Goal: Information Seeking & Learning: Learn about a topic

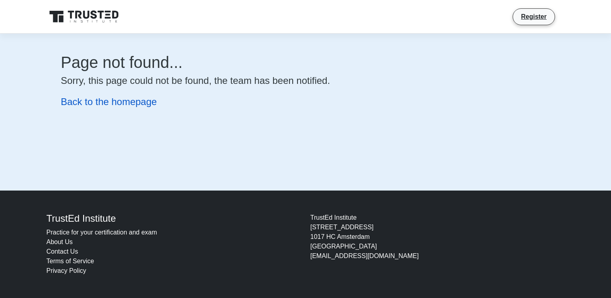
click at [91, 105] on link "Back to the homepage" at bounding box center [109, 101] width 96 height 11
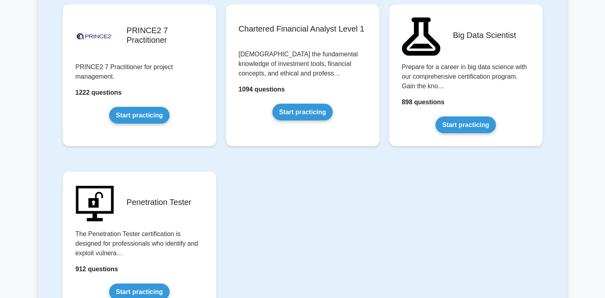
scroll to position [1686, 0]
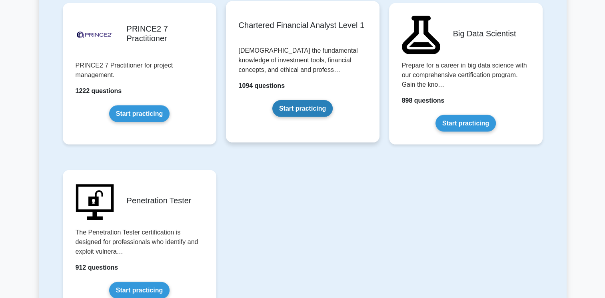
click at [302, 100] on link "Start practicing" at bounding box center [302, 108] width 60 height 17
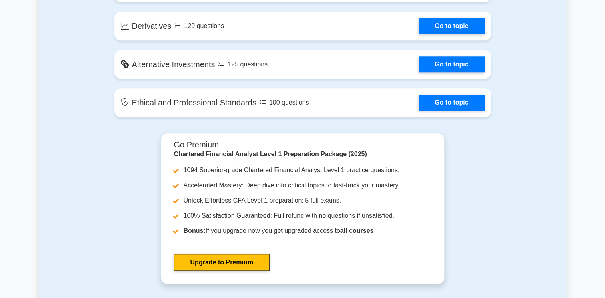
scroll to position [730, 0]
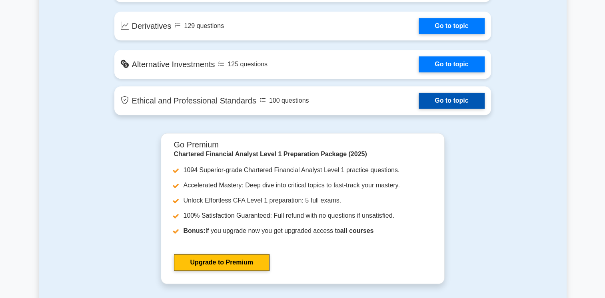
click at [441, 104] on link "Go to topic" at bounding box center [451, 101] width 66 height 16
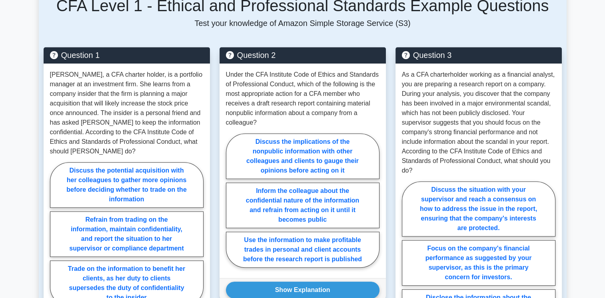
scroll to position [569, 0]
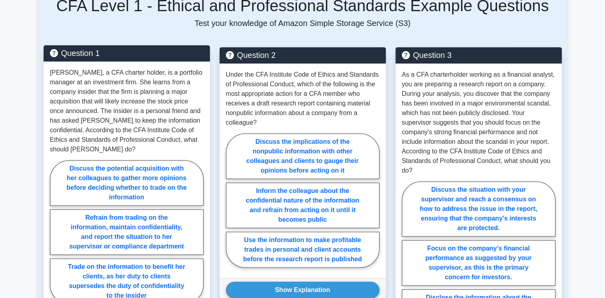
click at [147, 133] on p "Sarah, a CFA charter holder, is a portfolio manager at an investment firm. She …" at bounding box center [126, 111] width 153 height 86
click at [155, 160] on label "Discuss the potential acquisition with her colleagues to gather more opinions b…" at bounding box center [126, 183] width 153 height 46
click at [55, 232] on input "Discuss the potential acquisition with her colleagues to gather more opinions b…" at bounding box center [52, 234] width 5 height 5
radio input "true"
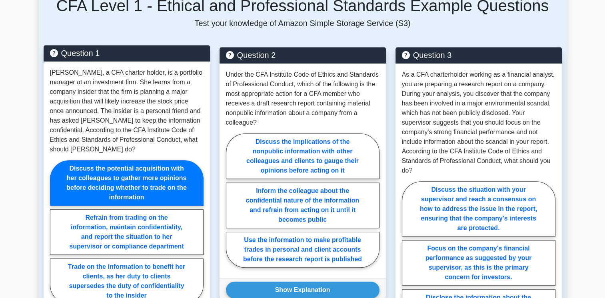
click at [162, 131] on p "Sarah, a CFA charter holder, is a portfolio manager at an investment firm. She …" at bounding box center [126, 111] width 153 height 86
click at [182, 123] on p "Sarah, a CFA charter holder, is a portfolio manager at an investment firm. She …" at bounding box center [126, 111] width 153 height 86
click at [69, 104] on p "Sarah, a CFA charter holder, is a portfolio manager at an investment firm. She …" at bounding box center [126, 111] width 153 height 86
click at [100, 98] on p "Sarah, a CFA charter holder, is a portfolio manager at an investment firm. She …" at bounding box center [126, 111] width 153 height 86
click at [130, 101] on p "Sarah, a CFA charter holder, is a portfolio manager at an investment firm. She …" at bounding box center [126, 111] width 153 height 86
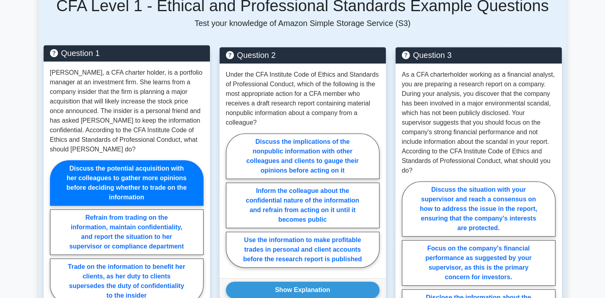
click at [150, 102] on p "Sarah, a CFA charter holder, is a portfolio manager at an investment firm. She …" at bounding box center [126, 111] width 153 height 86
click at [118, 129] on p "Sarah, a CFA charter holder, is a portfolio manager at an investment firm. She …" at bounding box center [126, 111] width 153 height 86
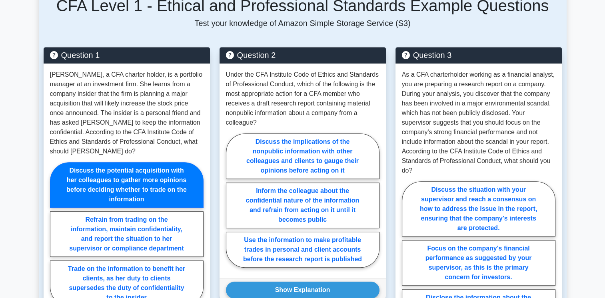
click at [212, 115] on div "Question 1 Sarah, a CFA charter holder, is a portfolio manager at an investment…" at bounding box center [127, 212] width 176 height 331
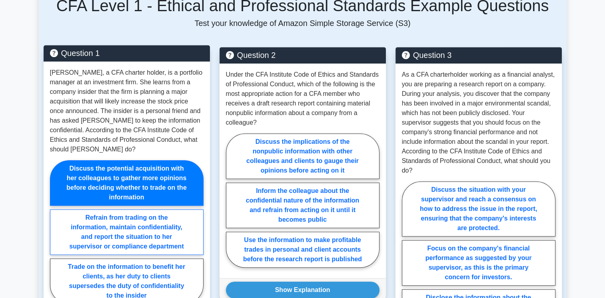
click at [155, 219] on label "Refrain from trading on the information, maintain confidentiality, and report t…" at bounding box center [126, 232] width 153 height 46
click at [55, 232] on input "Refrain from trading on the information, maintain confidentiality, and report t…" at bounding box center [52, 234] width 5 height 5
radio input "true"
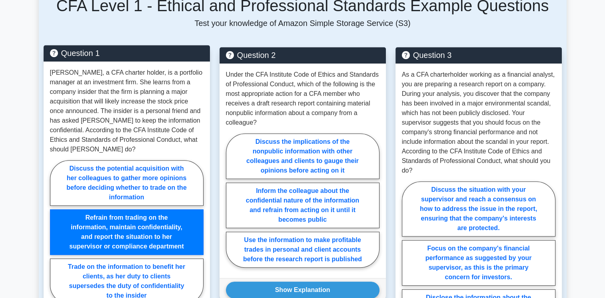
click at [164, 209] on label "Refrain from trading on the information, maintain confidentiality, and report t…" at bounding box center [126, 232] width 153 height 46
click at [55, 232] on input "Refrain from trading on the information, maintain confidentiality, and report t…" at bounding box center [52, 234] width 5 height 5
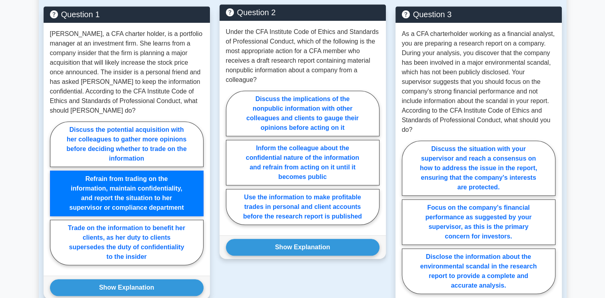
scroll to position [621, 0]
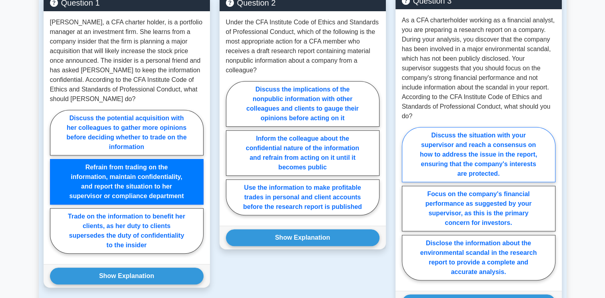
click at [432, 141] on label "Discuss the situation with your supervisor and reach a consensus on how to addr…" at bounding box center [478, 154] width 153 height 55
click at [407, 203] on input "Discuss the situation with your supervisor and reach a consensus on how to addr…" at bounding box center [404, 205] width 5 height 5
radio input "true"
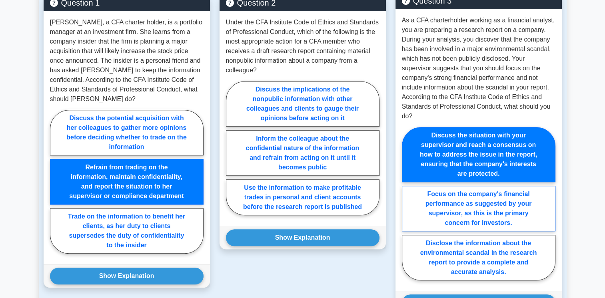
click at [459, 198] on label "Focus on the company's financial performance as suggested by your supervisor, a…" at bounding box center [478, 209] width 153 height 46
click at [407, 203] on input "Focus on the company's financial performance as suggested by your supervisor, a…" at bounding box center [404, 205] width 5 height 5
radio input "true"
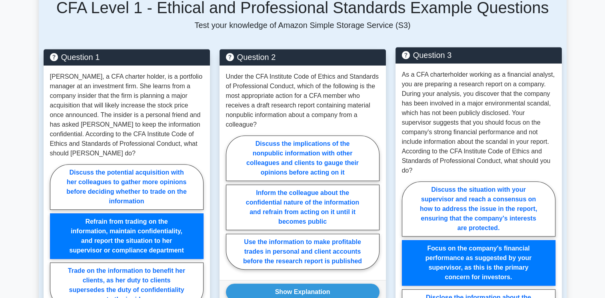
scroll to position [713, 0]
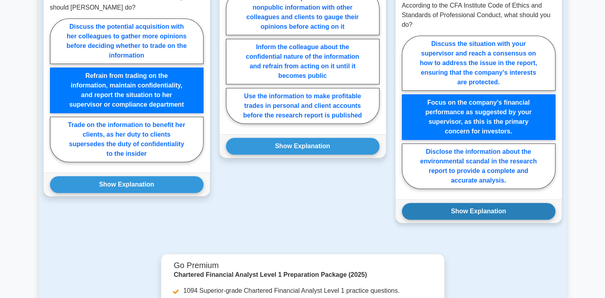
click at [494, 203] on button "Show Explanation" at bounding box center [478, 211] width 153 height 17
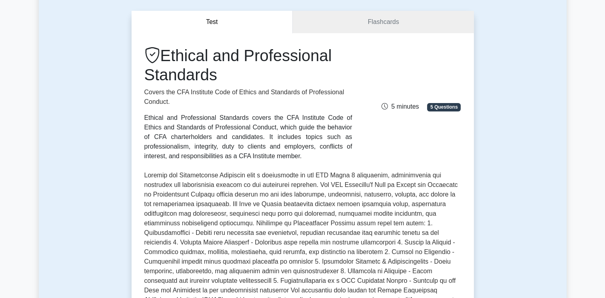
scroll to position [0, 0]
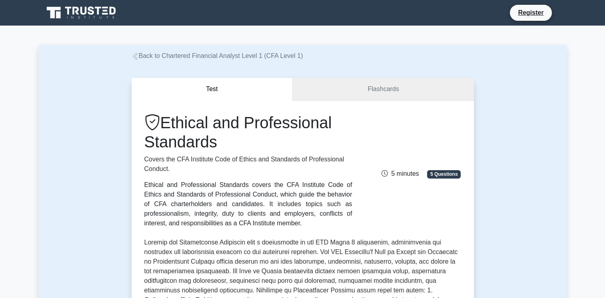
click at [410, 98] on link "Flashcards" at bounding box center [382, 89] width 181 height 23
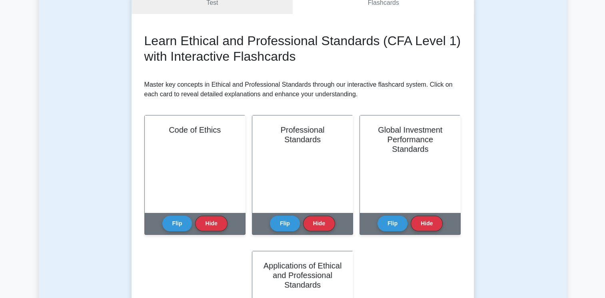
scroll to position [129, 0]
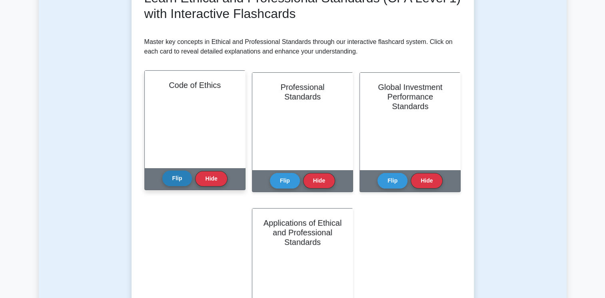
click at [171, 184] on button "Flip" at bounding box center [177, 179] width 30 height 16
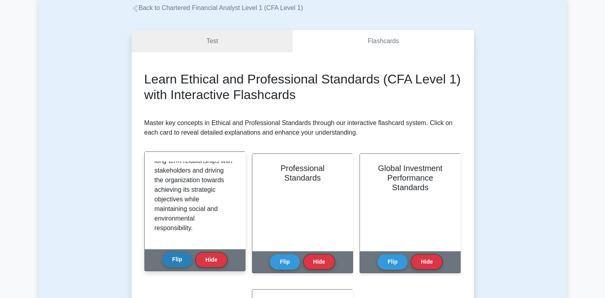
scroll to position [0, 0]
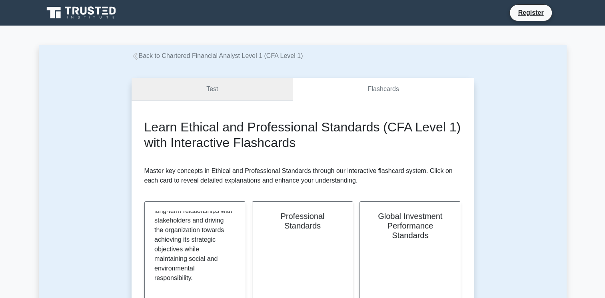
click at [221, 94] on link "Test" at bounding box center [211, 89] width 161 height 23
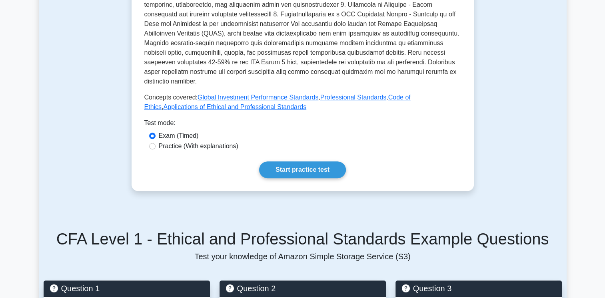
scroll to position [328, 0]
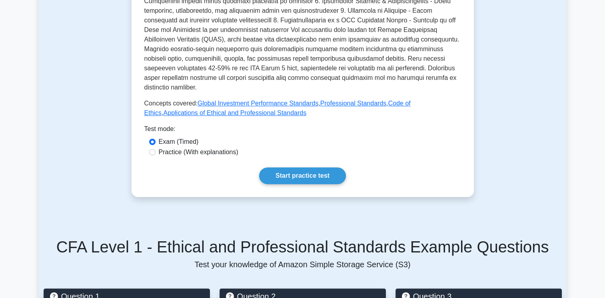
click at [213, 147] on label "Practice (With explanations)" at bounding box center [199, 152] width 80 height 10
click at [155, 149] on input "Practice (With explanations)" at bounding box center [152, 152] width 6 height 6
radio input "true"
click at [320, 167] on link "Start practice test" at bounding box center [302, 175] width 87 height 17
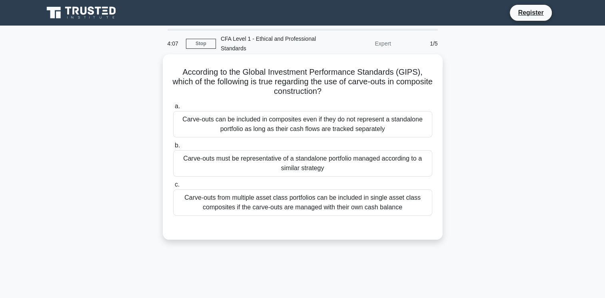
click at [325, 206] on div "Carve-outs from multiple asset class portfolios can be included in single asset…" at bounding box center [302, 202] width 259 height 26
click at [173, 187] on input "c. Carve-outs from multiple asset class portfolios can be included in single as…" at bounding box center [173, 184] width 0 height 5
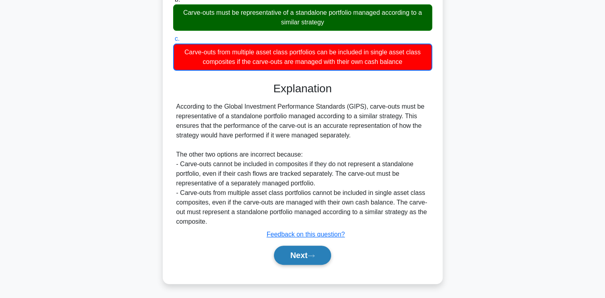
click at [305, 259] on button "Next" at bounding box center [302, 255] width 57 height 19
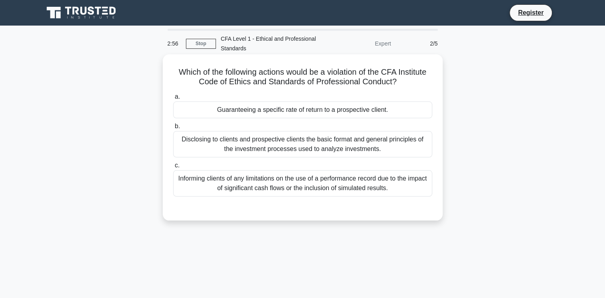
click at [262, 148] on div "Disclosing to clients and prospective clients the basic format and general prin…" at bounding box center [302, 144] width 259 height 26
click at [173, 129] on input "b. Disclosing to clients and prospective clients the basic format and general p…" at bounding box center [173, 126] width 0 height 5
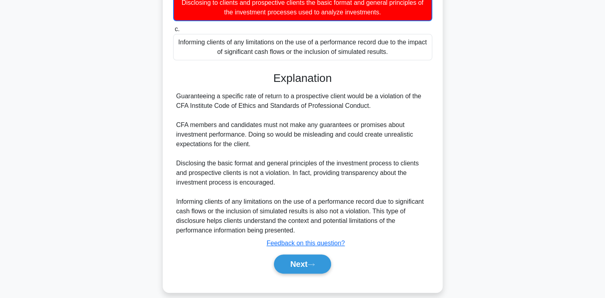
scroll to position [146, 0]
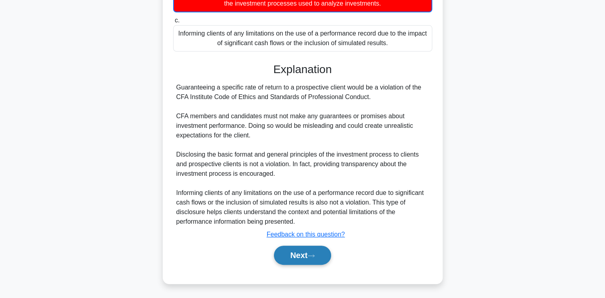
click at [306, 254] on button "Next" at bounding box center [302, 255] width 57 height 19
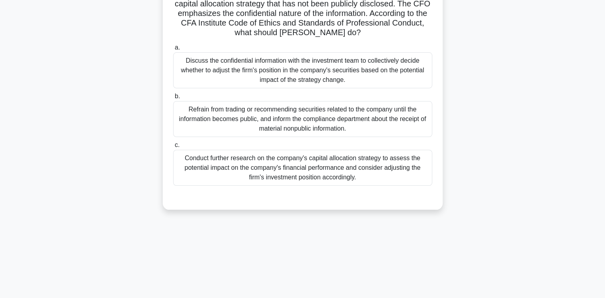
scroll to position [100, 0]
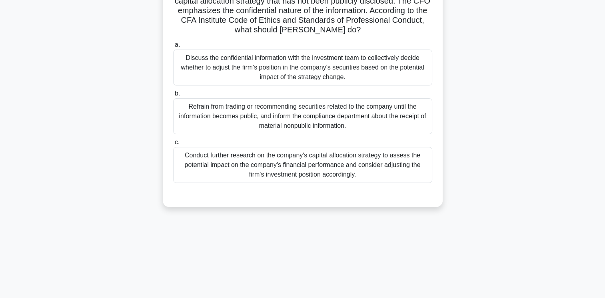
click at [241, 114] on div "Refrain from trading or recommending securities related to the company until th…" at bounding box center [302, 116] width 259 height 36
click at [173, 96] on input "b. Refrain from trading or recommending securities related to the company until…" at bounding box center [173, 93] width 0 height 5
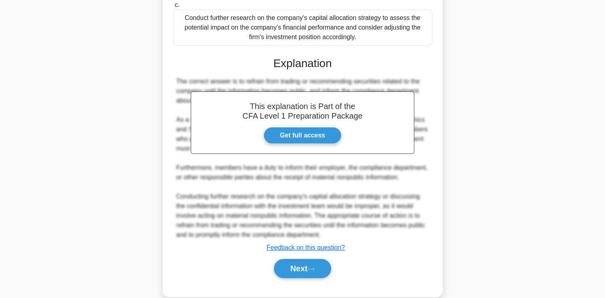
scroll to position [240, 0]
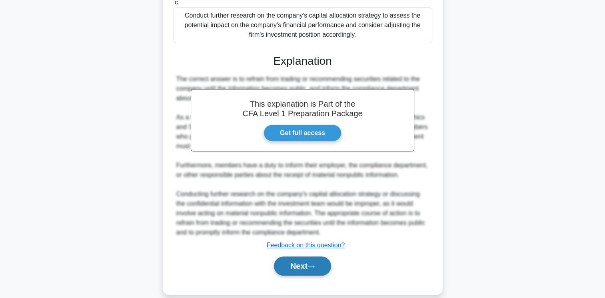
click at [306, 266] on button "Next" at bounding box center [302, 266] width 57 height 19
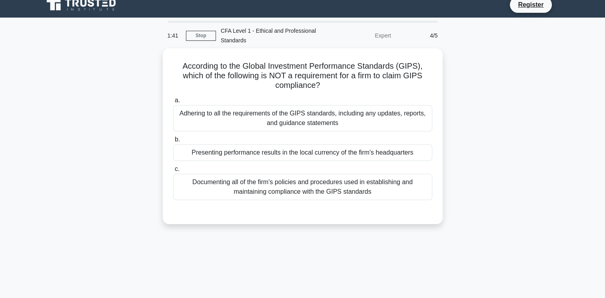
scroll to position [0, 0]
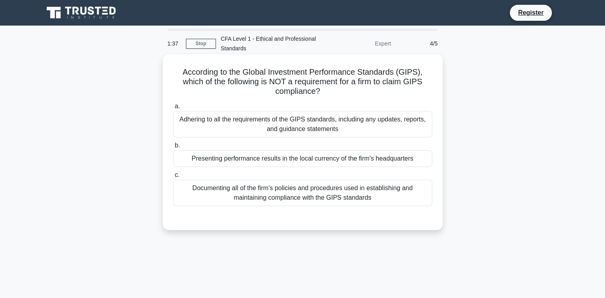
click at [333, 162] on div "Presenting performance results in the local currency of the firm's headquarters" at bounding box center [302, 158] width 259 height 17
click at [173, 148] on input "b. Presenting performance results in the local currency of the firm's headquart…" at bounding box center [173, 145] width 0 height 5
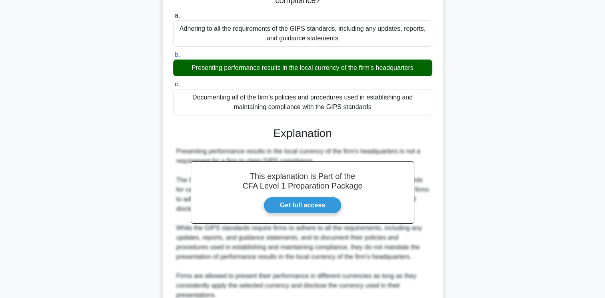
scroll to position [165, 0]
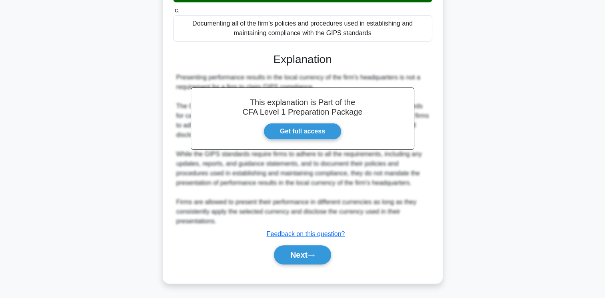
click at [309, 253] on button "Next" at bounding box center [302, 254] width 57 height 19
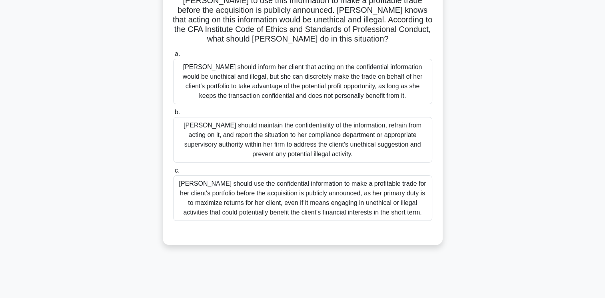
scroll to position [118, 0]
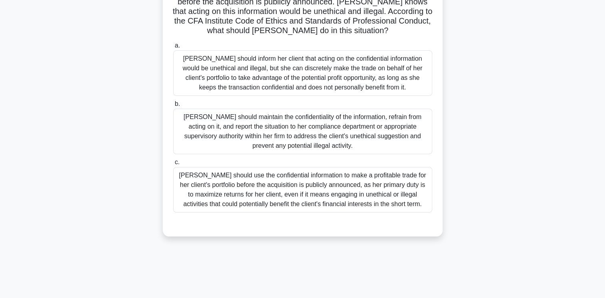
click at [350, 134] on div "Julia should maintain the confidentiality of the information, refrain from acti…" at bounding box center [302, 132] width 259 height 46
click at [173, 107] on input "b. Julia should maintain the confidentiality of the information, refrain from a…" at bounding box center [173, 103] width 0 height 5
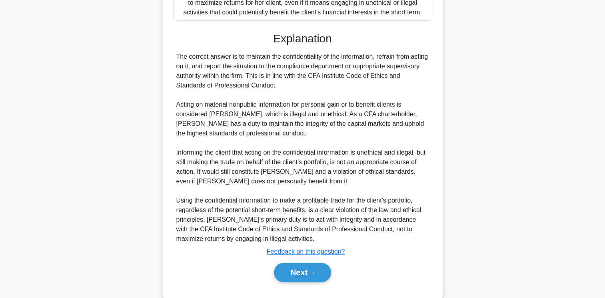
scroll to position [311, 0]
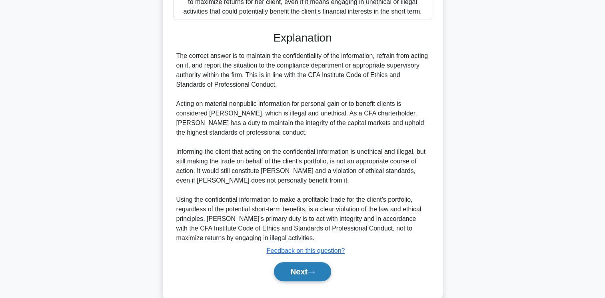
click at [303, 277] on button "Next" at bounding box center [302, 271] width 57 height 19
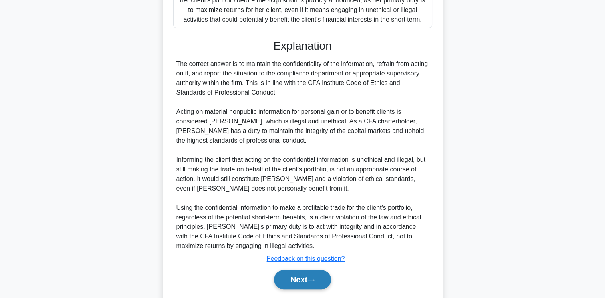
scroll to position [328, 0]
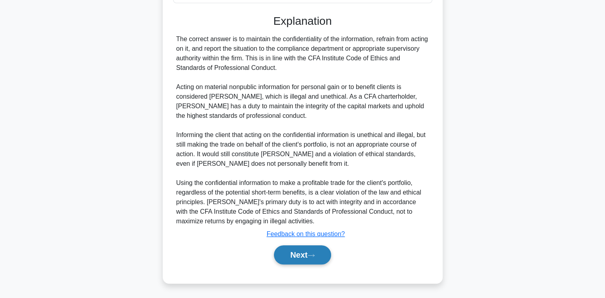
click at [304, 256] on button "Next" at bounding box center [302, 254] width 57 height 19
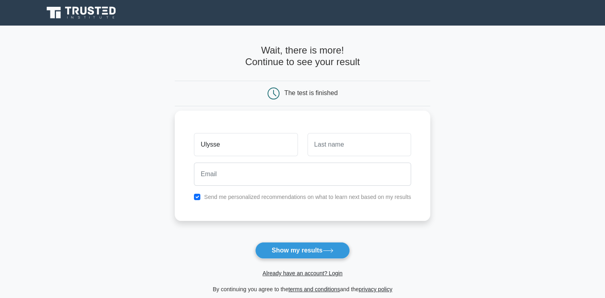
type input "Ulysse"
click at [374, 148] on input "text" at bounding box center [358, 144] width 103 height 23
type input "MBOUENDA KAMDEM"
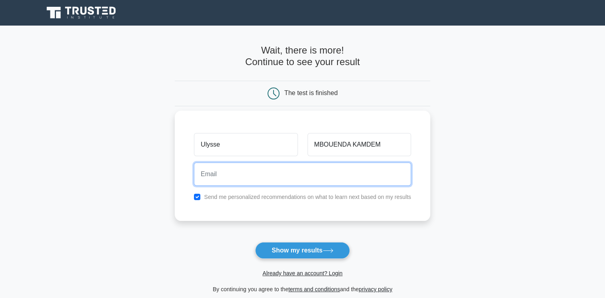
click at [345, 175] on input "email" at bounding box center [302, 174] width 217 height 23
type input "mbouendaulysse@gmail.com"
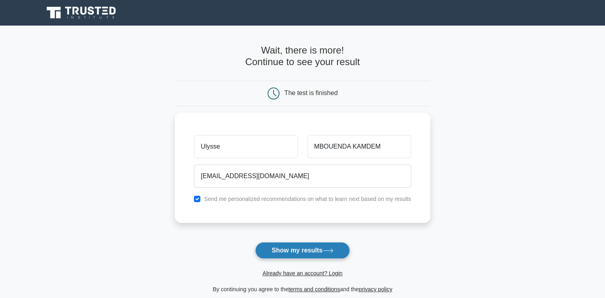
click at [311, 253] on button "Show my results" at bounding box center [302, 250] width 94 height 17
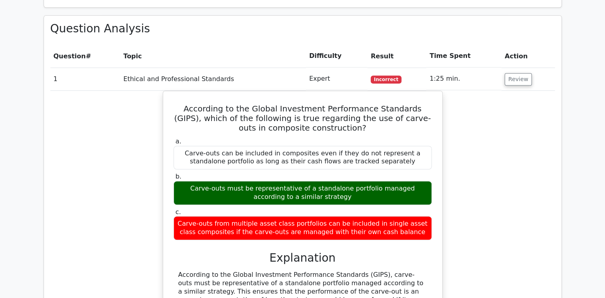
scroll to position [529, 0]
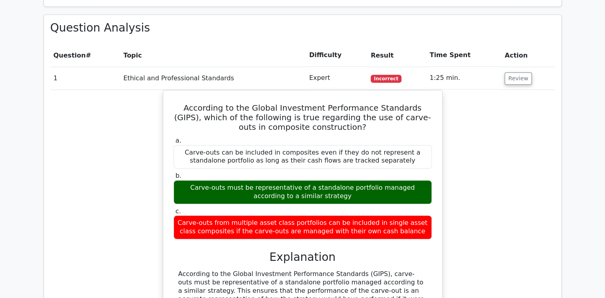
click at [553, 138] on div "According to the Global Investment Performance Standards (GIPS), which of the f…" at bounding box center [302, 260] width 504 height 340
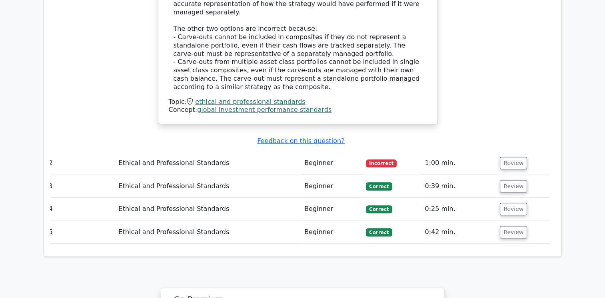
scroll to position [831, 0]
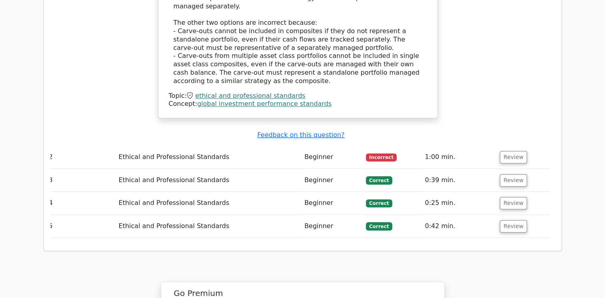
click at [378, 153] on span "Incorrect" at bounding box center [381, 157] width 31 height 8
click at [513, 151] on button "Review" at bounding box center [512, 157] width 27 height 12
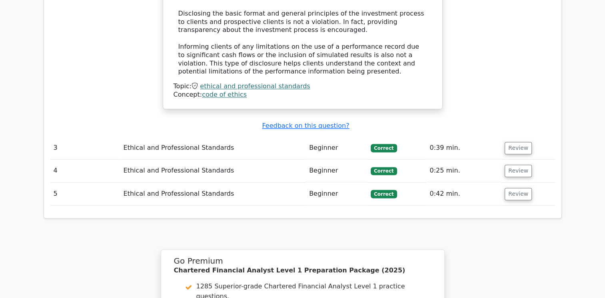
scroll to position [1220, 0]
click at [517, 141] on button "Review" at bounding box center [517, 147] width 27 height 12
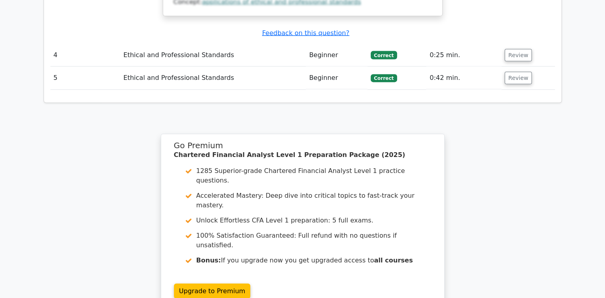
scroll to position [1815, 0]
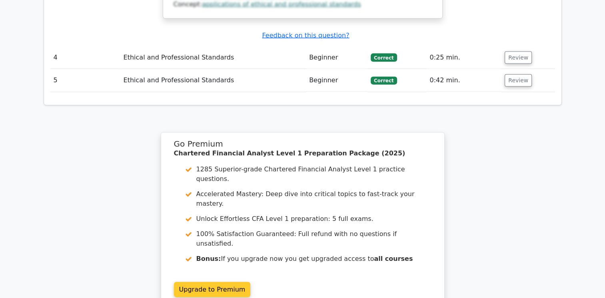
click at [174, 282] on link "Upgrade to Premium" at bounding box center [212, 289] width 77 height 15
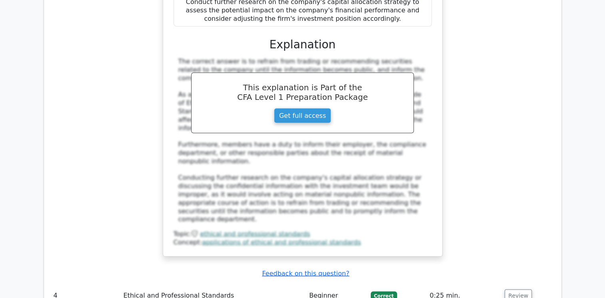
scroll to position [1574, 0]
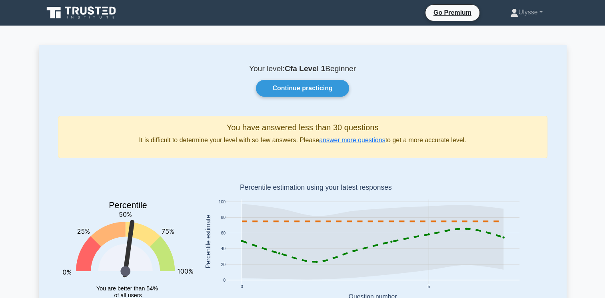
click at [502, 117] on div "You have answered less than 30 questions It is difficult to determine your leve…" at bounding box center [302, 137] width 489 height 42
click at [523, 12] on link "Ulysse" at bounding box center [526, 12] width 70 height 16
click at [84, 13] on icon at bounding box center [83, 11] width 6 height 8
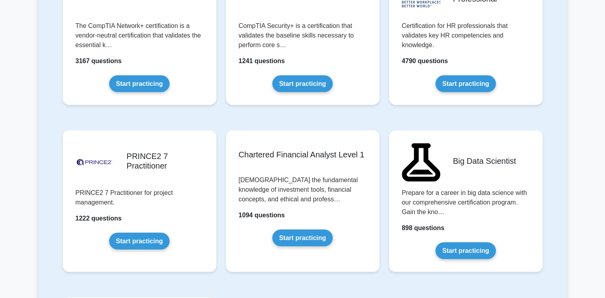
scroll to position [1589, 0]
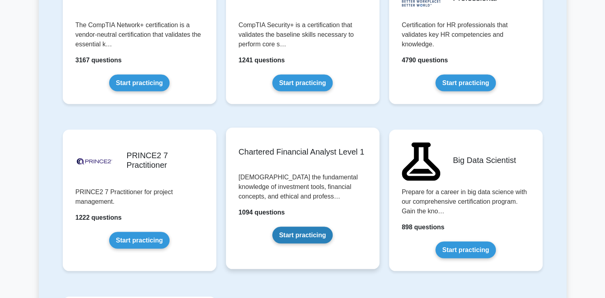
click at [297, 244] on link "Start practicing" at bounding box center [302, 235] width 60 height 17
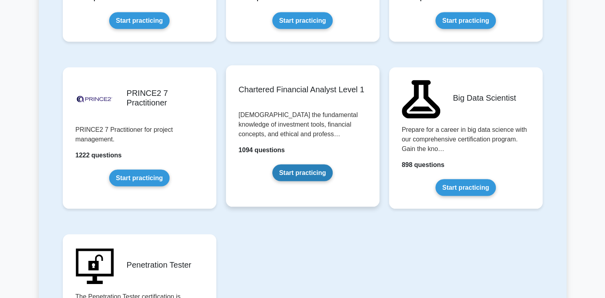
scroll to position [1654, 0]
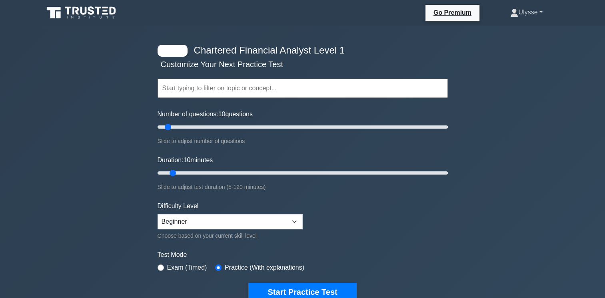
click at [513, 18] on link "Ulysse" at bounding box center [526, 12] width 70 height 16
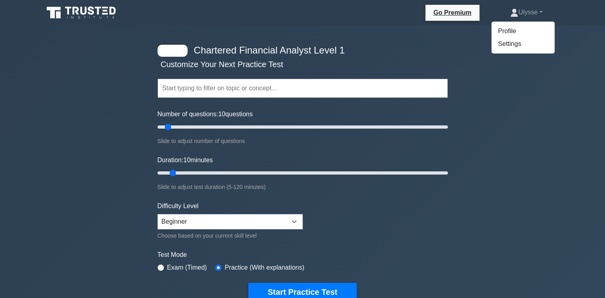
click at [499, 106] on div "Chartered Financial Analyst Level 1 Customize Your Next Practice Test Topics Qu…" at bounding box center [302, 254] width 605 height 456
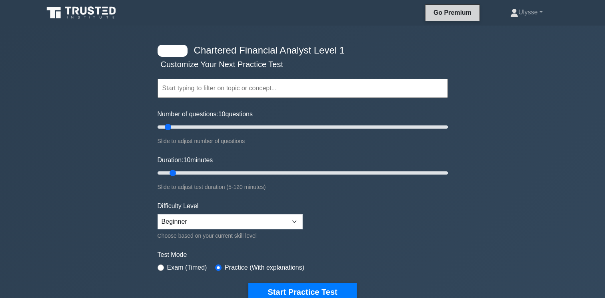
click at [451, 11] on link "Go Premium" at bounding box center [452, 13] width 48 height 10
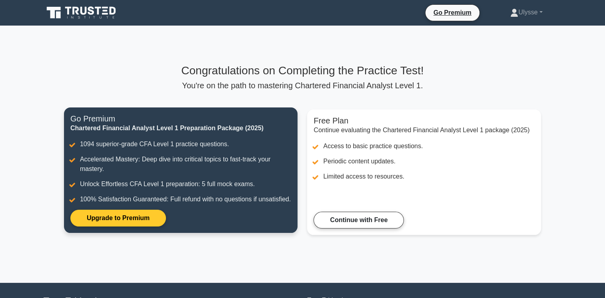
click at [107, 221] on link "Upgrade to Premium" at bounding box center [118, 218] width 96 height 17
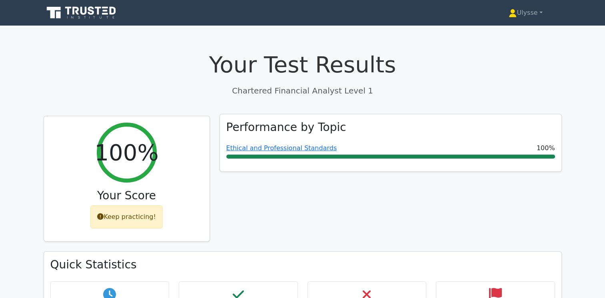
click at [503, 150] on div "Ethical and Professional Standards 100%" at bounding box center [390, 148] width 328 height 10
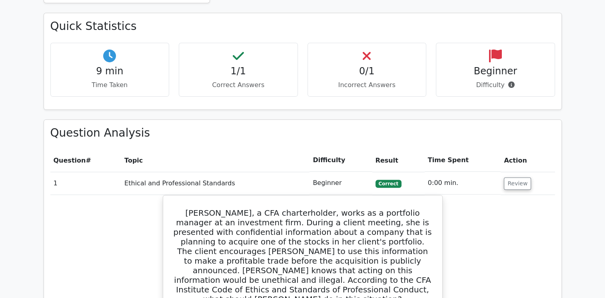
scroll to position [249, 0]
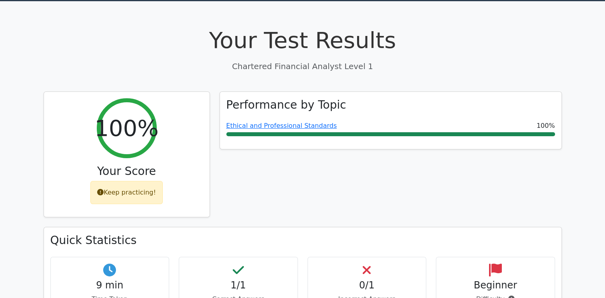
scroll to position [0, 0]
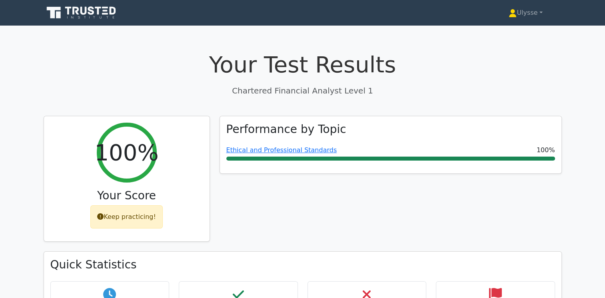
click at [363, 12] on div "Ulysse Profile Settings Profile Settings Ulysse Profile Settings" at bounding box center [344, 13] width 435 height 16
click at [518, 16] on link "Ulysse" at bounding box center [525, 13] width 72 height 16
click at [424, 59] on h1 "Your Test Results" at bounding box center [303, 64] width 518 height 27
click at [64, 17] on icon at bounding box center [82, 12] width 77 height 15
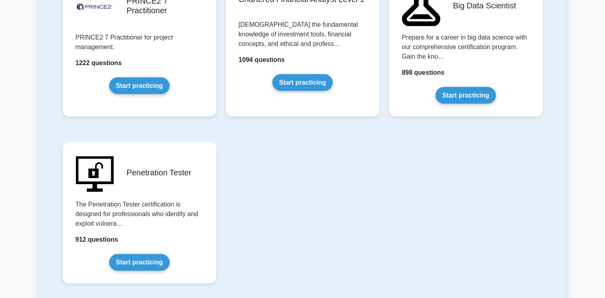
scroll to position [1747, 0]
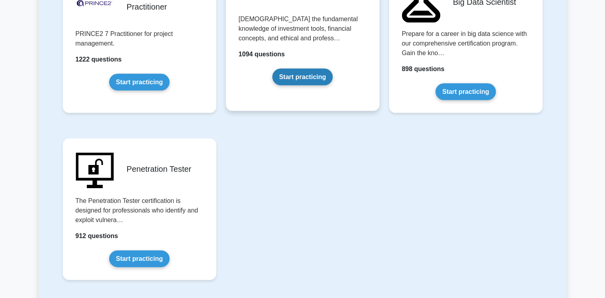
click at [302, 78] on link "Start practicing" at bounding box center [302, 77] width 60 height 17
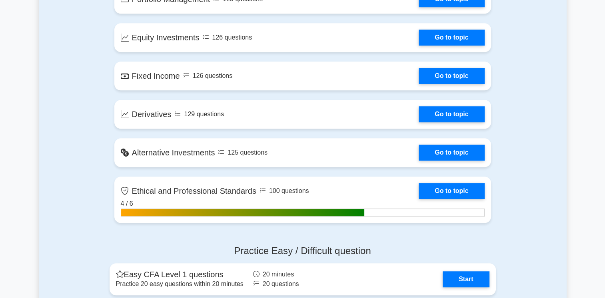
scroll to position [558, 0]
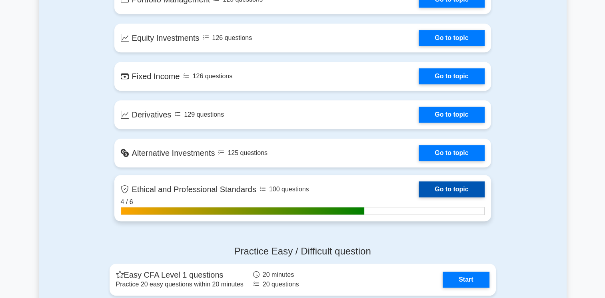
click at [456, 191] on link "Go to topic" at bounding box center [451, 189] width 66 height 16
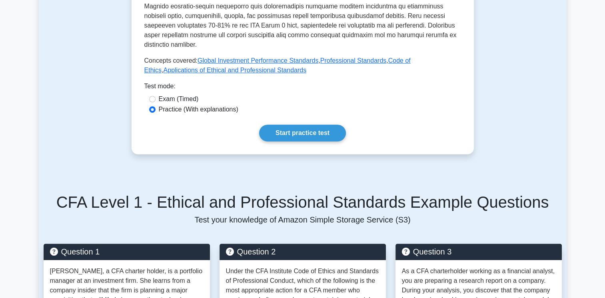
scroll to position [332, 0]
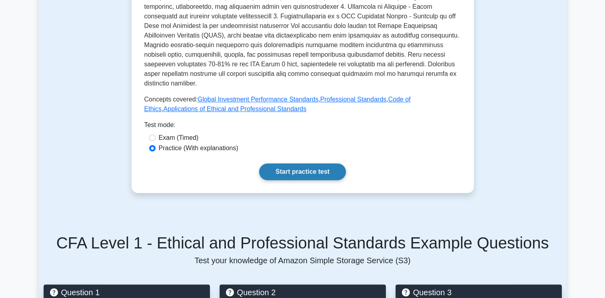
click at [316, 165] on link "Start practice test" at bounding box center [302, 171] width 87 height 17
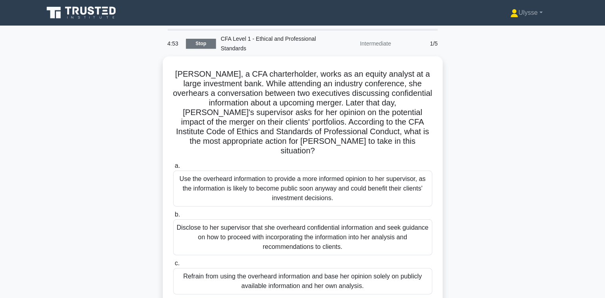
click at [206, 46] on link "Stop" at bounding box center [201, 44] width 30 height 10
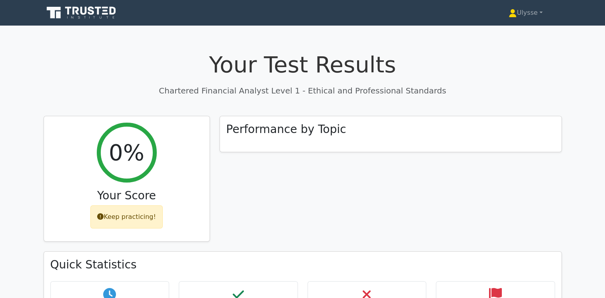
click at [110, 15] on icon at bounding box center [82, 12] width 77 height 15
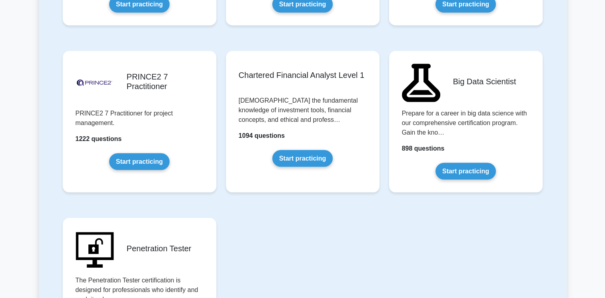
scroll to position [1632, 0]
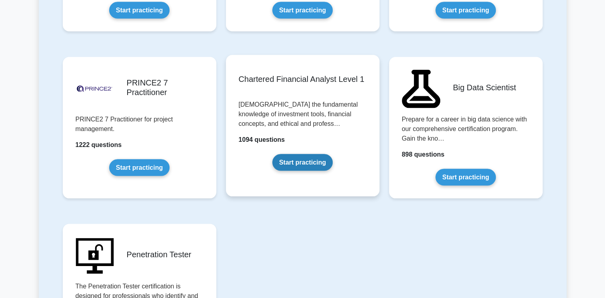
click at [309, 164] on link "Start practicing" at bounding box center [302, 162] width 60 height 17
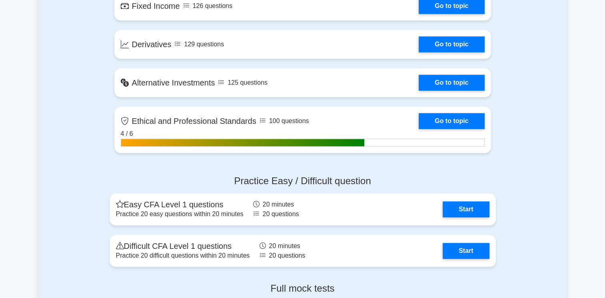
scroll to position [632, 0]
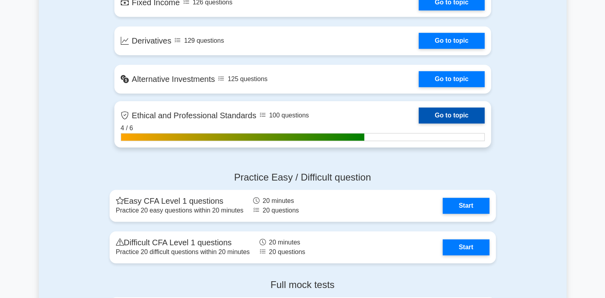
click at [418, 120] on link "Go to topic" at bounding box center [451, 115] width 66 height 16
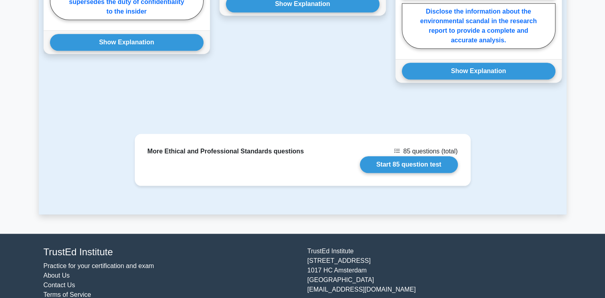
scroll to position [854, 0]
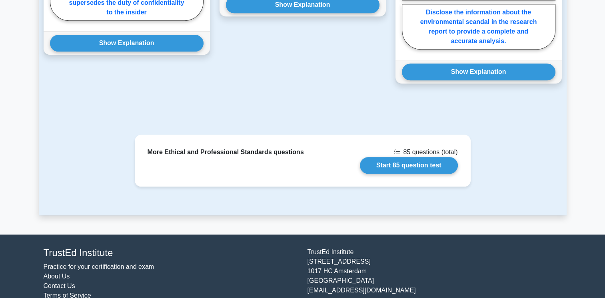
click at [388, 195] on div "More Ethical and Professional Standards questions 85 questions (total) Start 85…" at bounding box center [302, 175] width 527 height 81
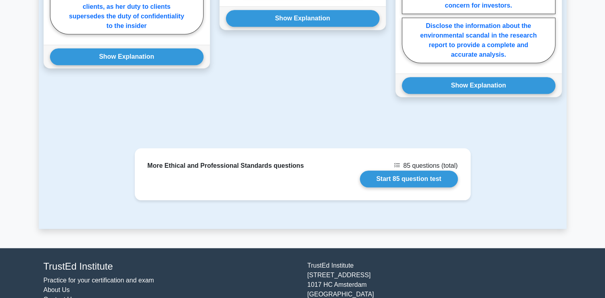
scroll to position [840, 0]
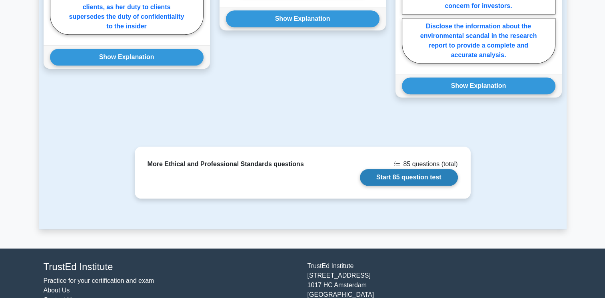
click at [415, 169] on link "Start 85 question test" at bounding box center [409, 177] width 98 height 17
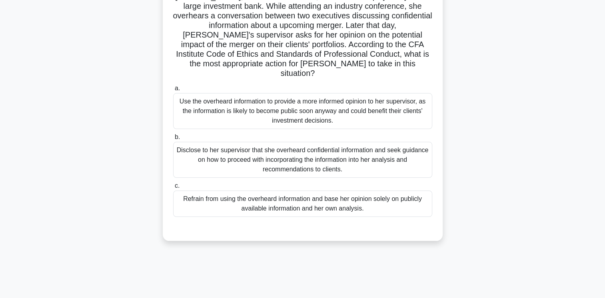
scroll to position [78, 0]
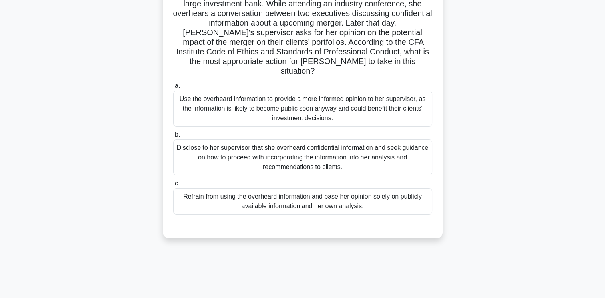
click at [289, 196] on div "Refrain from using the overheard information and base her opinion solely on pub…" at bounding box center [302, 201] width 259 height 26
click at [173, 186] on input "c. Refrain from using the overheard information and base her opinion solely on …" at bounding box center [173, 183] width 0 height 5
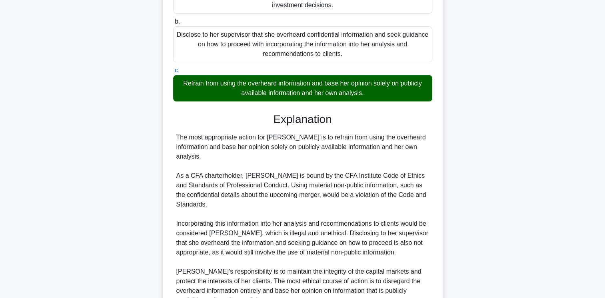
scroll to position [241, 0]
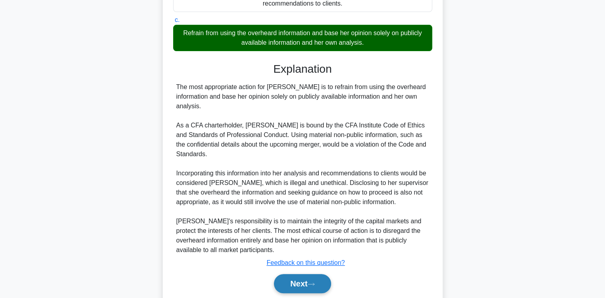
click at [299, 274] on button "Next" at bounding box center [302, 283] width 57 height 19
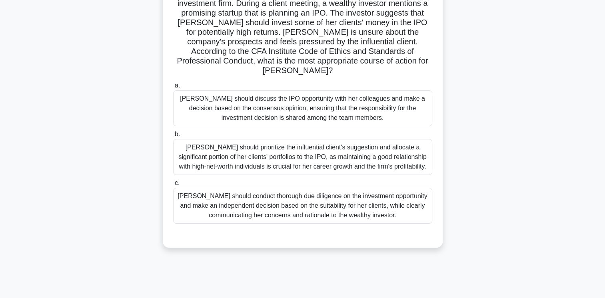
scroll to position [86, 0]
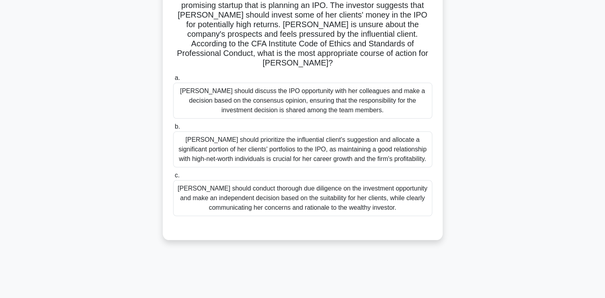
click at [323, 144] on div "Susan should prioritize the influential client's suggestion and allocate a sign…" at bounding box center [302, 149] width 259 height 36
click at [173, 129] on input "b. Susan should prioritize the influential client's suggestion and allocate a s…" at bounding box center [173, 126] width 0 height 5
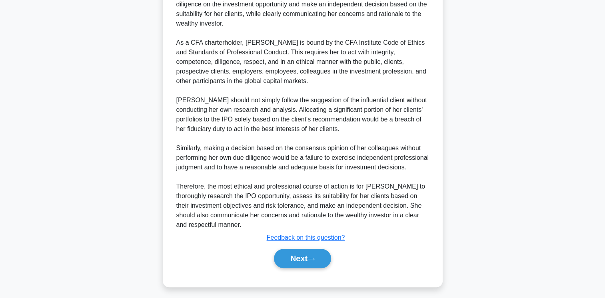
scroll to position [347, 0]
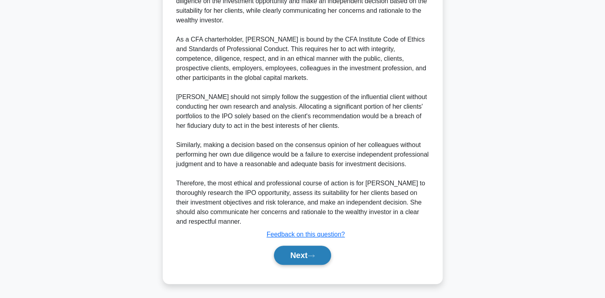
click at [302, 254] on button "Next" at bounding box center [302, 255] width 57 height 19
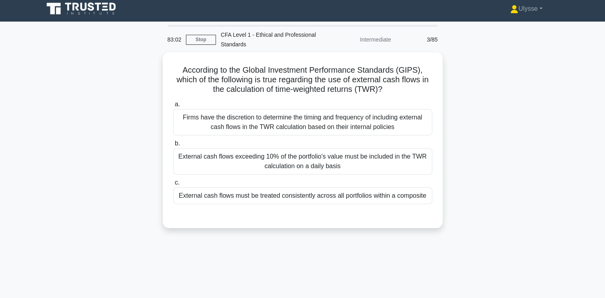
scroll to position [0, 0]
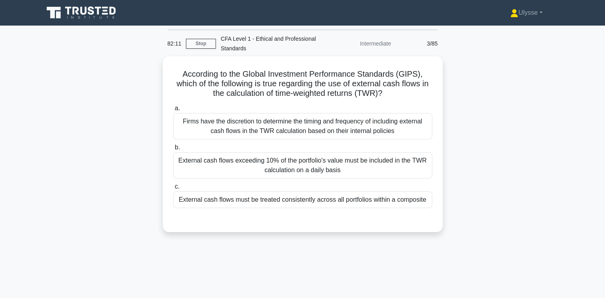
click at [315, 199] on div "External cash flows must be treated consistently across all portfolios within a…" at bounding box center [302, 199] width 259 height 17
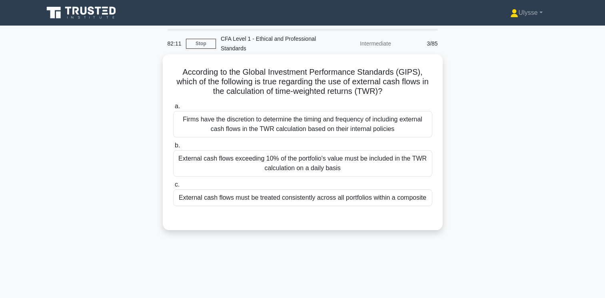
click at [173, 187] on input "c. External cash flows must be treated consistently across all portfolios withi…" at bounding box center [173, 184] width 0 height 5
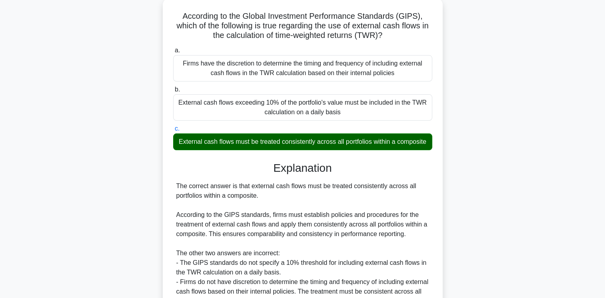
scroll to position [145, 0]
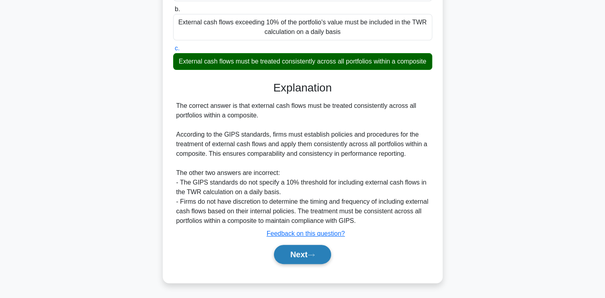
click at [305, 255] on button "Next" at bounding box center [302, 254] width 57 height 19
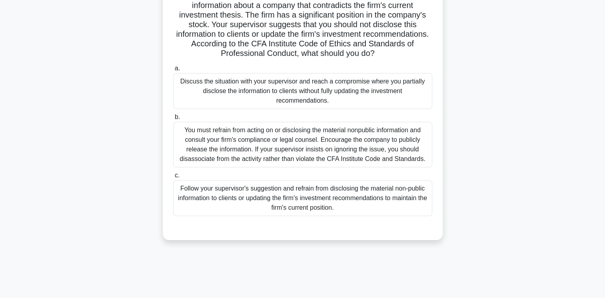
scroll to position [89, 0]
click at [287, 146] on div "You must refrain from acting on or disclosing the material nonpublic informatio…" at bounding box center [302, 144] width 259 height 46
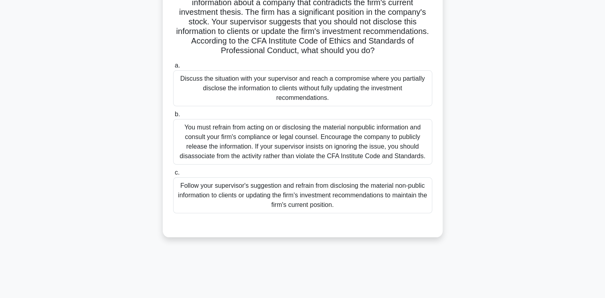
click at [173, 117] on input "b. You must refrain from acting on or disclosing the material nonpublic informa…" at bounding box center [173, 114] width 0 height 5
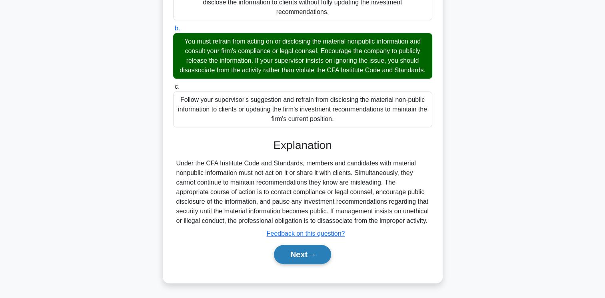
click at [304, 259] on button "Next" at bounding box center [302, 254] width 57 height 19
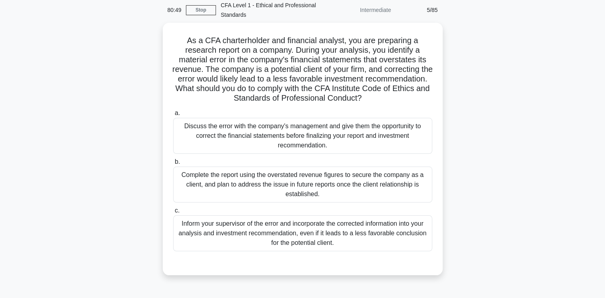
scroll to position [36, 0]
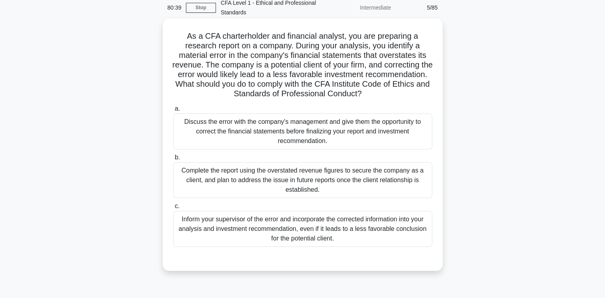
click at [377, 181] on div "Complete the report using the overstated revenue figures to secure the company …" at bounding box center [302, 180] width 259 height 36
click at [173, 160] on input "b. Complete the report using the overstated revenue figures to secure the compa…" at bounding box center [173, 157] width 0 height 5
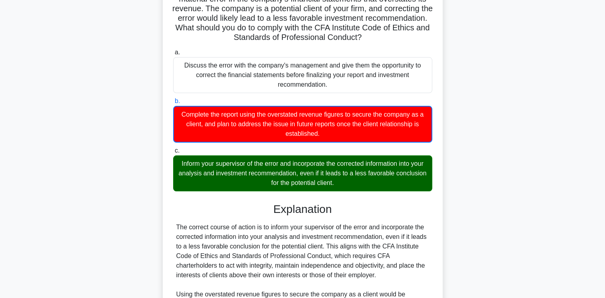
scroll to position [251, 0]
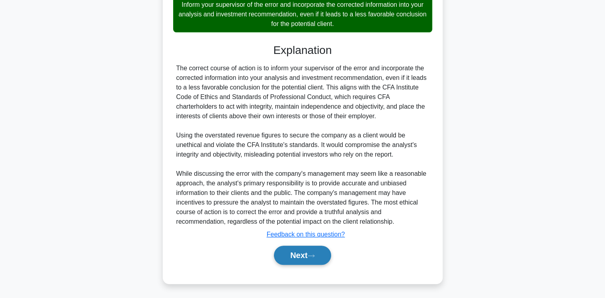
click at [314, 255] on icon at bounding box center [310, 256] width 7 height 4
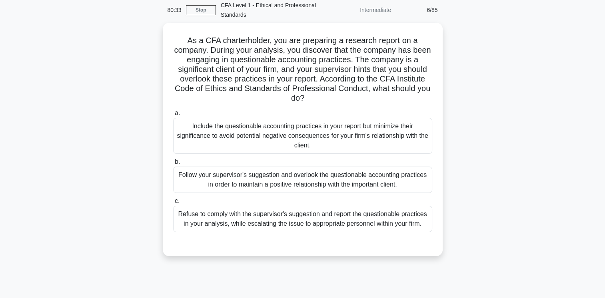
scroll to position [25, 0]
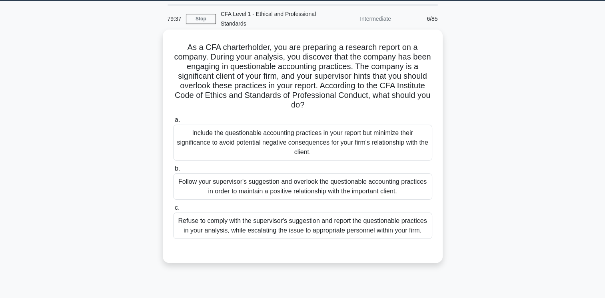
click at [298, 146] on div "Include the questionable accounting practices in your report but minimize their…" at bounding box center [302, 143] width 259 height 36
click at [173, 123] on input "a. Include the questionable accounting practices in your report but minimize th…" at bounding box center [173, 119] width 0 height 5
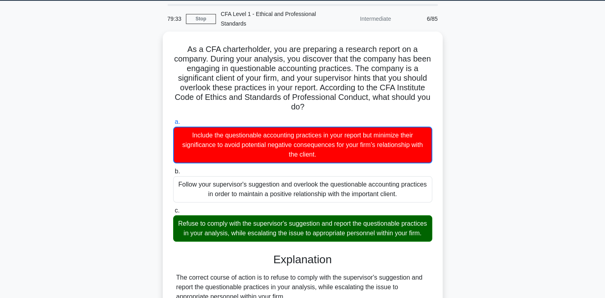
click at [493, 247] on div "As a CFA charterholder, you are preparing a research report on a company. Durin…" at bounding box center [302, 282] width 527 height 500
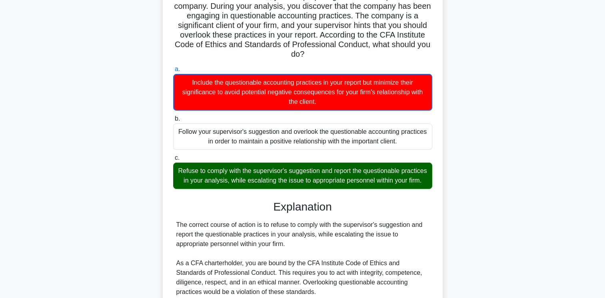
scroll to position [80, 0]
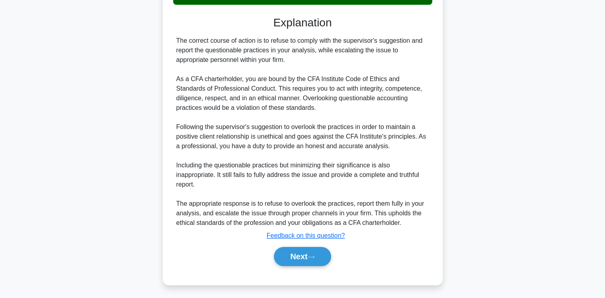
click at [310, 259] on button "Next" at bounding box center [302, 256] width 57 height 19
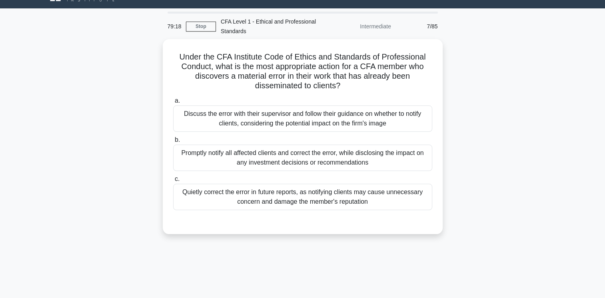
scroll to position [0, 0]
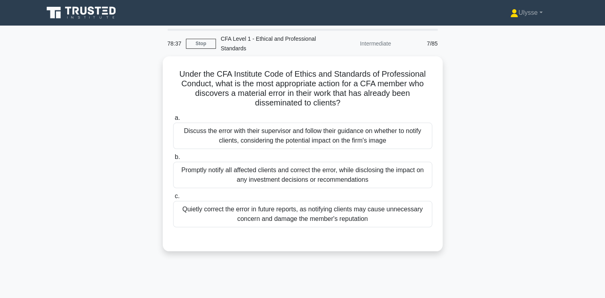
click at [508, 139] on div "Under the CFA Institute Code of Ethics and Standards of Professional Conduct, w…" at bounding box center [302, 158] width 527 height 205
click at [497, 172] on div "Under the CFA Institute Code of Ethics and Standards of Professional Conduct, w…" at bounding box center [302, 158] width 527 height 205
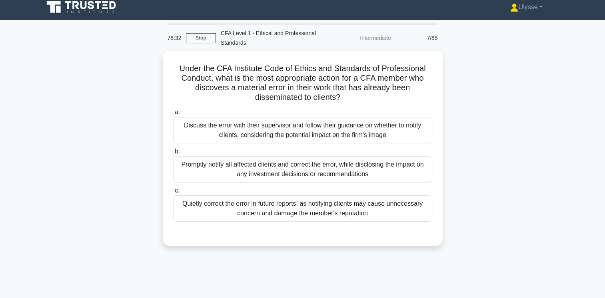
scroll to position [5, 0]
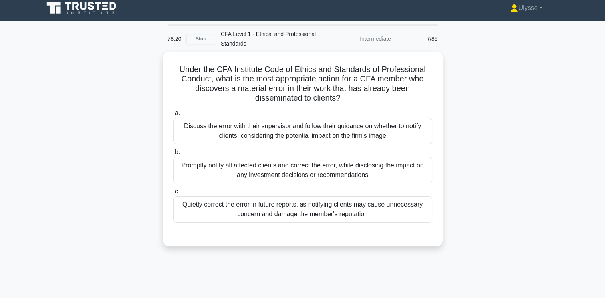
click at [309, 173] on div "Promptly notify all affected clients and correct the error, while disclosing th…" at bounding box center [302, 170] width 259 height 26
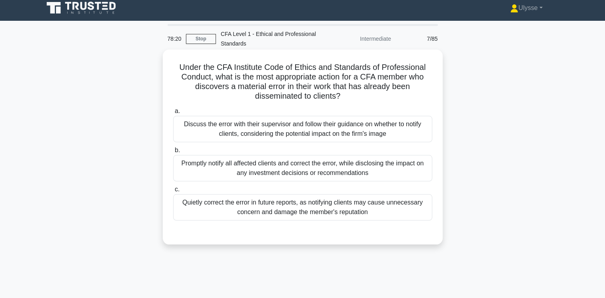
click at [173, 153] on input "b. Promptly notify all affected clients and correct the error, while disclosing…" at bounding box center [173, 150] width 0 height 5
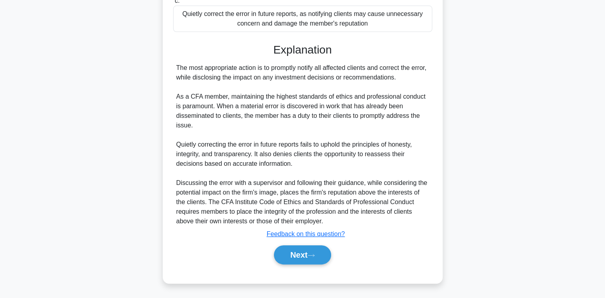
click at [281, 251] on button "Next" at bounding box center [302, 254] width 57 height 19
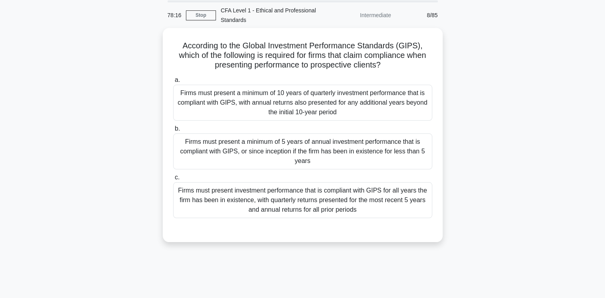
scroll to position [0, 0]
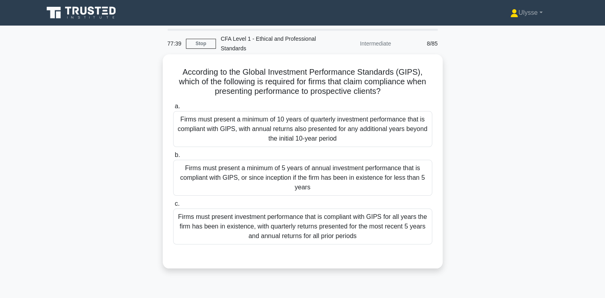
click at [354, 232] on div "Firms must present investment performance that is compliant with GIPS for all y…" at bounding box center [302, 227] width 259 height 36
click at [173, 207] on input "c. Firms must present investment performance that is compliant with GIPS for al…" at bounding box center [173, 203] width 0 height 5
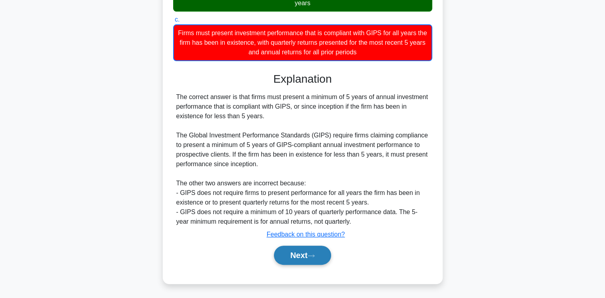
click at [310, 247] on button "Next" at bounding box center [302, 255] width 57 height 19
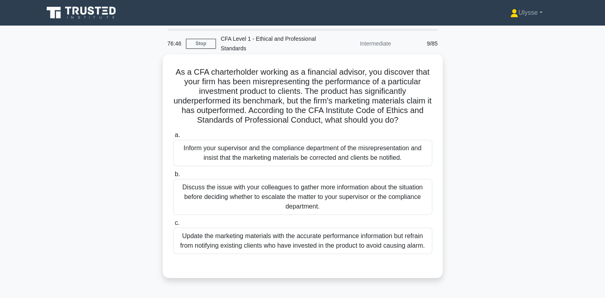
click at [327, 166] on div "Inform your supervisor and the compliance department of the misrepresentation a…" at bounding box center [302, 153] width 259 height 26
click at [173, 138] on input "a. Inform your supervisor and the compliance department of the misrepresentatio…" at bounding box center [173, 135] width 0 height 5
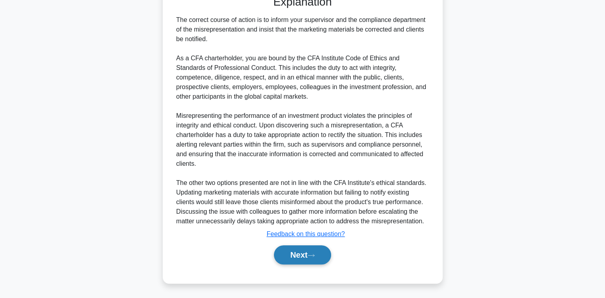
click at [309, 249] on button "Next" at bounding box center [302, 254] width 57 height 19
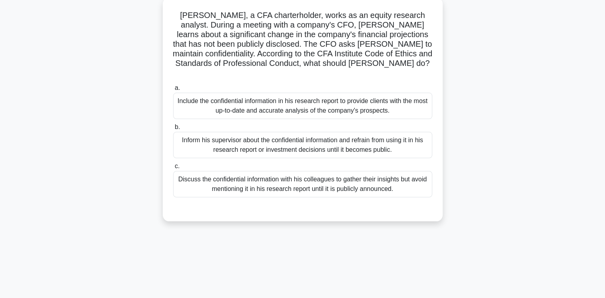
scroll to position [60, 0]
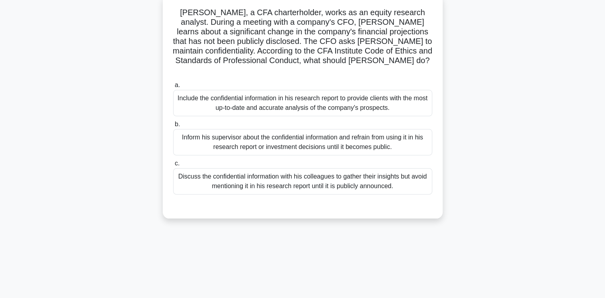
click at [319, 99] on div "Include the confidential information in his research report to provide clients …" at bounding box center [302, 103] width 259 height 26
click at [173, 88] on input "a. Include the confidential information in his research report to provide clien…" at bounding box center [173, 85] width 0 height 5
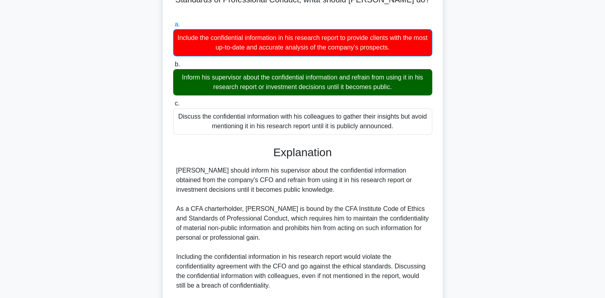
scroll to position [121, 0]
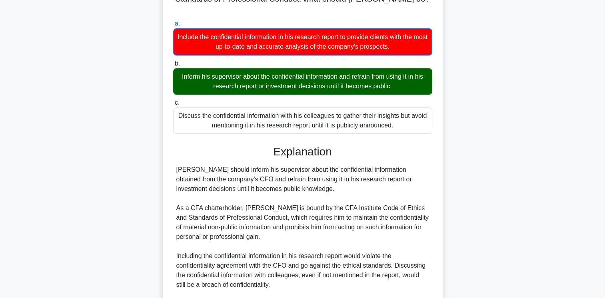
click at [387, 71] on div "Inform his supervisor about the confidential information and refrain from using…" at bounding box center [302, 81] width 259 height 26
click at [173, 66] on input "b. Inform his supervisor about the confidential information and refrain from us…" at bounding box center [173, 63] width 0 height 5
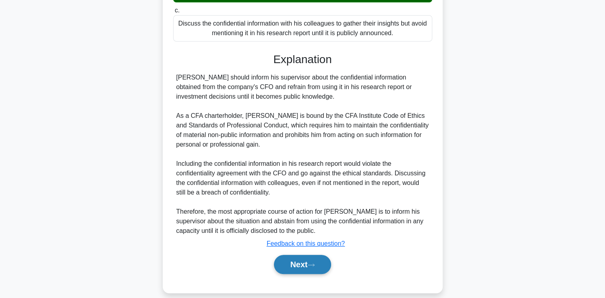
click at [297, 259] on button "Next" at bounding box center [302, 264] width 57 height 19
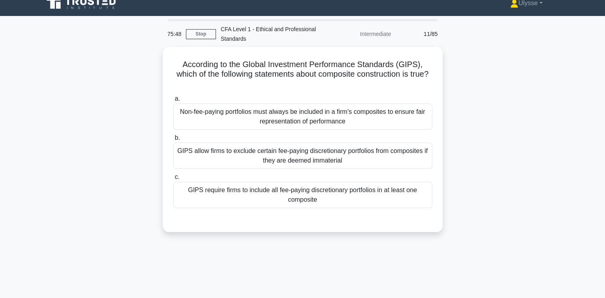
scroll to position [0, 0]
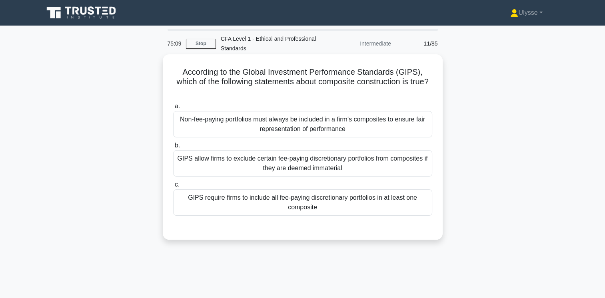
click at [271, 209] on div "GIPS require firms to include all fee-paying discretionary portfolios in at lea…" at bounding box center [302, 202] width 259 height 26
click at [173, 187] on input "c. GIPS require firms to include all fee-paying discretionary portfolios in at …" at bounding box center [173, 184] width 0 height 5
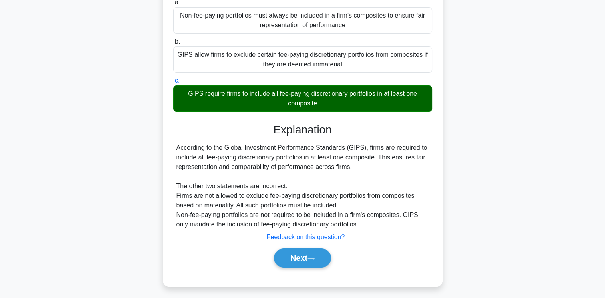
scroll to position [133, 0]
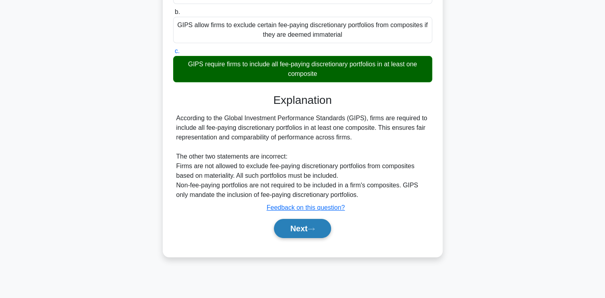
click at [297, 232] on button "Next" at bounding box center [302, 228] width 57 height 19
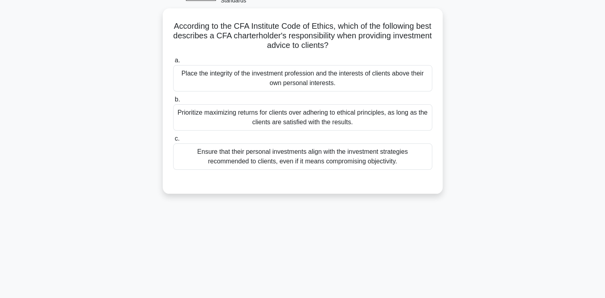
scroll to position [0, 0]
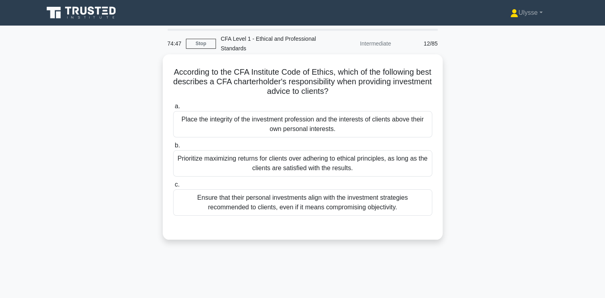
click at [344, 129] on div "Place the integrity of the investment profession and the interests of clients a…" at bounding box center [302, 124] width 259 height 26
click at [173, 109] on input "a. Place the integrity of the investment profession and the interests of client…" at bounding box center [173, 106] width 0 height 5
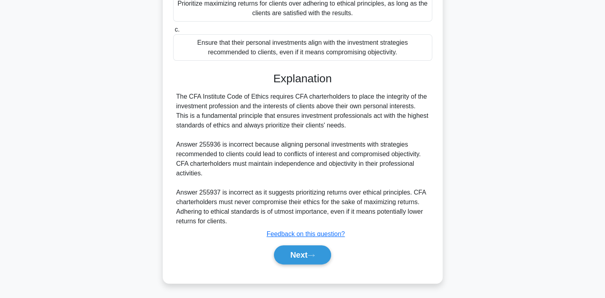
click at [289, 247] on button "Next" at bounding box center [302, 254] width 57 height 19
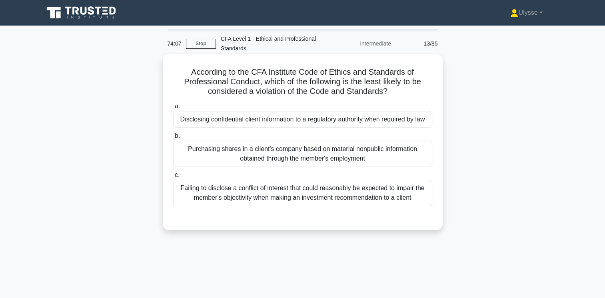
click at [227, 199] on div "Failing to disclose a conflict of interest that could reasonably be expected to…" at bounding box center [302, 193] width 259 height 26
click at [173, 178] on input "c. Failing to disclose a conflict of interest that could reasonably be expected…" at bounding box center [173, 175] width 0 height 5
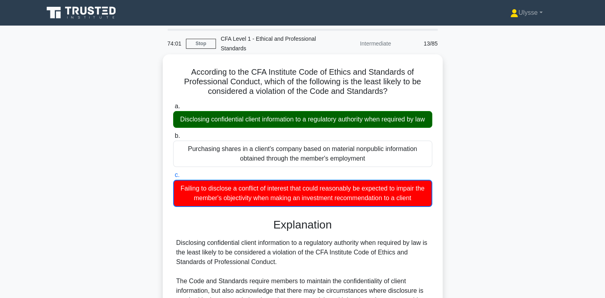
click at [370, 128] on div "Disclosing confidential client information to a regulatory authority when requi…" at bounding box center [302, 119] width 259 height 17
click at [173, 109] on input "a. Disclosing confidential client information to a regulatory authority when re…" at bounding box center [173, 106] width 0 height 5
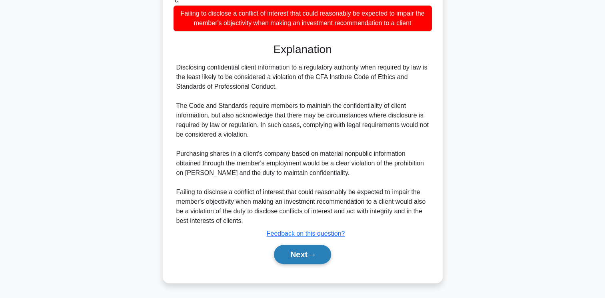
click at [318, 256] on button "Next" at bounding box center [302, 254] width 57 height 19
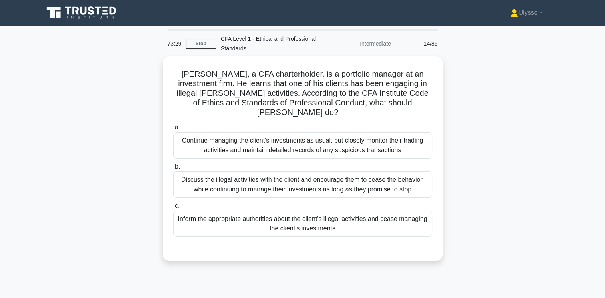
click at [326, 220] on div "Inform the appropriate authorities about the client's illegal activities and ce…" at bounding box center [302, 224] width 259 height 26
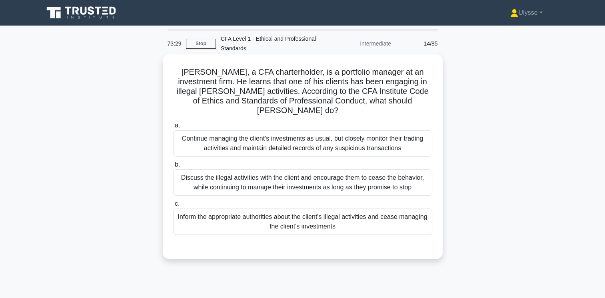
click at [173, 207] on input "c. Inform the appropriate authorities about the client's illegal activities and…" at bounding box center [173, 203] width 0 height 5
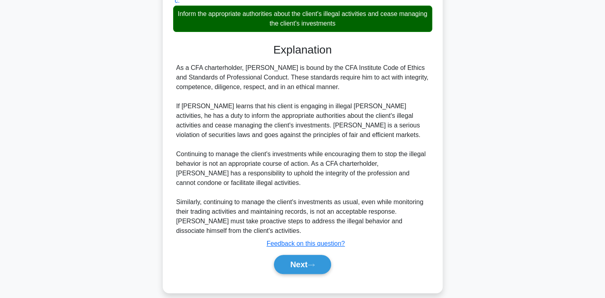
click at [312, 263] on icon at bounding box center [310, 265] width 7 height 4
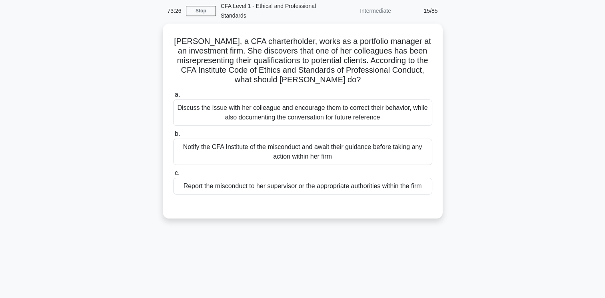
scroll to position [30, 0]
click at [335, 195] on div "Report the misconduct to her supervisor or the appropriate authorities within t…" at bounding box center [302, 187] width 259 height 17
click at [173, 177] on input "c. Report the misconduct to her supervisor or the appropriate authorities withi…" at bounding box center [173, 173] width 0 height 5
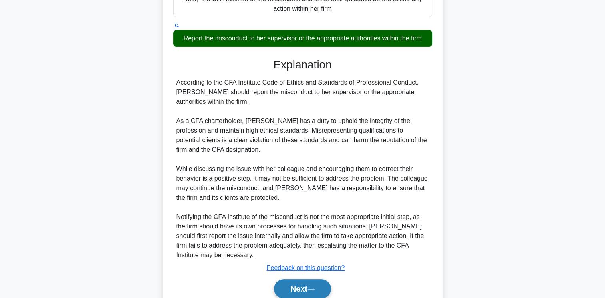
click at [314, 289] on icon at bounding box center [311, 289] width 6 height 2
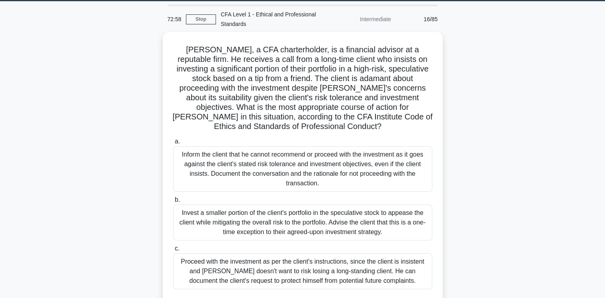
scroll to position [23, 0]
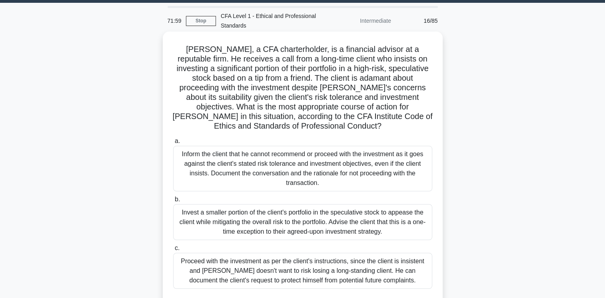
click at [299, 164] on div "Inform the client that he cannot recommend or proceed with the investment as it…" at bounding box center [302, 169] width 259 height 46
click at [173, 144] on input "a. Inform the client that he cannot recommend or proceed with the investment as…" at bounding box center [173, 141] width 0 height 5
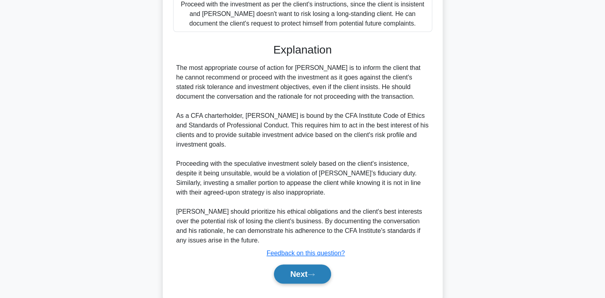
click at [314, 273] on icon at bounding box center [310, 275] width 7 height 4
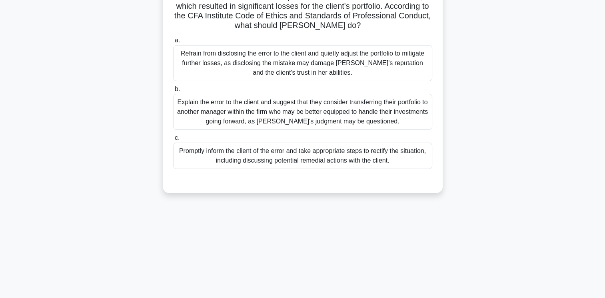
scroll to position [0, 0]
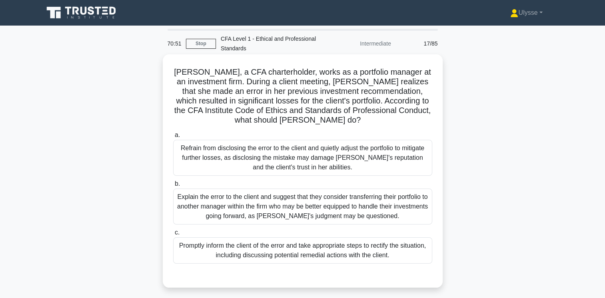
click at [388, 246] on div "Promptly inform the client of the error and take appropriate steps to rectify t…" at bounding box center [302, 250] width 259 height 26
click at [173, 235] on input "c. Promptly inform the client of the error and take appropriate steps to rectif…" at bounding box center [173, 232] width 0 height 5
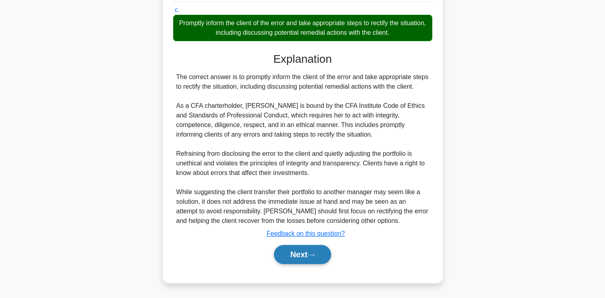
click at [317, 247] on button "Next" at bounding box center [302, 254] width 57 height 19
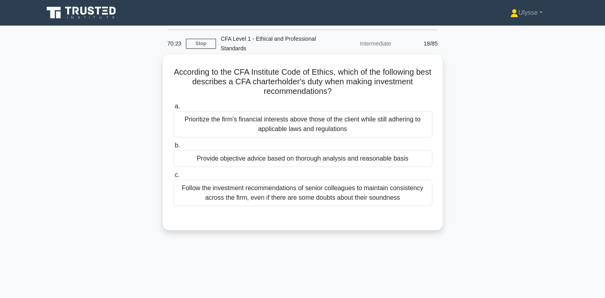
click at [272, 165] on div "Provide objective advice based on thorough analysis and reasonable basis" at bounding box center [302, 158] width 259 height 17
click at [173, 148] on input "b. Provide objective advice based on thorough analysis and reasonable basis" at bounding box center [173, 145] width 0 height 5
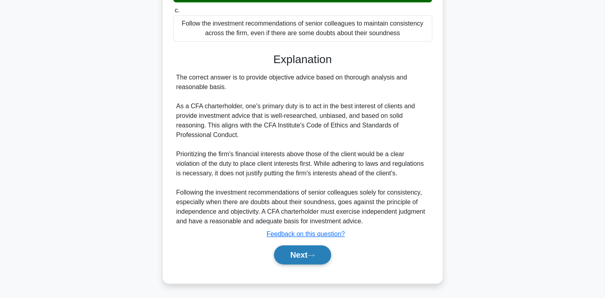
click at [309, 261] on button "Next" at bounding box center [302, 254] width 57 height 19
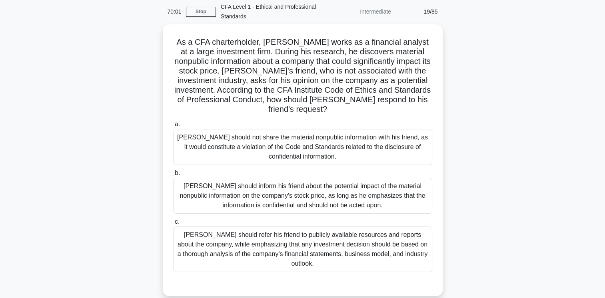
scroll to position [78, 0]
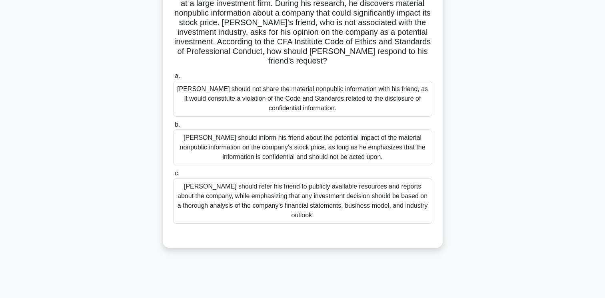
click at [384, 107] on div "Michael should not share the material nonpublic information with his friend, as…" at bounding box center [302, 99] width 259 height 36
click at [173, 79] on input "a. Michael should not share the material nonpublic information with his friend,…" at bounding box center [173, 76] width 0 height 5
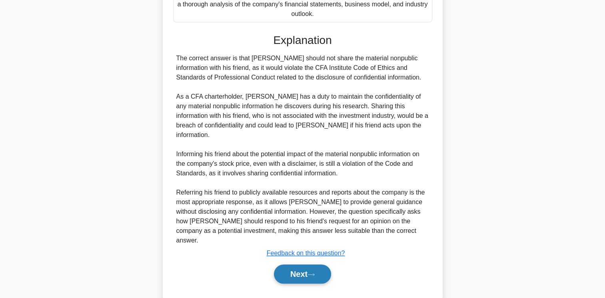
click at [314, 273] on icon at bounding box center [310, 275] width 7 height 4
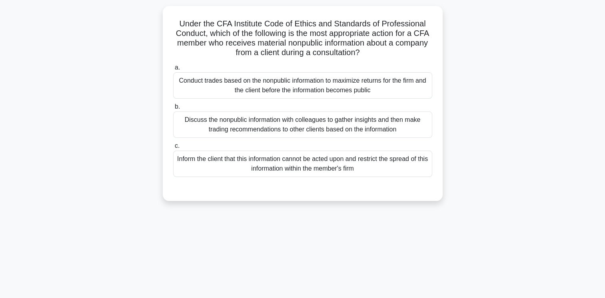
scroll to position [0, 0]
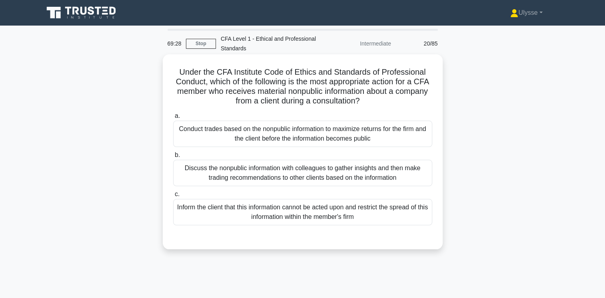
click at [283, 217] on div "Inform the client that this information cannot be acted upon and restrict the s…" at bounding box center [302, 212] width 259 height 26
click at [173, 197] on input "c. Inform the client that this information cannot be acted upon and restrict th…" at bounding box center [173, 194] width 0 height 5
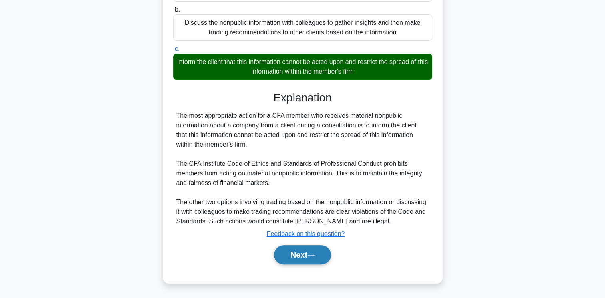
click at [314, 256] on icon at bounding box center [310, 255] width 7 height 4
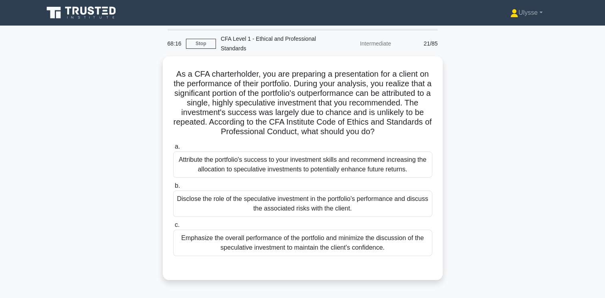
click at [305, 254] on div "Emphasize the overall performance of the portfolio and minimize the discussion …" at bounding box center [302, 243] width 259 height 26
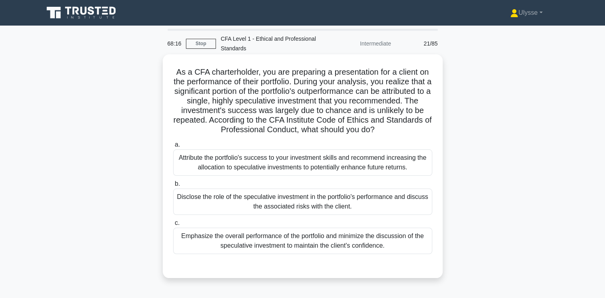
click at [173, 226] on input "c. Emphasize the overall performance of the portfolio and minimize the discussi…" at bounding box center [173, 223] width 0 height 5
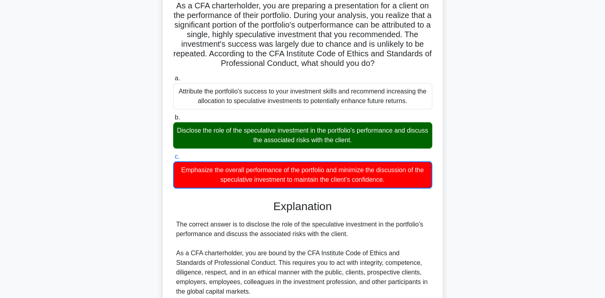
scroll to position [73, 0]
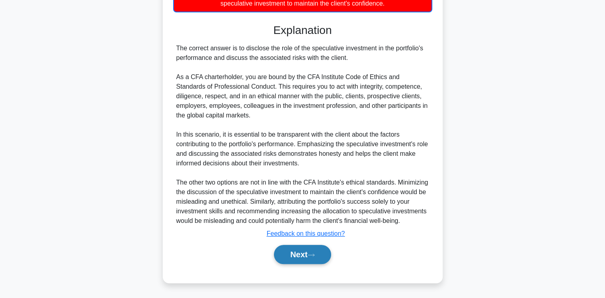
click at [306, 254] on button "Next" at bounding box center [302, 254] width 57 height 19
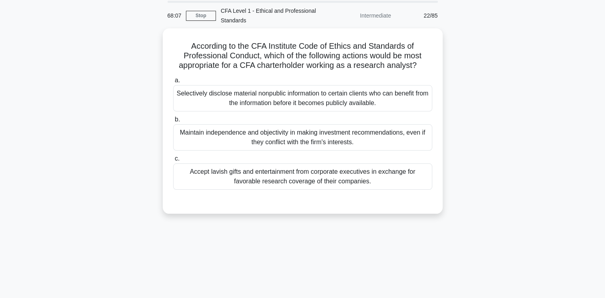
scroll to position [0, 0]
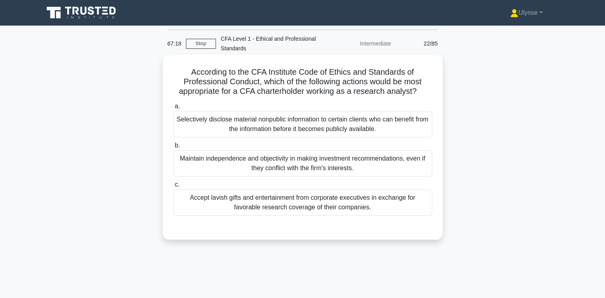
click at [235, 165] on div "Maintain independence and objectivity in making investment recommendations, eve…" at bounding box center [302, 163] width 259 height 26
click at [173, 148] on input "b. Maintain independence and objectivity in making investment recommendations, …" at bounding box center [173, 145] width 0 height 5
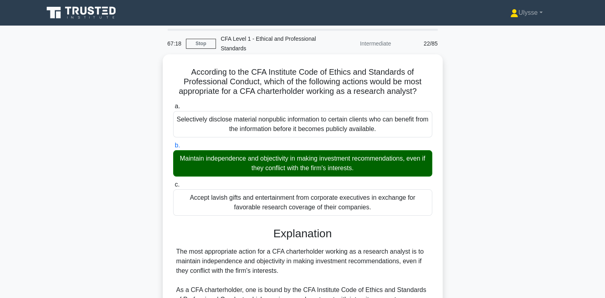
click at [241, 164] on div "Maintain independence and objectivity in making investment recommendations, eve…" at bounding box center [302, 163] width 259 height 26
click at [173, 148] on input "b. Maintain independence and objectivity in making investment recommendations, …" at bounding box center [173, 145] width 0 height 5
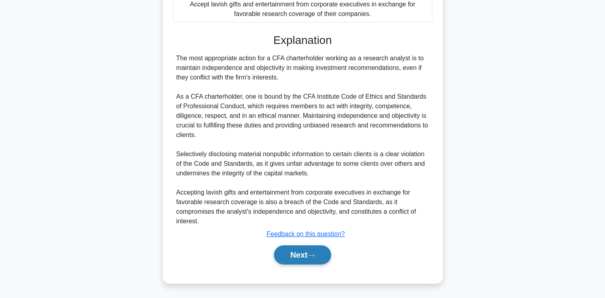
click at [312, 262] on button "Next" at bounding box center [302, 254] width 57 height 19
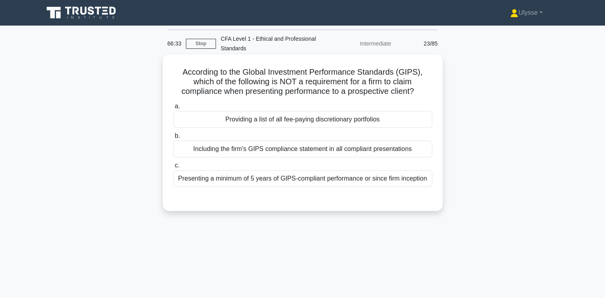
click at [292, 118] on div "Providing a list of all fee-paying discretionary portfolios" at bounding box center [302, 119] width 259 height 17
click at [173, 109] on input "a. Providing a list of all fee-paying discretionary portfolios" at bounding box center [173, 106] width 0 height 5
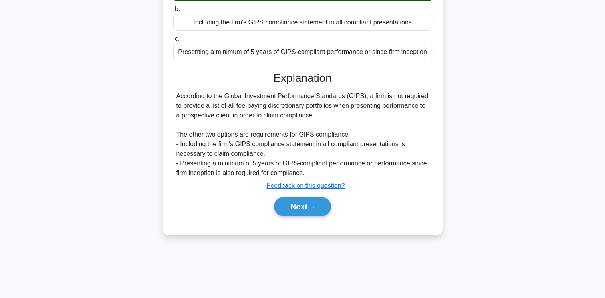
scroll to position [133, 0]
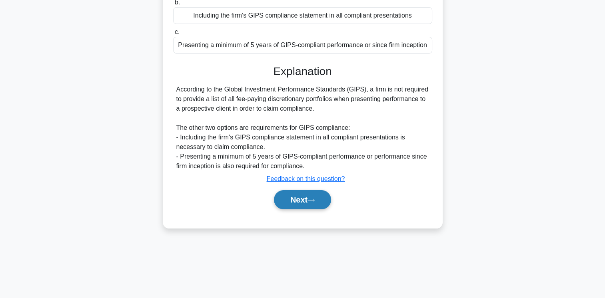
click at [305, 201] on button "Next" at bounding box center [302, 199] width 57 height 19
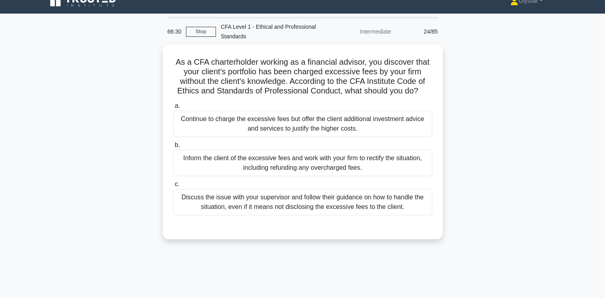
scroll to position [11, 0]
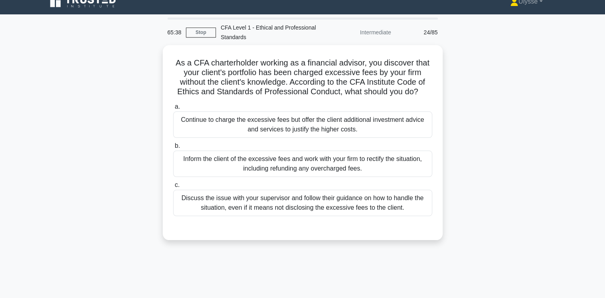
click at [318, 170] on div "Inform the client of the excessive fees and work with your firm to rectify the …" at bounding box center [302, 164] width 259 height 26
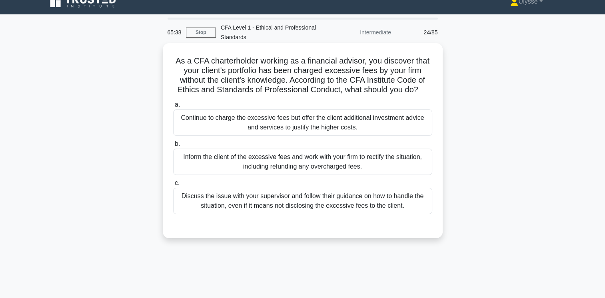
click at [173, 147] on input "b. Inform the client of the excessive fees and work with your firm to rectify t…" at bounding box center [173, 143] width 0 height 5
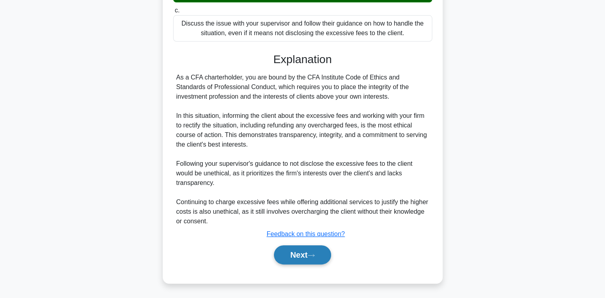
click at [314, 255] on icon at bounding box center [311, 255] width 6 height 2
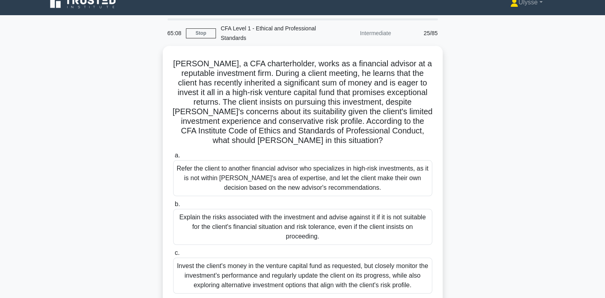
scroll to position [48, 0]
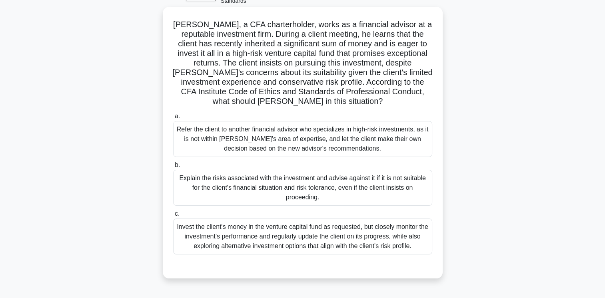
click at [300, 192] on div "Explain the risks associated with the investment and advise against it if it is…" at bounding box center [302, 188] width 259 height 36
click at [173, 168] on input "b. Explain the risks associated with the investment and advise against it if it…" at bounding box center [173, 165] width 0 height 5
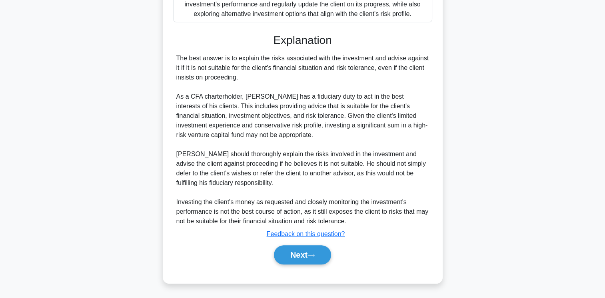
click at [303, 253] on button "Next" at bounding box center [302, 254] width 57 height 19
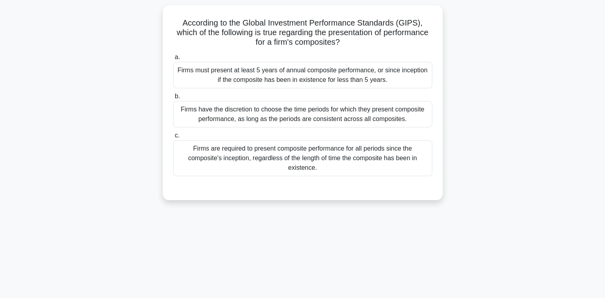
scroll to position [0, 0]
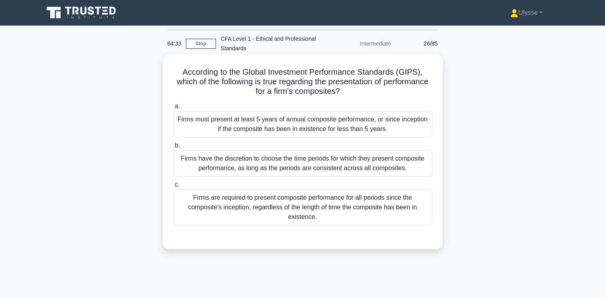
click at [390, 215] on div "Firms are required to present composite performance for all periods since the c…" at bounding box center [302, 207] width 259 height 36
click at [173, 187] on input "c. Firms are required to present composite performance for all periods since th…" at bounding box center [173, 184] width 0 height 5
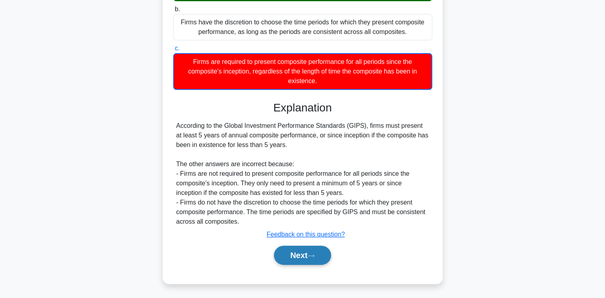
click at [313, 256] on icon at bounding box center [310, 256] width 7 height 4
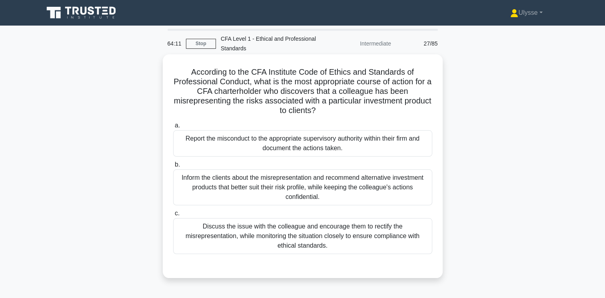
click at [317, 137] on div "Report the misconduct to the appropriate supervisory authority within their fir…" at bounding box center [302, 143] width 259 height 26
click at [173, 128] on input "a. Report the misconduct to the appropriate supervisory authority within their …" at bounding box center [173, 125] width 0 height 5
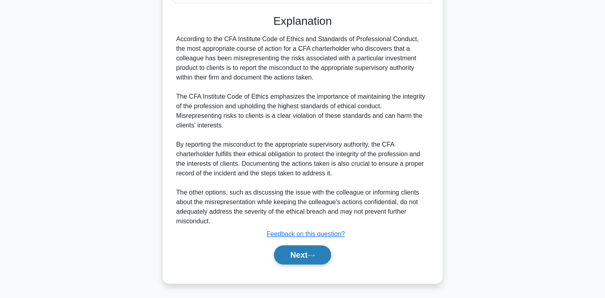
click at [312, 257] on icon at bounding box center [310, 255] width 7 height 4
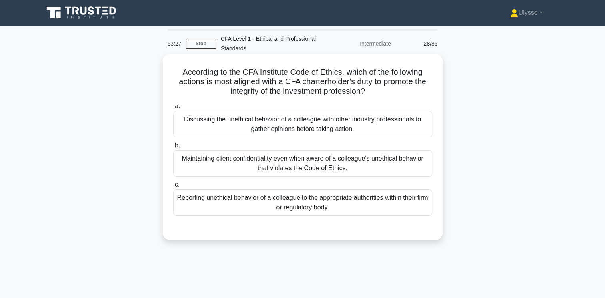
click at [393, 210] on div "Reporting unethical behavior of a colleague to the appropriate authorities with…" at bounding box center [302, 202] width 259 height 26
click at [173, 187] on input "c. Reporting unethical behavior of a colleague to the appropriate authorities w…" at bounding box center [173, 184] width 0 height 5
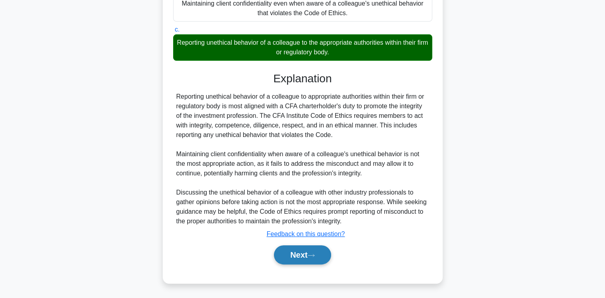
click at [304, 259] on button "Next" at bounding box center [302, 254] width 57 height 19
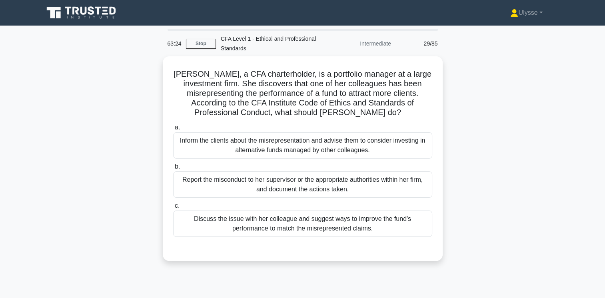
click at [495, 148] on div "Karen, a CFA charterholder, is a portfolio manager at a large investment firm. …" at bounding box center [302, 163] width 527 height 214
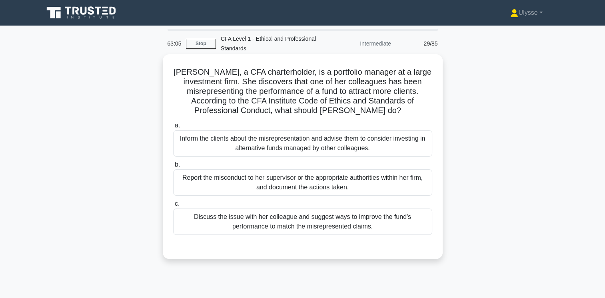
click at [332, 189] on div "Report the misconduct to her supervisor or the appropriate authorities within h…" at bounding box center [302, 182] width 259 height 26
click at [173, 167] on input "b. Report the misconduct to her supervisor or the appropriate authorities withi…" at bounding box center [173, 164] width 0 height 5
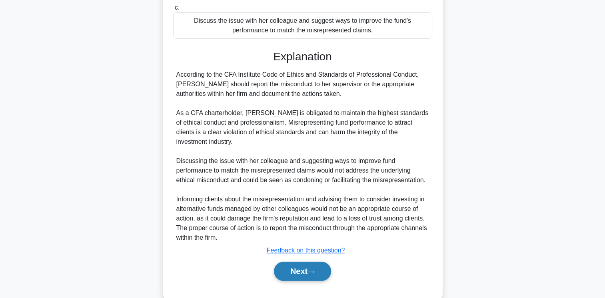
click at [308, 262] on button "Next" at bounding box center [302, 271] width 57 height 19
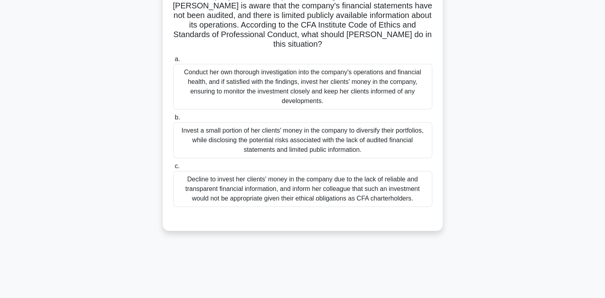
scroll to position [128, 0]
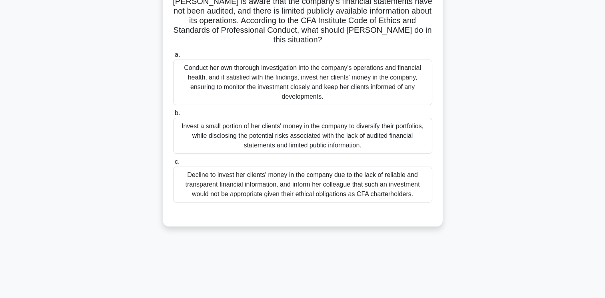
click at [383, 185] on div "Decline to invest her clients' money in the company due to the lack of reliable…" at bounding box center [302, 185] width 259 height 36
click at [173, 165] on input "c. Decline to invest her clients' money in the company due to the lack of relia…" at bounding box center [173, 161] width 0 height 5
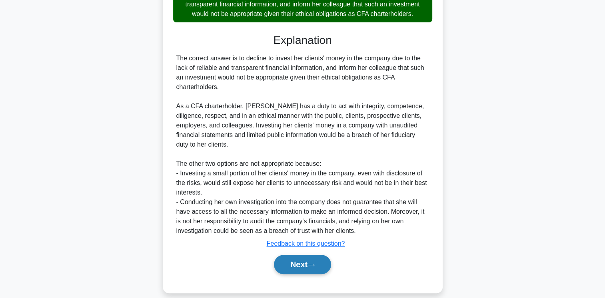
click at [298, 256] on button "Next" at bounding box center [302, 264] width 57 height 19
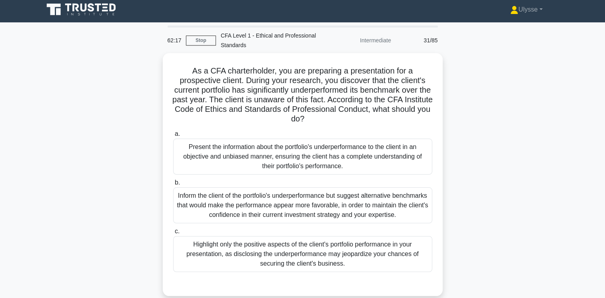
scroll to position [0, 0]
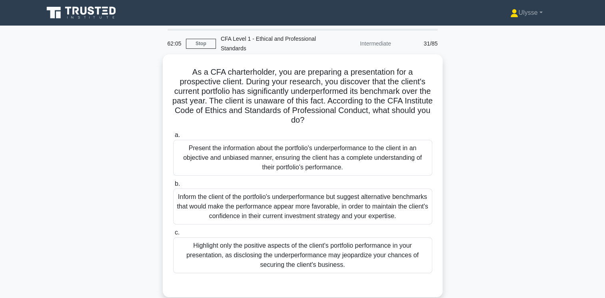
click at [311, 97] on h5 "As a CFA charterholder, you are preparing a presentation for a prospective clie…" at bounding box center [302, 96] width 261 height 58
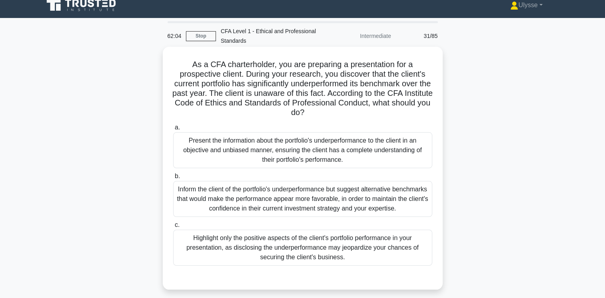
scroll to position [17, 0]
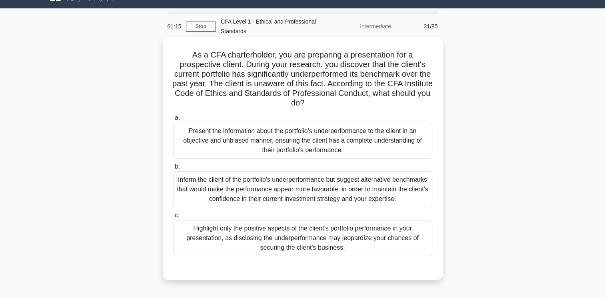
click at [383, 192] on div "Inform the client of the portfolio's underperformance but suggest alternative b…" at bounding box center [302, 189] width 259 height 36
click at [173, 169] on input "b. Inform the client of the portfolio's underperformance but suggest alternativ…" at bounding box center [173, 166] width 0 height 5
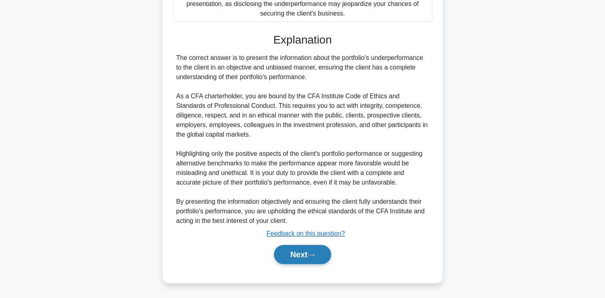
click at [305, 257] on button "Next" at bounding box center [302, 254] width 57 height 19
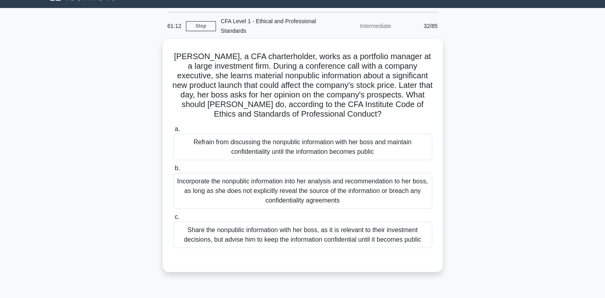
scroll to position [0, 0]
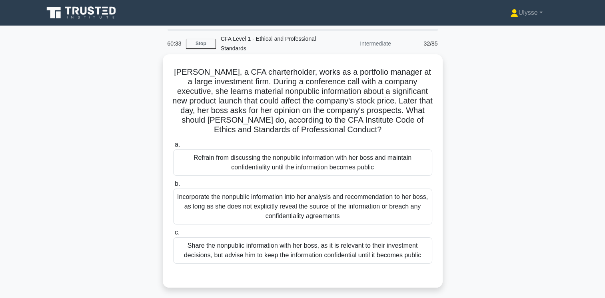
click at [328, 176] on div "Refrain from discussing the nonpublic information with her boss and maintain co…" at bounding box center [302, 162] width 259 height 26
click at [173, 147] on input "a. Refrain from discussing the nonpublic information with her boss and maintain…" at bounding box center [173, 144] width 0 height 5
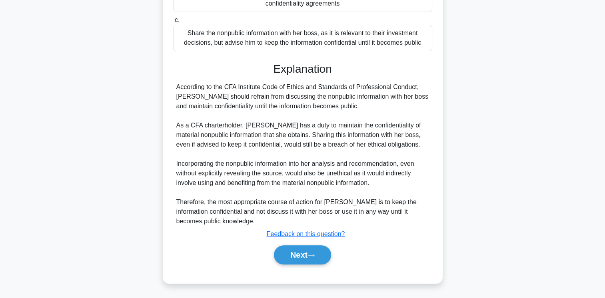
click at [306, 255] on button "Next" at bounding box center [302, 254] width 57 height 19
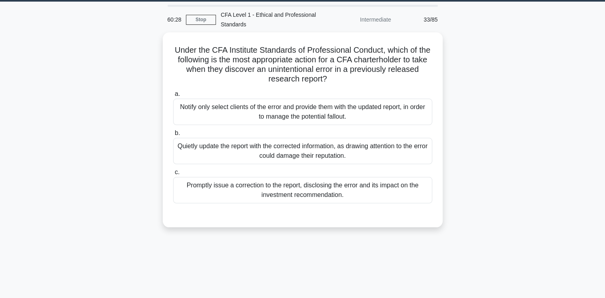
scroll to position [21, 0]
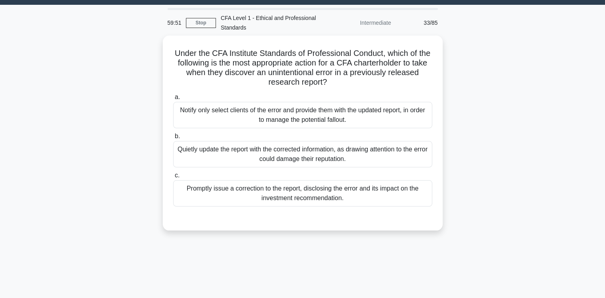
click at [221, 199] on div "Promptly issue a correction to the report, disclosing the error and its impact …" at bounding box center [302, 193] width 259 height 26
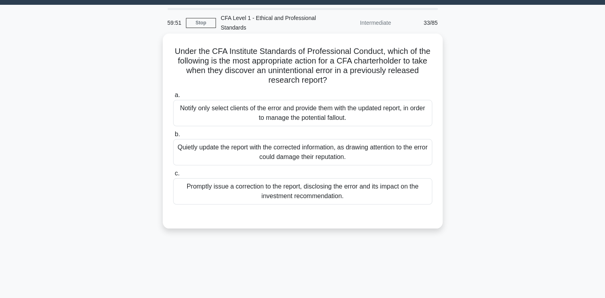
click at [173, 176] on input "c. Promptly issue a correction to the report, disclosing the error and its impa…" at bounding box center [173, 173] width 0 height 5
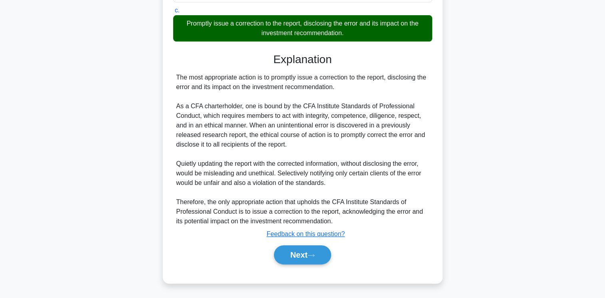
click at [307, 259] on button "Next" at bounding box center [302, 254] width 57 height 19
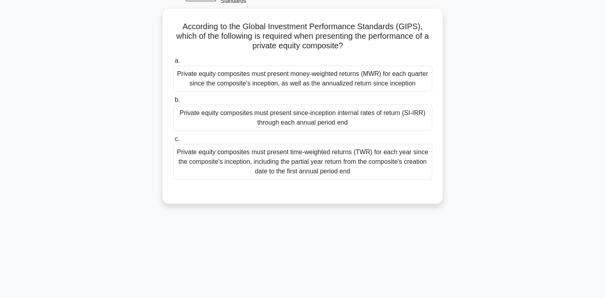
scroll to position [38, 0]
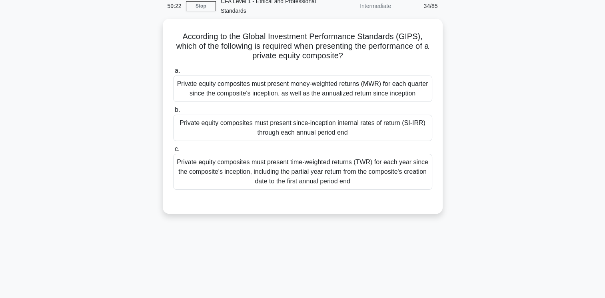
click at [289, 174] on div "Private equity composites must present time-weighted returns (TWR) for each yea…" at bounding box center [302, 172] width 259 height 36
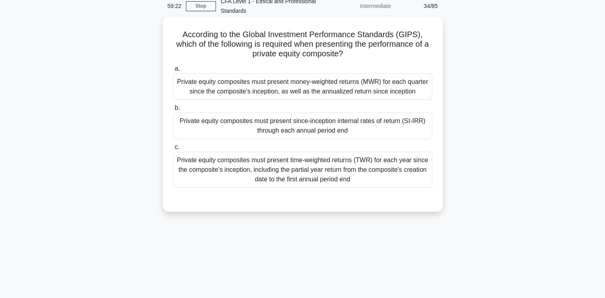
click at [173, 150] on input "c. Private equity composites must present time-weighted returns (TWR) for each …" at bounding box center [173, 147] width 0 height 5
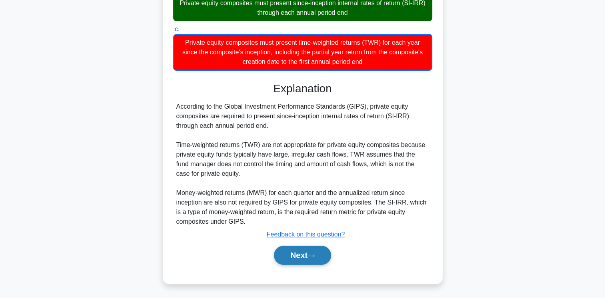
click at [313, 256] on icon at bounding box center [310, 256] width 7 height 4
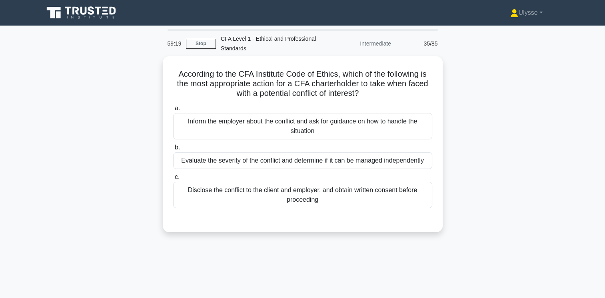
scroll to position [0, 0]
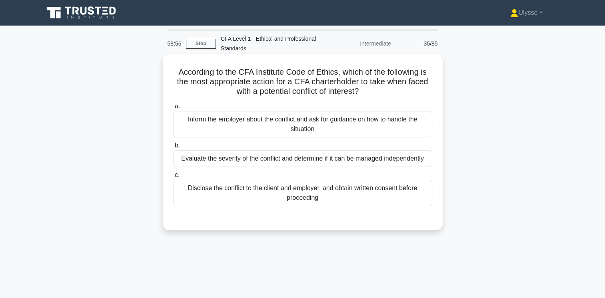
click at [196, 130] on div "Inform the employer about the conflict and ask for guidance on how to handle th…" at bounding box center [302, 124] width 259 height 26
click at [173, 109] on input "a. Inform the employer about the conflict and ask for guidance on how to handle…" at bounding box center [173, 106] width 0 height 5
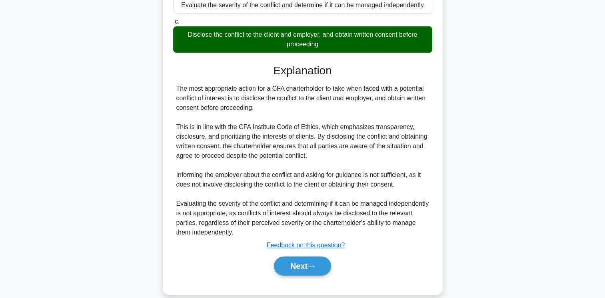
scroll to position [165, 0]
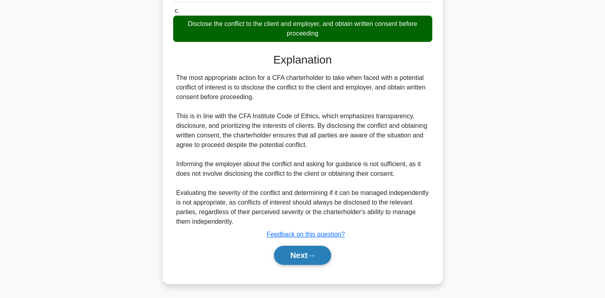
click at [308, 256] on button "Next" at bounding box center [302, 255] width 57 height 19
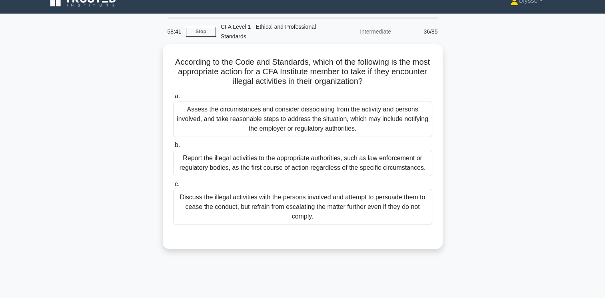
scroll to position [12, 0]
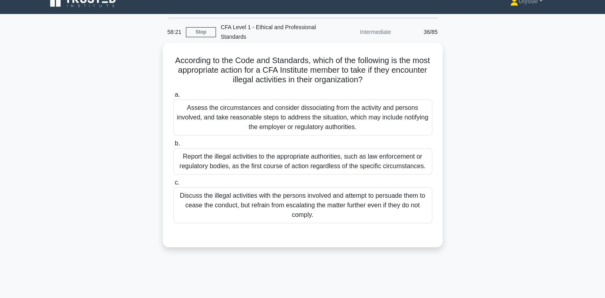
click at [333, 167] on div "Report the illegal activities to the appropriate authorities, such as law enfor…" at bounding box center [302, 161] width 259 height 26
click at [173, 146] on input "b. Report the illegal activities to the appropriate authorities, such as law en…" at bounding box center [173, 143] width 0 height 5
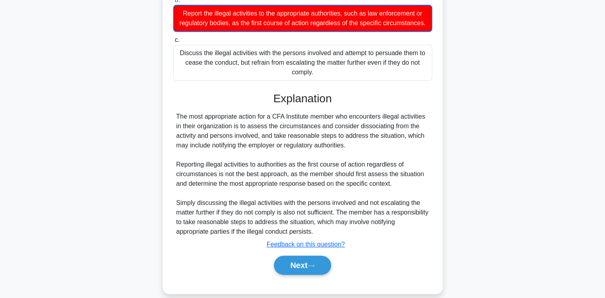
scroll to position [165, 0]
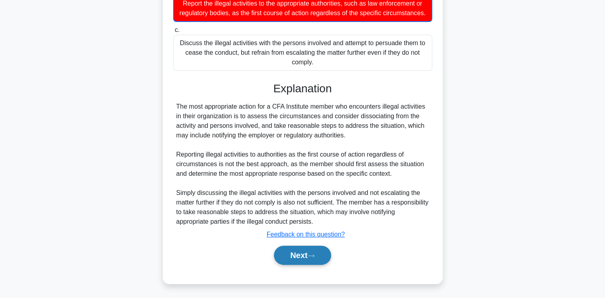
click at [304, 261] on button "Next" at bounding box center [302, 255] width 57 height 19
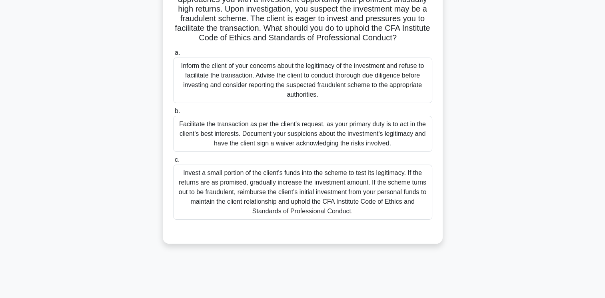
scroll to position [100, 0]
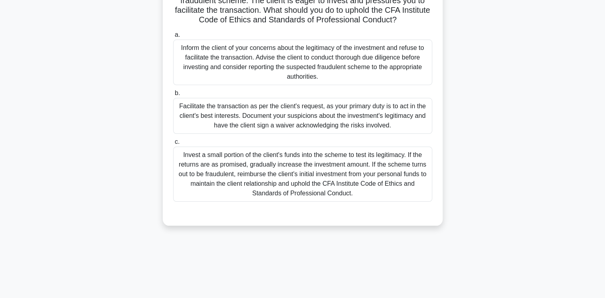
click at [228, 66] on div "Inform the client of your concerns about the legitimacy of the investment and r…" at bounding box center [302, 63] width 259 height 46
click at [173, 38] on input "a. Inform the client of your concerns about the legitimacy of the investment an…" at bounding box center [173, 34] width 0 height 5
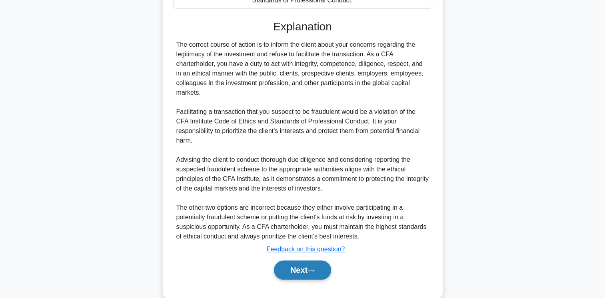
click at [306, 277] on button "Next" at bounding box center [302, 270] width 57 height 19
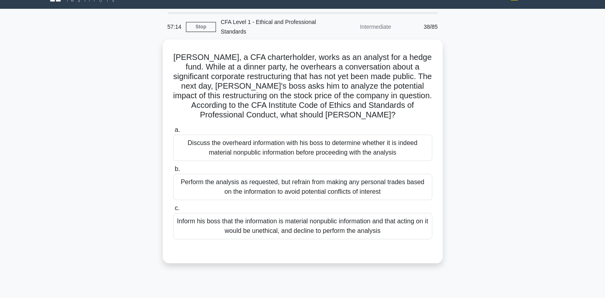
scroll to position [30, 0]
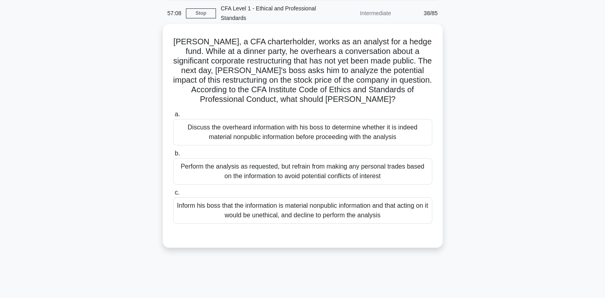
click at [342, 177] on div "Perform the analysis as requested, but refrain from making any personal trades …" at bounding box center [302, 171] width 259 height 26
click at [173, 156] on input "b. Perform the analysis as requested, but refrain from making any personal trad…" at bounding box center [173, 153] width 0 height 5
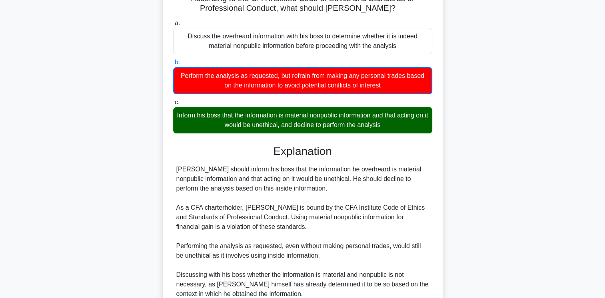
scroll to position [194, 0]
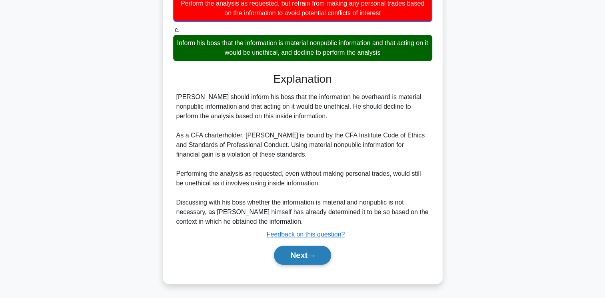
click at [313, 258] on button "Next" at bounding box center [302, 255] width 57 height 19
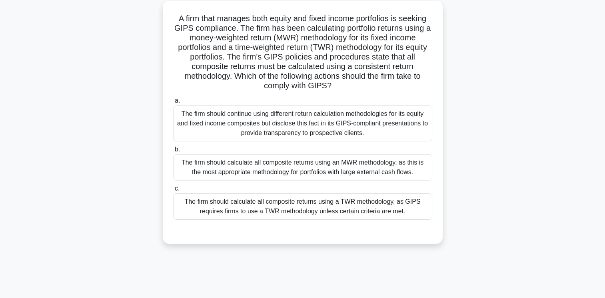
scroll to position [51, 0]
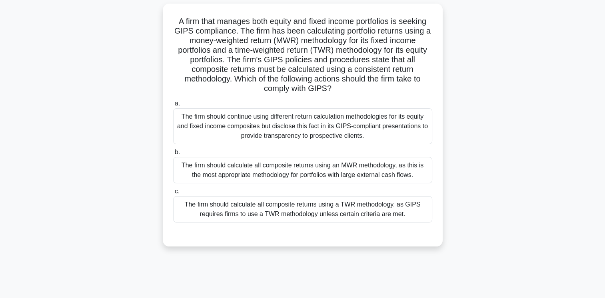
click at [364, 133] on div "The firm should continue using different return calculation methodologies for i…" at bounding box center [302, 126] width 259 height 36
click at [173, 106] on input "a. The firm should continue using different return calculation methodologies fo…" at bounding box center [173, 103] width 0 height 5
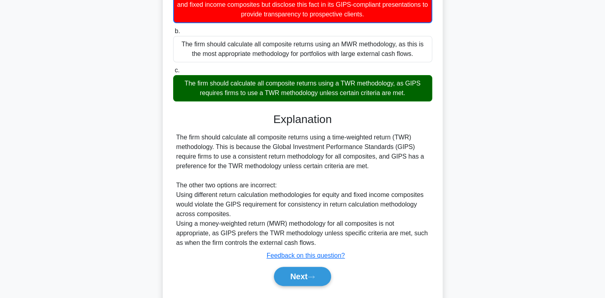
scroll to position [194, 0]
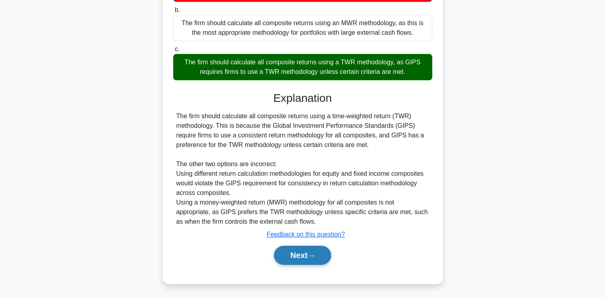
click at [310, 255] on button "Next" at bounding box center [302, 255] width 57 height 19
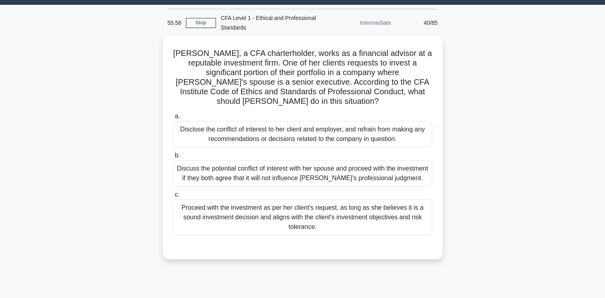
scroll to position [24, 0]
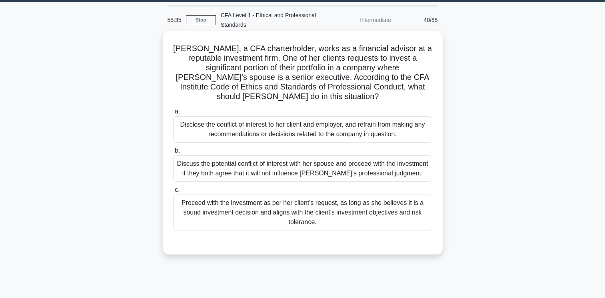
click at [348, 138] on div "Disclose the conflict of interest to her client and employer, and refrain from …" at bounding box center [302, 129] width 259 height 26
click at [173, 114] on input "a. Disclose the conflict of interest to her client and employer, and refrain fr…" at bounding box center [173, 111] width 0 height 5
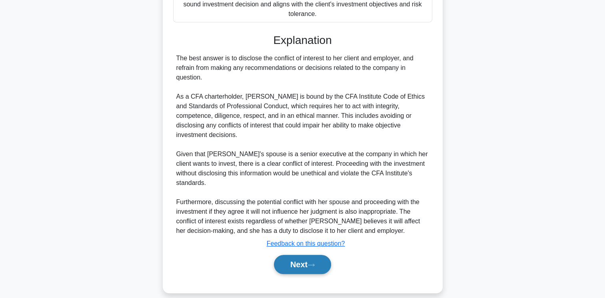
click at [302, 258] on button "Next" at bounding box center [302, 264] width 57 height 19
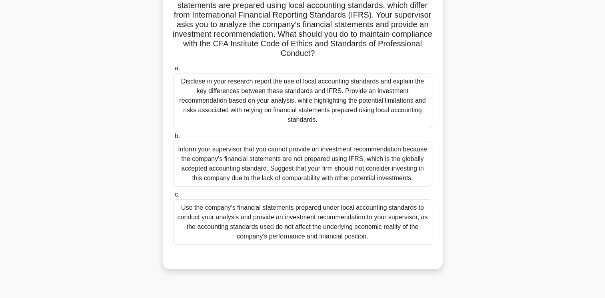
scroll to position [107, 0]
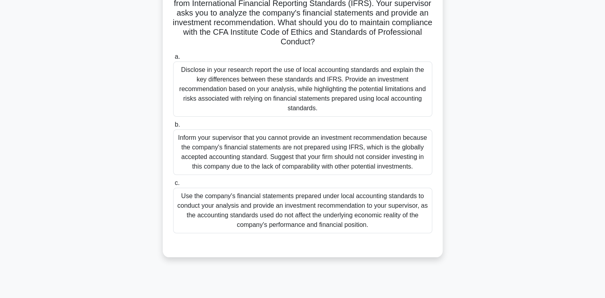
click at [386, 161] on div "Inform your supervisor that you cannot provide an investment recommendation bec…" at bounding box center [302, 152] width 259 height 46
click at [173, 127] on input "b. Inform your supervisor that you cannot provide an investment recommendation …" at bounding box center [173, 124] width 0 height 5
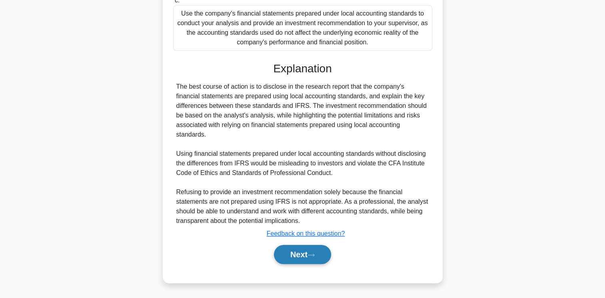
click at [299, 262] on button "Next" at bounding box center [302, 254] width 57 height 19
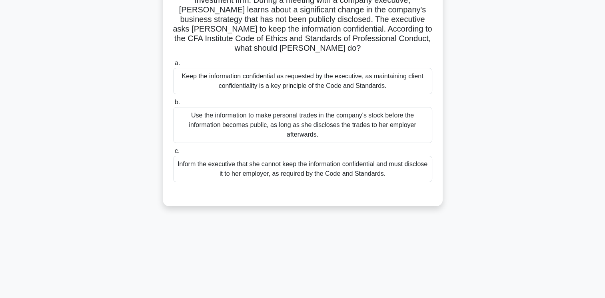
click at [320, 239] on div "54:30 Stop CFA Level 1 - Ethical and Professional Standards Intermediate 42/85 …" at bounding box center [302, 145] width 527 height 400
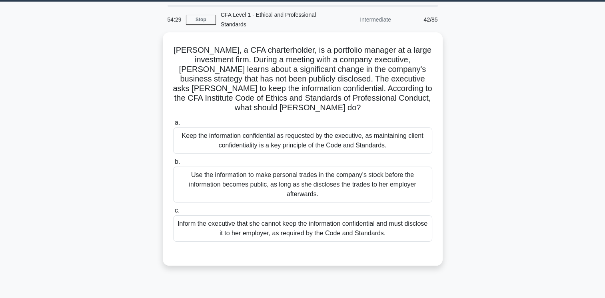
scroll to position [13, 0]
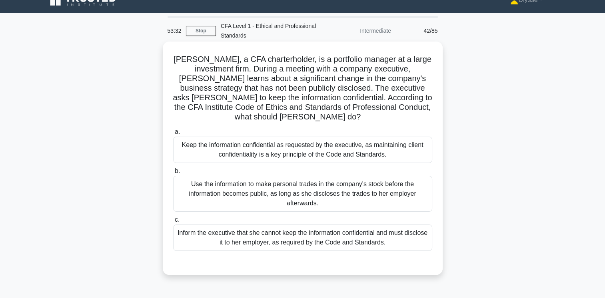
click at [364, 144] on div "Keep the information confidential as requested by the executive, as maintaining…" at bounding box center [302, 150] width 259 height 26
click at [173, 135] on input "a. Keep the information confidential as requested by the executive, as maintain…" at bounding box center [173, 131] width 0 height 5
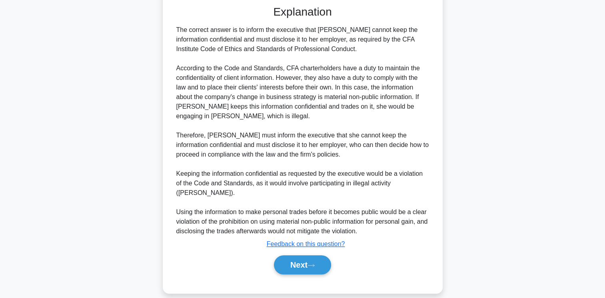
click at [300, 256] on button "Next" at bounding box center [302, 264] width 57 height 19
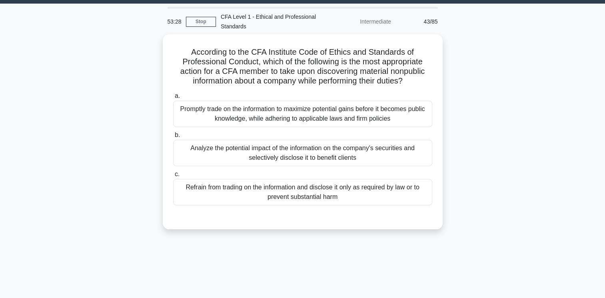
scroll to position [0, 0]
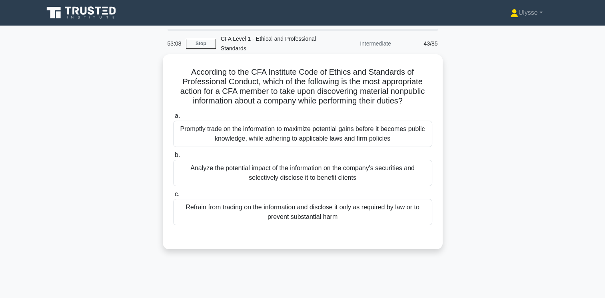
click at [193, 222] on div "Refrain from trading on the information and disclose it only as required by law…" at bounding box center [302, 212] width 259 height 26
click at [173, 197] on input "c. Refrain from trading on the information and disclose it only as required by …" at bounding box center [173, 194] width 0 height 5
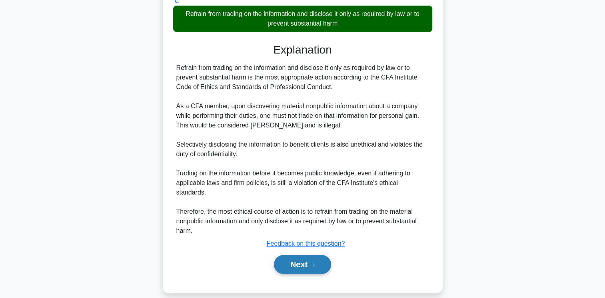
click at [312, 263] on icon at bounding box center [310, 265] width 7 height 4
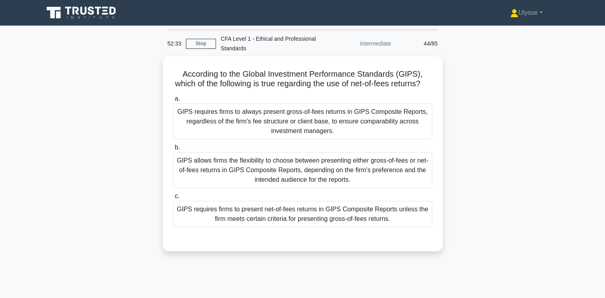
click at [302, 225] on div "GIPS requires firms to present net-of-fees returns in GIPS Composite Reports un…" at bounding box center [302, 214] width 259 height 26
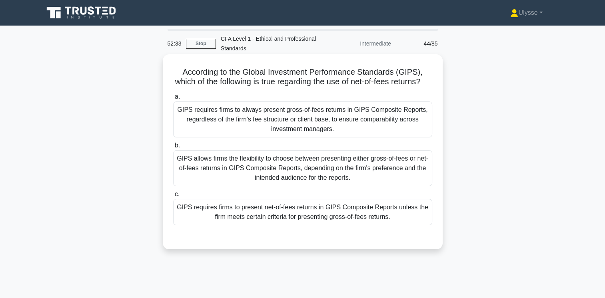
click at [173, 197] on input "c. GIPS requires firms to present net-of-fees returns in GIPS Composite Reports…" at bounding box center [173, 194] width 0 height 5
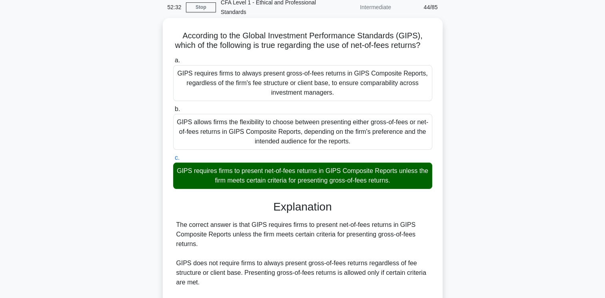
scroll to position [155, 0]
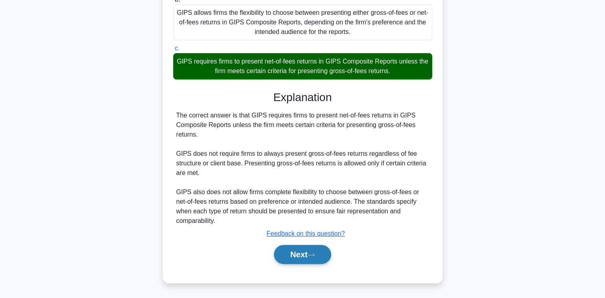
click at [308, 263] on button "Next" at bounding box center [302, 254] width 57 height 19
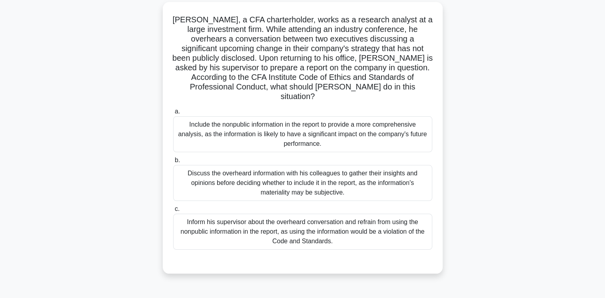
scroll to position [53, 0]
click at [243, 230] on div "Inform his supervisor about the overheard conversation and refrain from using t…" at bounding box center [302, 231] width 259 height 36
click at [173, 211] on input "c. Inform his supervisor about the overheard conversation and refrain from usin…" at bounding box center [173, 208] width 0 height 5
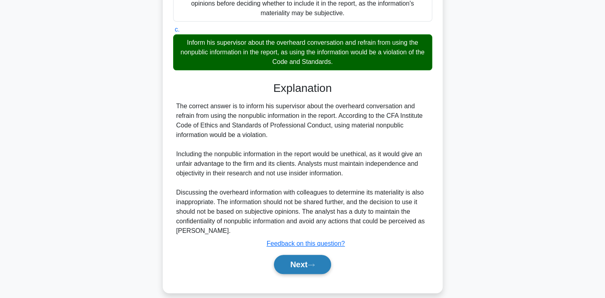
click at [305, 255] on button "Next" at bounding box center [302, 264] width 57 height 19
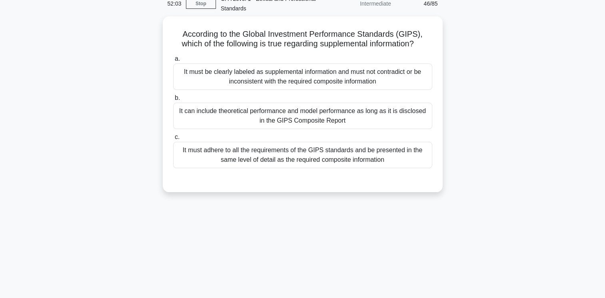
scroll to position [0, 0]
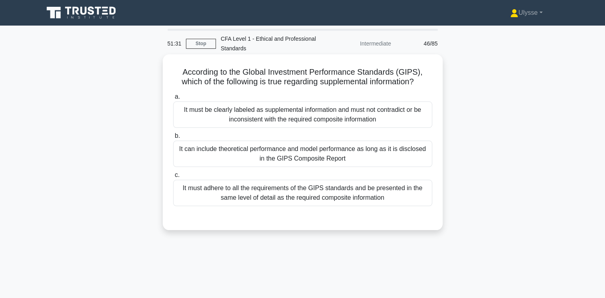
click at [307, 200] on div "It must adhere to all the requirements of the GIPS standards and be presented i…" at bounding box center [302, 193] width 259 height 26
click at [173, 178] on input "c. It must adhere to all the requirements of the GIPS standards and be presente…" at bounding box center [173, 175] width 0 height 5
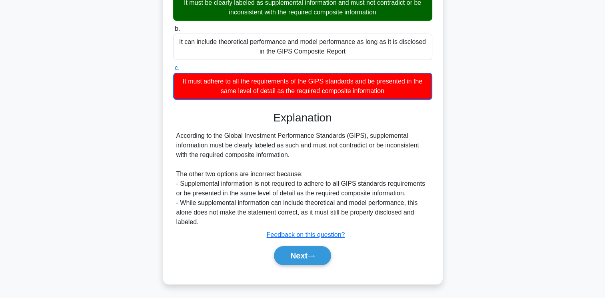
scroll to position [133, 0]
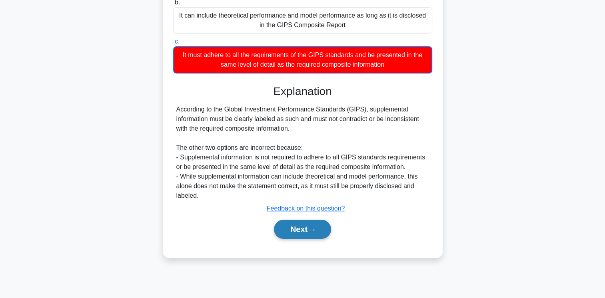
click at [304, 227] on button "Next" at bounding box center [302, 229] width 57 height 19
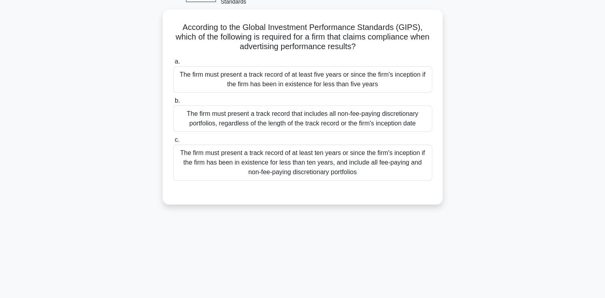
scroll to position [38, 0]
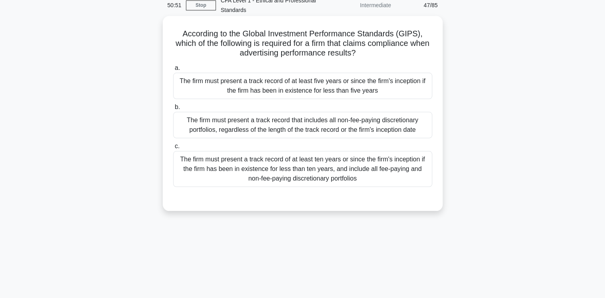
click at [328, 92] on div "The firm must present a track record of at least five years or since the firm's…" at bounding box center [302, 86] width 259 height 26
click at [173, 71] on input "a. The firm must present a track record of at least five years or since the fir…" at bounding box center [173, 68] width 0 height 5
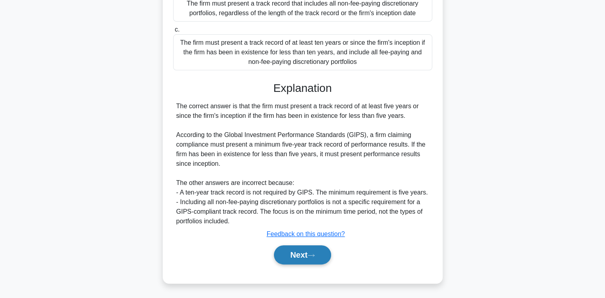
click at [302, 256] on button "Next" at bounding box center [302, 254] width 57 height 19
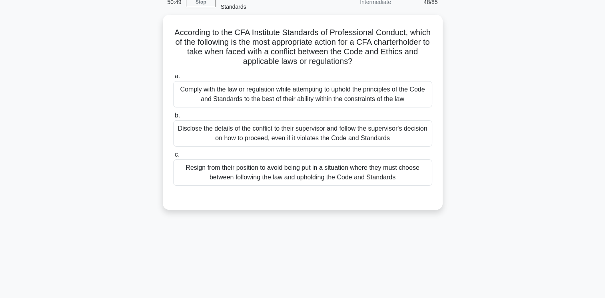
scroll to position [0, 0]
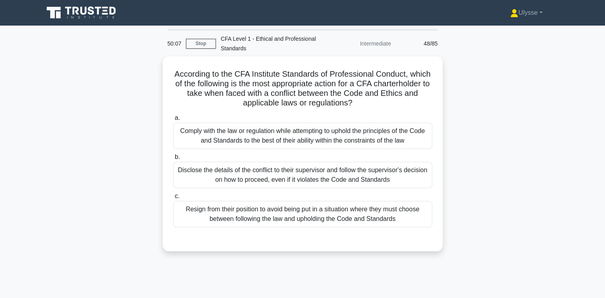
click at [257, 162] on div "Disclose the details of the conflict to their supervisor and follow the supervi…" at bounding box center [302, 175] width 259 height 26
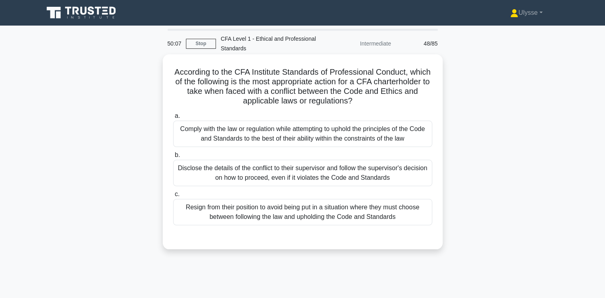
click at [173, 158] on input "b. Disclose the details of the conflict to their supervisor and follow the supe…" at bounding box center [173, 155] width 0 height 5
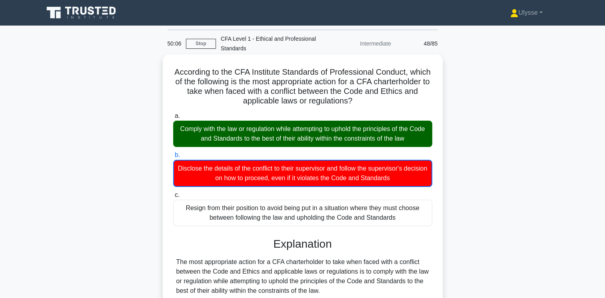
click at [305, 141] on div "Comply with the law or regulation while attempting to uphold the principles of …" at bounding box center [302, 134] width 259 height 26
click at [173, 119] on input "a. Comply with the law or regulation while attempting to uphold the principles …" at bounding box center [173, 115] width 0 height 5
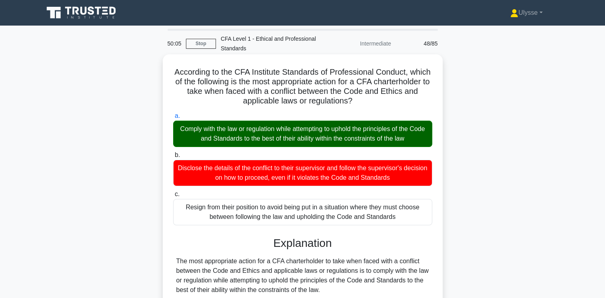
click at [283, 173] on div "Disclose the details of the conflict to their supervisor and follow the supervi…" at bounding box center [302, 173] width 259 height 26
click at [173, 158] on input "b. Disclose the details of the conflict to their supervisor and follow the supe…" at bounding box center [173, 155] width 0 height 5
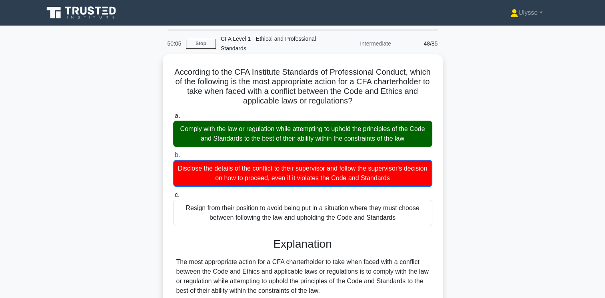
click at [280, 209] on div "Resign from their position to avoid being put in a situation where they must ch…" at bounding box center [302, 213] width 259 height 26
click at [173, 198] on input "c. Resign from their position to avoid being put in a situation where they must…" at bounding box center [173, 195] width 0 height 5
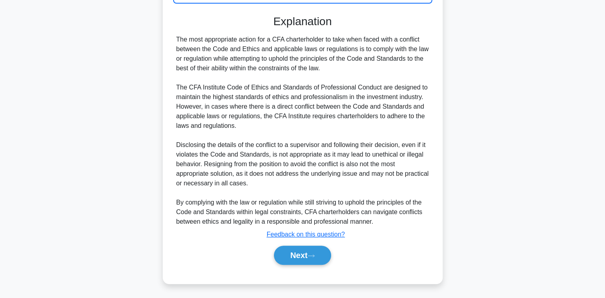
click at [295, 259] on button "Next" at bounding box center [302, 255] width 57 height 19
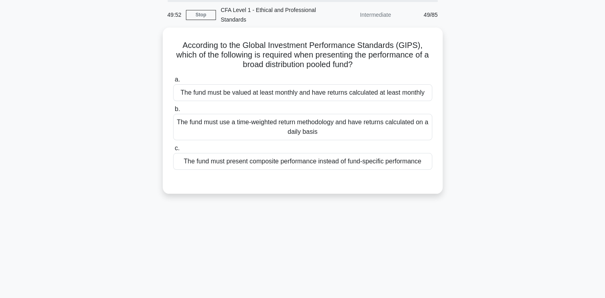
scroll to position [43, 0]
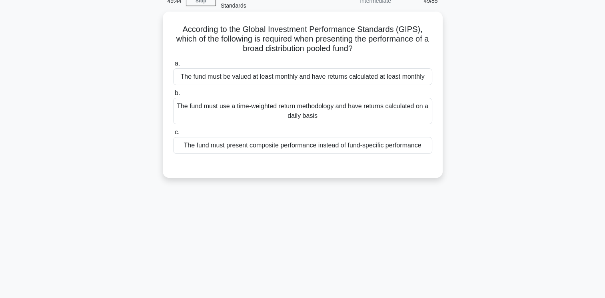
click at [354, 153] on div "The fund must present composite performance instead of fund-specific performance" at bounding box center [302, 145] width 259 height 17
click at [173, 135] on input "c. The fund must present composite performance instead of fund-specific perform…" at bounding box center [173, 132] width 0 height 5
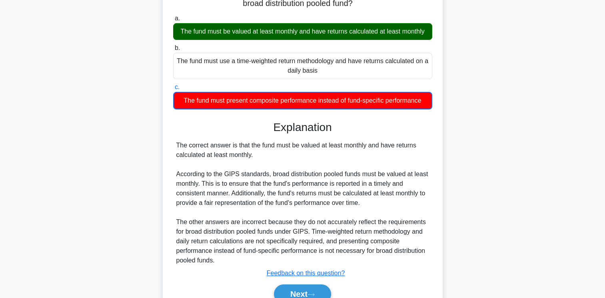
scroll to position [133, 0]
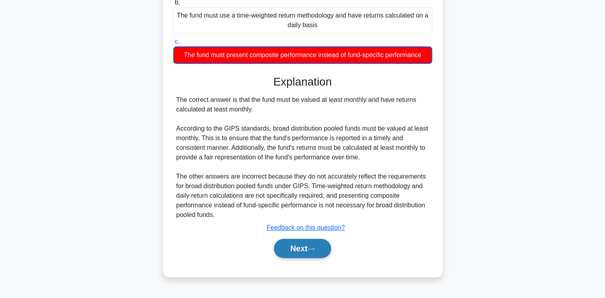
click at [298, 252] on button "Next" at bounding box center [302, 248] width 57 height 19
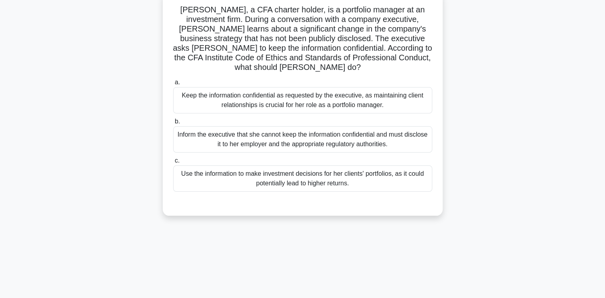
scroll to position [63, 0]
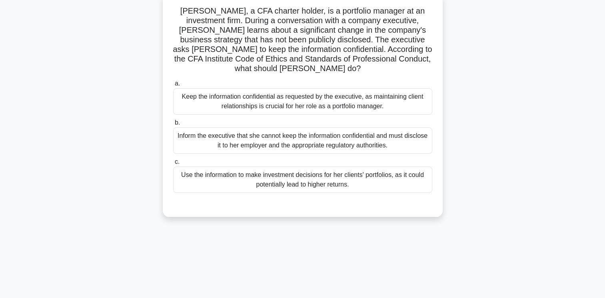
click at [287, 229] on div "49:40 Stop CFA Level 1 - Ethical and Professional Standards Intermediate 50/85 …" at bounding box center [302, 166] width 527 height 400
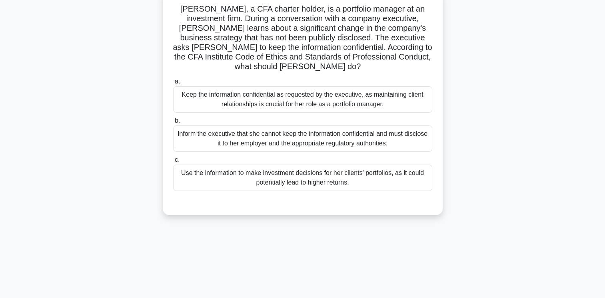
click at [363, 139] on div "Inform the executive that she cannot keep the information confidential and must…" at bounding box center [302, 138] width 259 height 26
click at [173, 123] on input "b. Inform the executive that she cannot keep the information confidential and m…" at bounding box center [173, 120] width 0 height 5
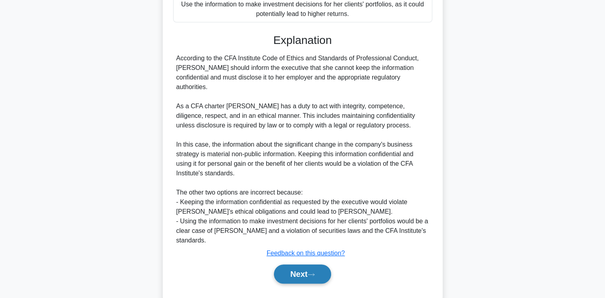
click at [314, 273] on icon at bounding box center [310, 275] width 7 height 4
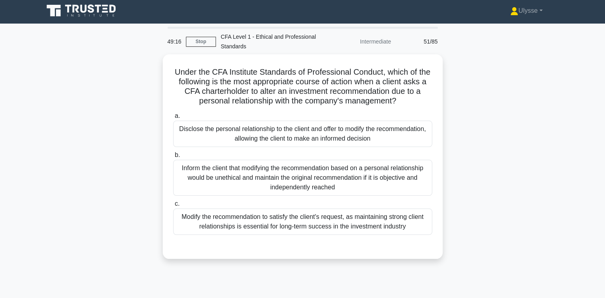
scroll to position [0, 0]
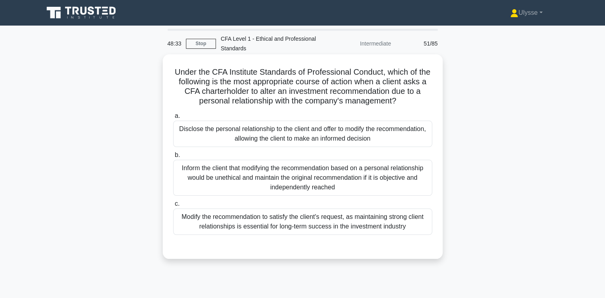
click at [185, 177] on div "Inform the client that modifying the recommendation based on a personal relatio…" at bounding box center [302, 178] width 259 height 36
click at [173, 158] on input "b. Inform the client that modifying the recommendation based on a personal rela…" at bounding box center [173, 155] width 0 height 5
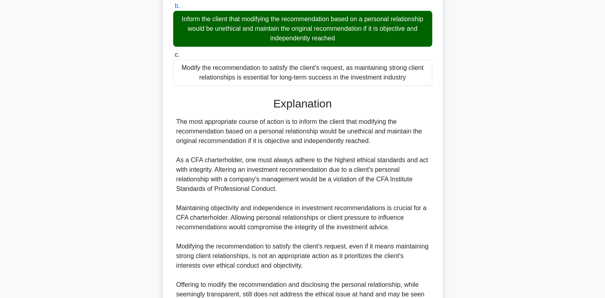
scroll to position [149, 0]
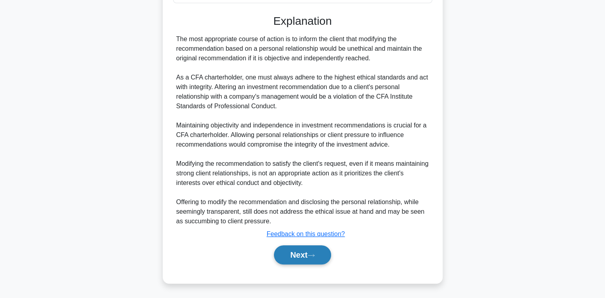
click at [314, 255] on icon at bounding box center [310, 255] width 7 height 4
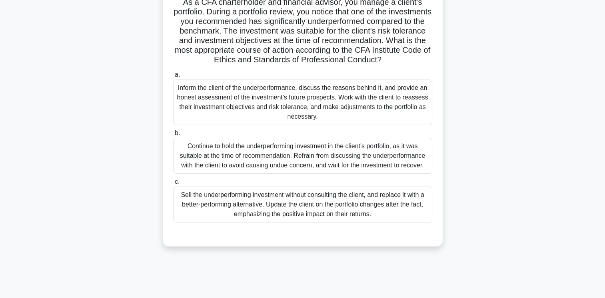
scroll to position [80, 0]
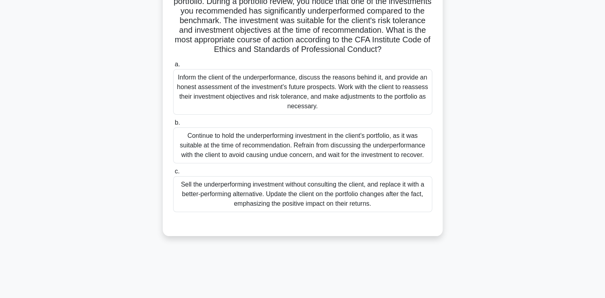
click at [398, 104] on div "Inform the client of the underperformance, discuss the reasons behind it, and p…" at bounding box center [302, 92] width 259 height 46
click at [173, 67] on input "a. Inform the client of the underperformance, discuss the reasons behind it, an…" at bounding box center [173, 64] width 0 height 5
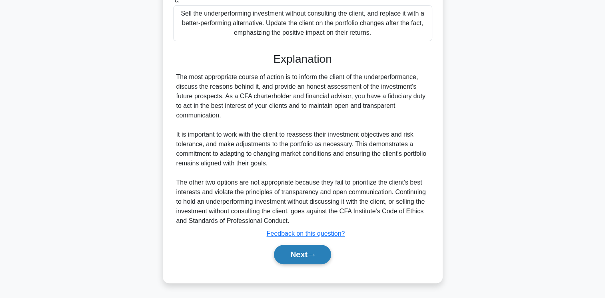
click at [310, 248] on button "Next" at bounding box center [302, 254] width 57 height 19
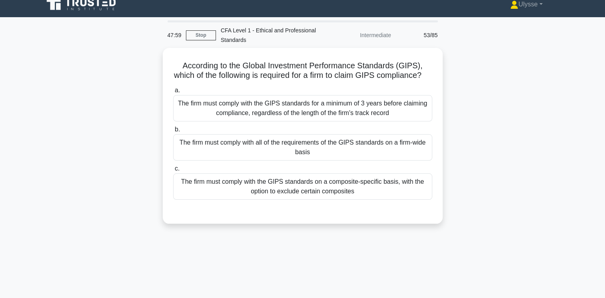
scroll to position [0, 0]
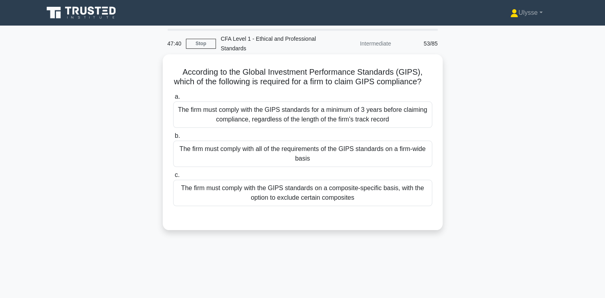
click at [331, 206] on div "The firm must comply with the GIPS standards on a composite-specific basis, wit…" at bounding box center [302, 193] width 259 height 26
click at [173, 178] on input "c. The firm must comply with the GIPS standards on a composite-specific basis, …" at bounding box center [173, 175] width 0 height 5
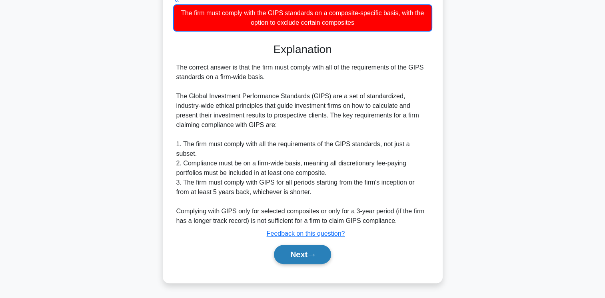
click at [312, 253] on icon at bounding box center [310, 255] width 7 height 4
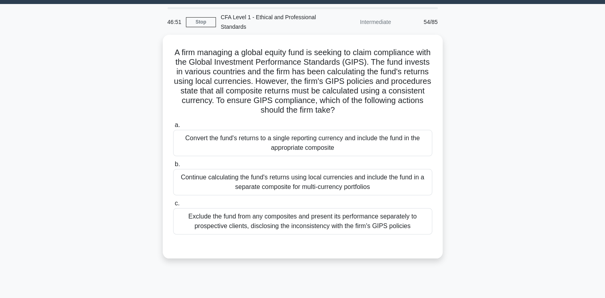
scroll to position [22, 0]
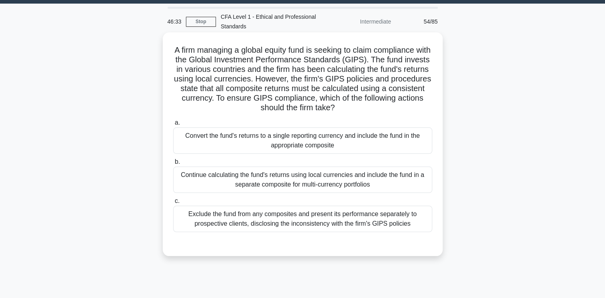
click at [197, 202] on label "c. Exclude the fund from any composites and present its performance separately …" at bounding box center [302, 214] width 259 height 36
click at [173, 202] on input "c. Exclude the fund from any composites and present its performance separately …" at bounding box center [173, 201] width 0 height 5
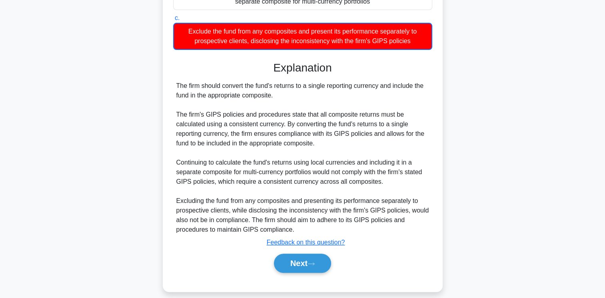
scroll to position [213, 0]
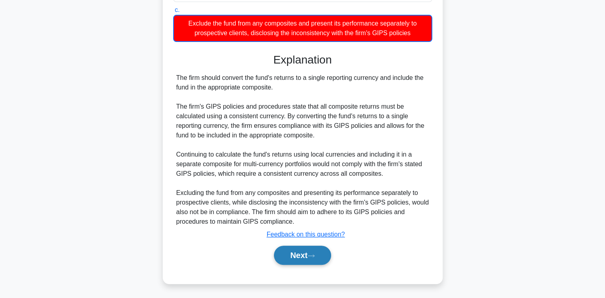
click at [310, 259] on button "Next" at bounding box center [302, 255] width 57 height 19
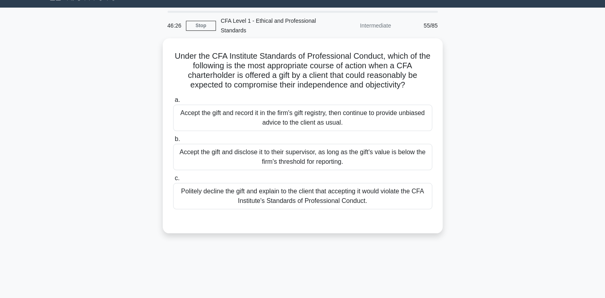
scroll to position [0, 0]
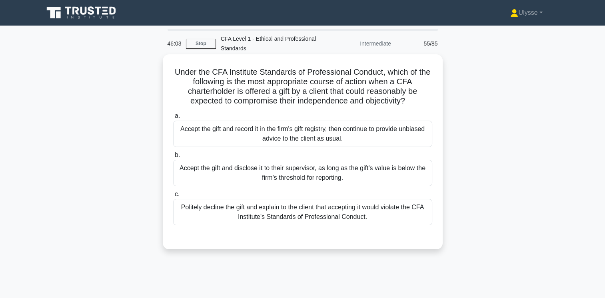
click at [269, 211] on div "Politely decline the gift and explain to the client that accepting it would vio…" at bounding box center [302, 212] width 259 height 26
click at [173, 197] on input "c. Politely decline the gift and explain to the client that accepting it would …" at bounding box center [173, 194] width 0 height 5
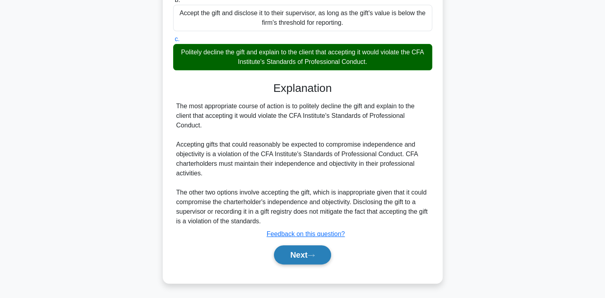
click at [300, 249] on button "Next" at bounding box center [302, 254] width 57 height 19
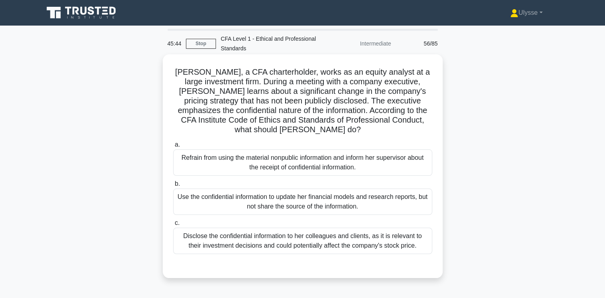
click at [294, 170] on div "Refrain from using the material nonpublic information and inform her supervisor…" at bounding box center [302, 162] width 259 height 26
click at [173, 147] on input "a. Refrain from using the material nonpublic information and inform her supervi…" at bounding box center [173, 144] width 0 height 5
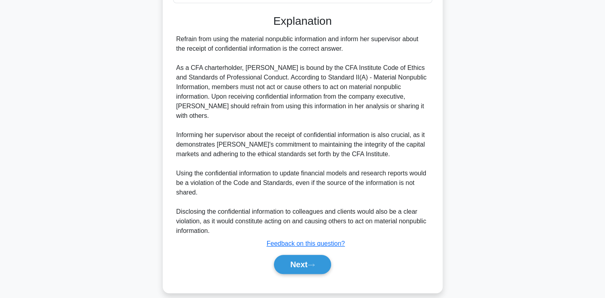
click at [307, 259] on button "Next" at bounding box center [302, 264] width 57 height 19
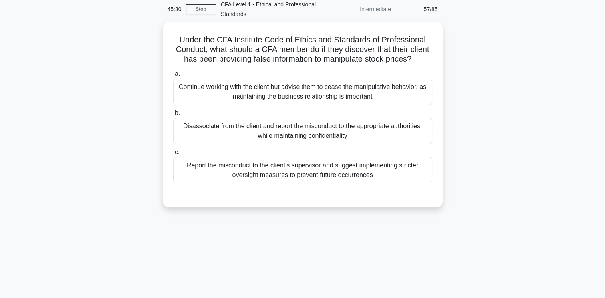
scroll to position [35, 0]
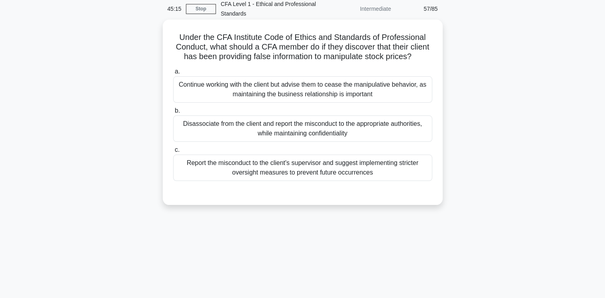
click at [329, 142] on div "Disassociate from the client and report the misconduct to the appropriate autho…" at bounding box center [302, 128] width 259 height 26
click at [173, 113] on input "b. Disassociate from the client and report the misconduct to the appropriate au…" at bounding box center [173, 110] width 0 height 5
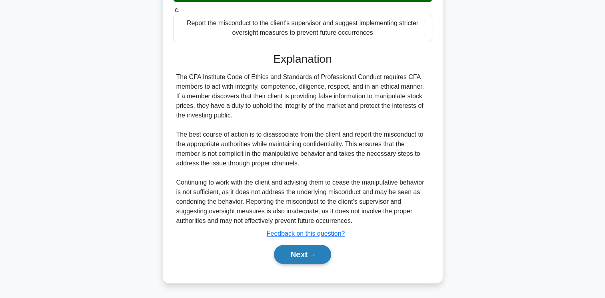
click at [313, 256] on icon at bounding box center [310, 255] width 7 height 4
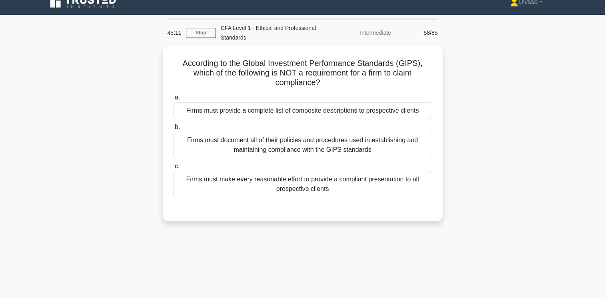
scroll to position [10, 0]
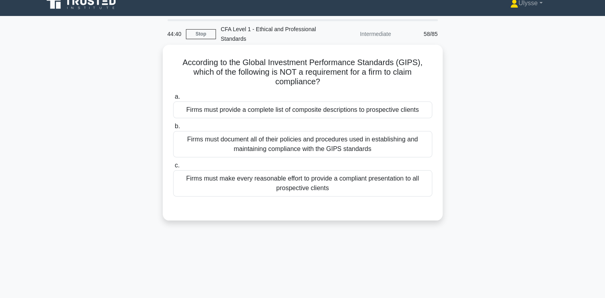
click at [177, 149] on div "Firms must document all of their policies and procedures used in establishing a…" at bounding box center [302, 144] width 259 height 26
click at [173, 129] on input "b. Firms must document all of their policies and procedures used in establishin…" at bounding box center [173, 126] width 0 height 5
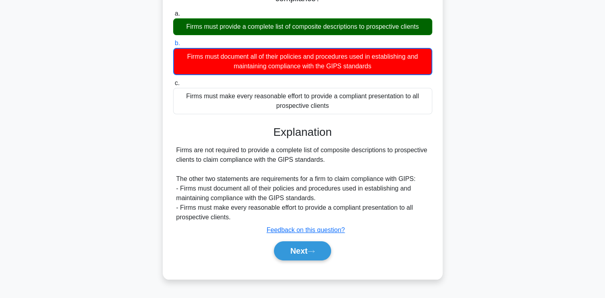
scroll to position [133, 0]
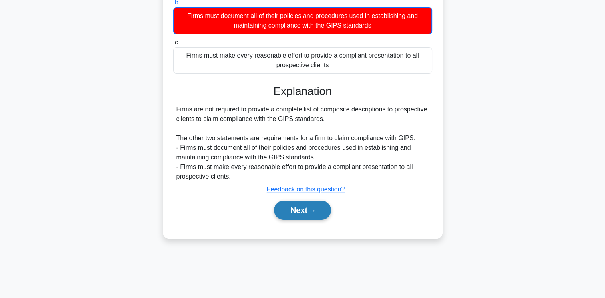
click at [314, 210] on icon at bounding box center [310, 211] width 7 height 4
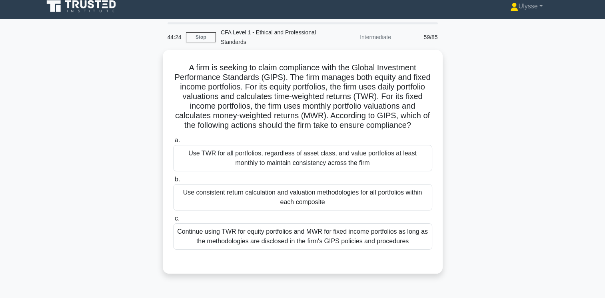
scroll to position [5, 0]
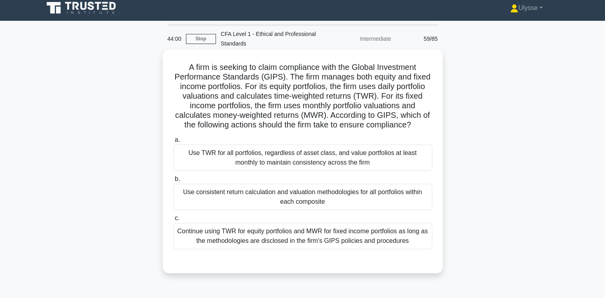
click at [227, 164] on div "Use TWR for all portfolios, regardless of asset class, and value portfolios at …" at bounding box center [302, 158] width 259 height 26
click at [173, 143] on input "a. Use TWR for all portfolios, regardless of asset class, and value portfolios …" at bounding box center [173, 139] width 0 height 5
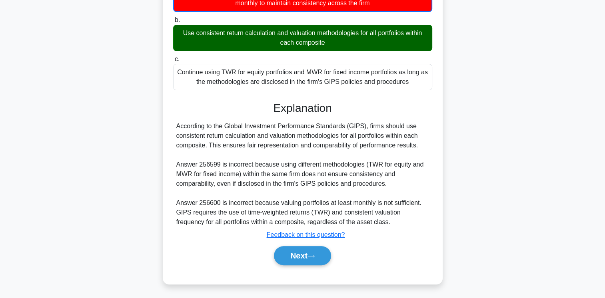
scroll to position [165, 0]
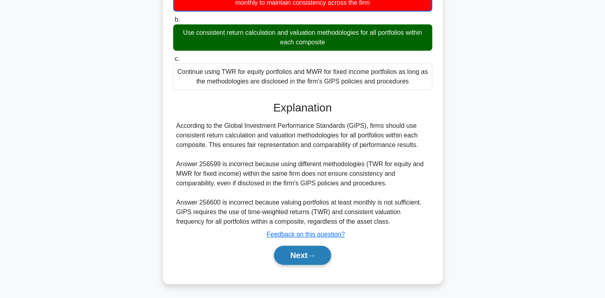
click at [304, 256] on button "Next" at bounding box center [302, 255] width 57 height 19
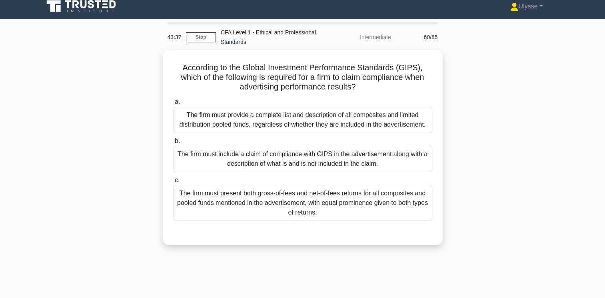
scroll to position [0, 0]
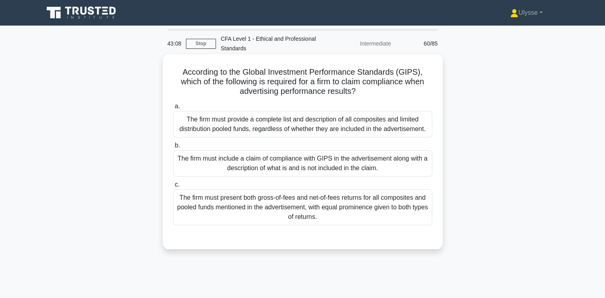
click at [203, 133] on div "The firm must provide a complete list and description of all composites and lim…" at bounding box center [302, 124] width 259 height 26
click at [173, 109] on input "a. The firm must provide a complete list and description of all composites and …" at bounding box center [173, 106] width 0 height 5
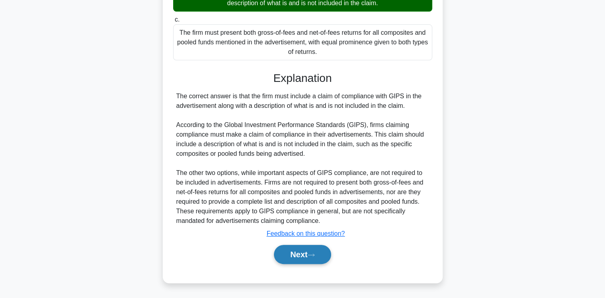
click at [306, 259] on button "Next" at bounding box center [302, 254] width 57 height 19
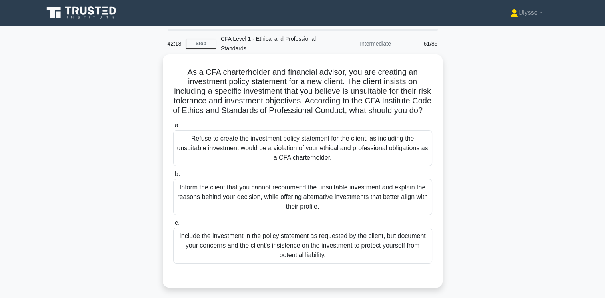
click at [313, 109] on h5 "As a CFA charterholder and financial advisor, you are creating an investment po…" at bounding box center [302, 91] width 261 height 49
click at [374, 212] on div "Inform the client that you cannot recommend the unsuitable investment and expla…" at bounding box center [302, 197] width 259 height 36
click at [173, 177] on input "b. Inform the client that you cannot recommend the unsuitable investment and ex…" at bounding box center [173, 174] width 0 height 5
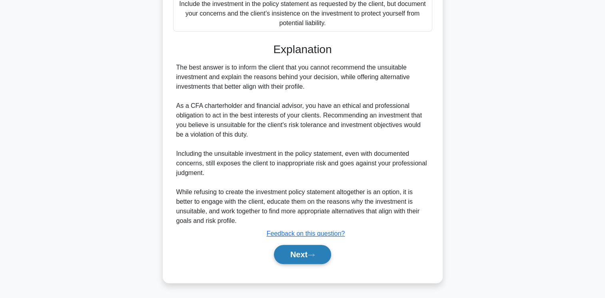
click at [313, 256] on icon at bounding box center [310, 255] width 7 height 4
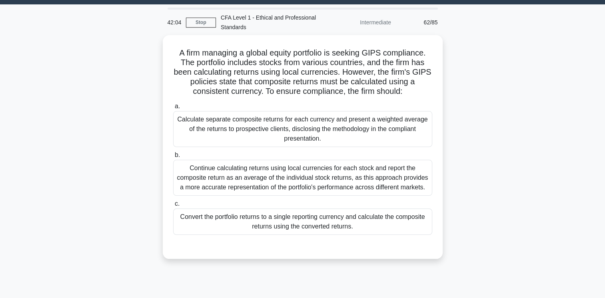
scroll to position [20, 0]
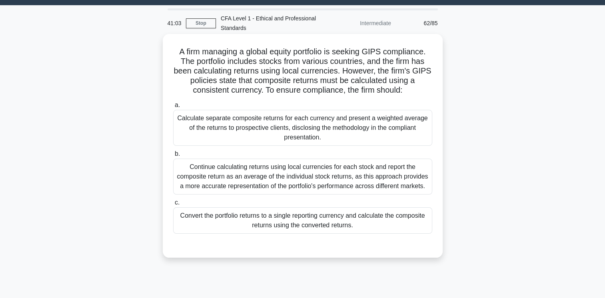
click at [345, 225] on div "Convert the portfolio returns to a single reporting currency and calculate the …" at bounding box center [302, 220] width 259 height 26
click at [173, 205] on input "c. Convert the portfolio returns to a single reporting currency and calculate t…" at bounding box center [173, 202] width 0 height 5
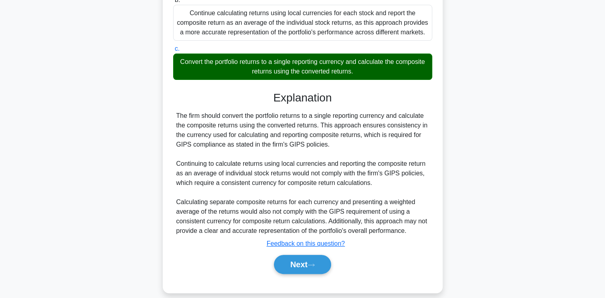
scroll to position [184, 0]
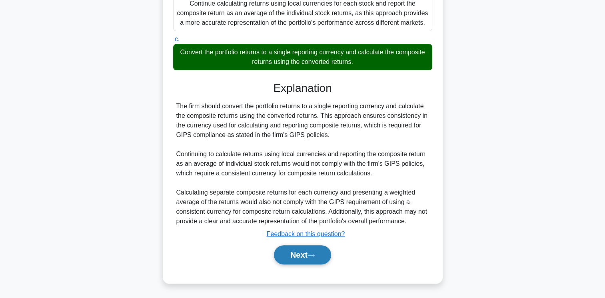
click at [307, 261] on button "Next" at bounding box center [302, 254] width 57 height 19
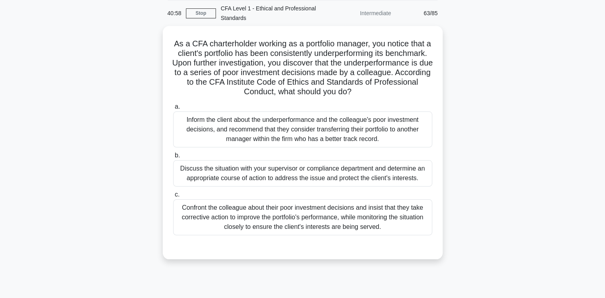
scroll to position [28, 0]
click at [372, 179] on div "Discuss the situation with your supervisor or compliance department and determi…" at bounding box center [302, 173] width 259 height 26
click at [173, 158] on input "b. Discuss the situation with your supervisor or compliance department and dete…" at bounding box center [173, 155] width 0 height 5
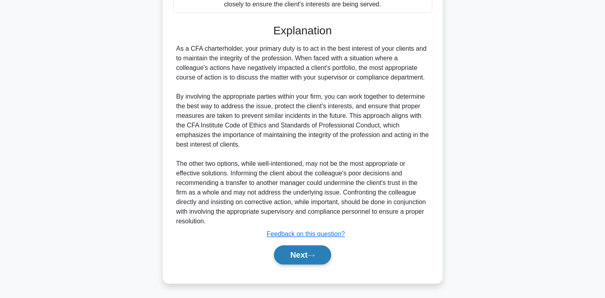
click at [314, 255] on icon at bounding box center [310, 255] width 7 height 4
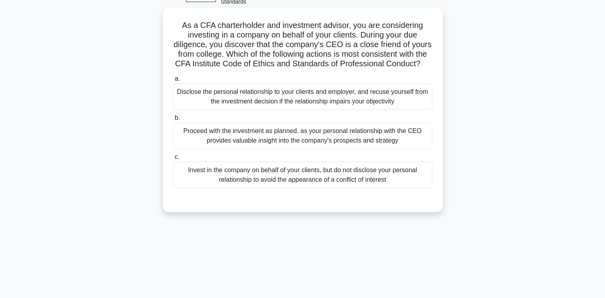
scroll to position [57, 0]
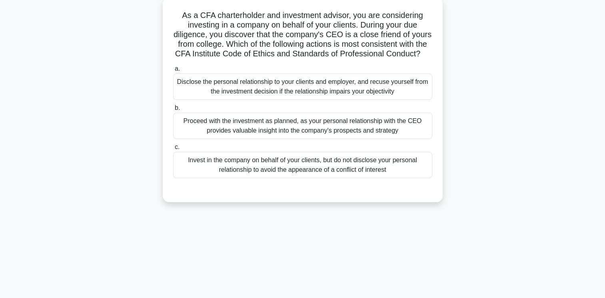
click at [401, 100] on div "Disclose the personal relationship to your clients and employer, and recuse you…" at bounding box center [302, 87] width 259 height 26
click at [173, 72] on input "a. Disclose the personal relationship to your clients and employer, and recuse …" at bounding box center [173, 68] width 0 height 5
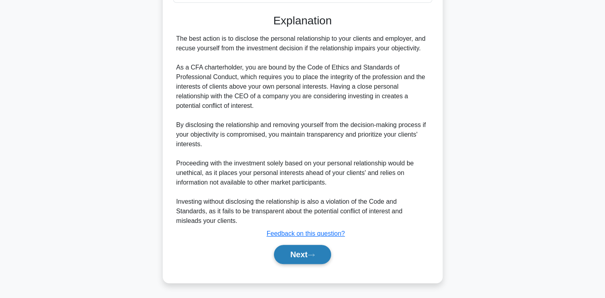
click at [314, 254] on icon at bounding box center [310, 255] width 7 height 4
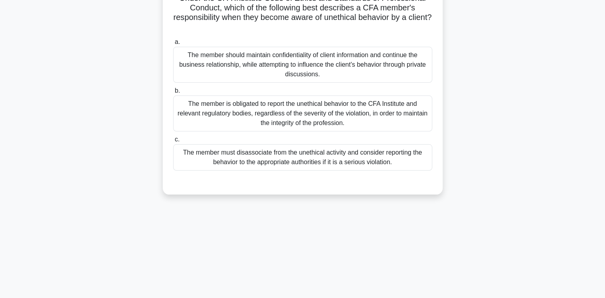
scroll to position [84, 0]
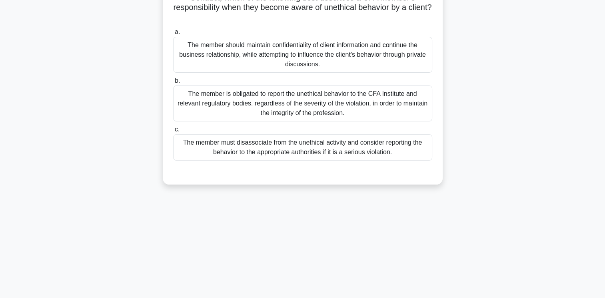
click at [378, 110] on div "The member is obligated to report the unethical behavior to the CFA Institute a…" at bounding box center [302, 104] width 259 height 36
click at [173, 84] on input "b. The member is obligated to report the unethical behavior to the CFA Institut…" at bounding box center [173, 80] width 0 height 5
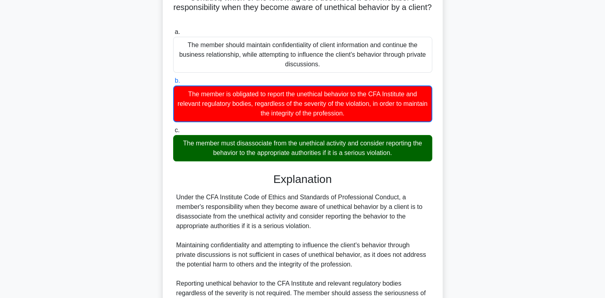
click at [314, 152] on div "The member must disassociate from the unethical activity and consider reporting…" at bounding box center [302, 148] width 259 height 26
click at [173, 133] on input "c. The member must disassociate from the unethical activity and consider report…" at bounding box center [173, 130] width 0 height 5
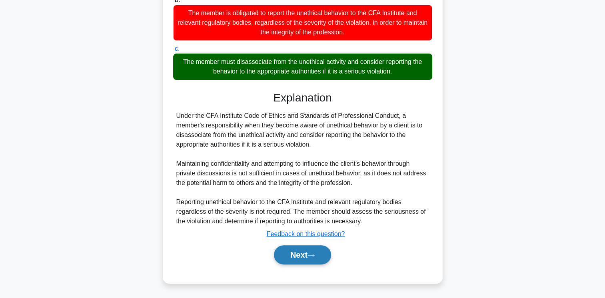
click at [307, 263] on button "Next" at bounding box center [302, 254] width 57 height 19
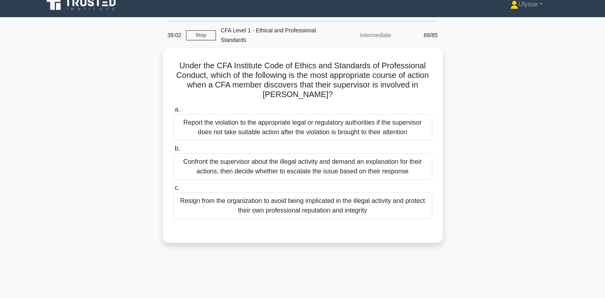
scroll to position [0, 0]
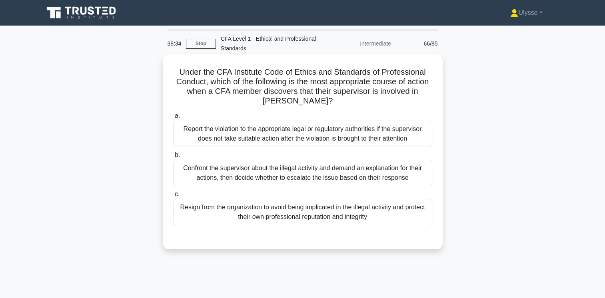
click at [205, 129] on div "Report the violation to the appropriate legal or regulatory authorities if the …" at bounding box center [302, 134] width 259 height 26
click at [173, 119] on input "a. Report the violation to the appropriate legal or regulatory authorities if t…" at bounding box center [173, 115] width 0 height 5
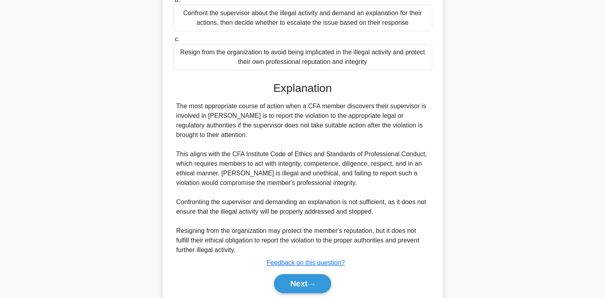
scroll to position [184, 0]
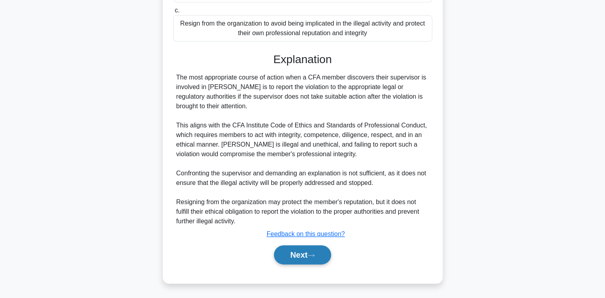
click at [299, 260] on button "Next" at bounding box center [302, 254] width 57 height 19
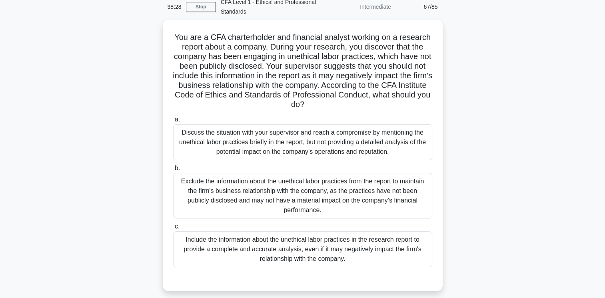
scroll to position [37, 0]
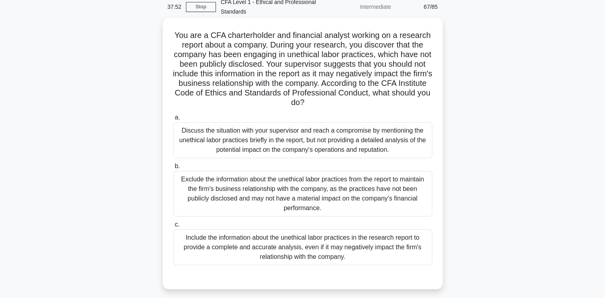
click at [331, 241] on div "Include the information about the unethical labor practices in the research rep…" at bounding box center [302, 247] width 259 height 36
click at [173, 227] on input "c. Include the information about the unethical labor practices in the research …" at bounding box center [173, 224] width 0 height 5
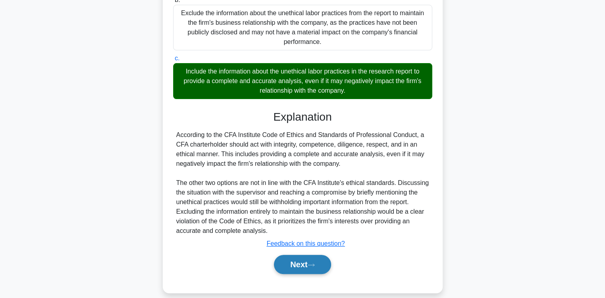
click at [314, 263] on icon at bounding box center [310, 265] width 7 height 4
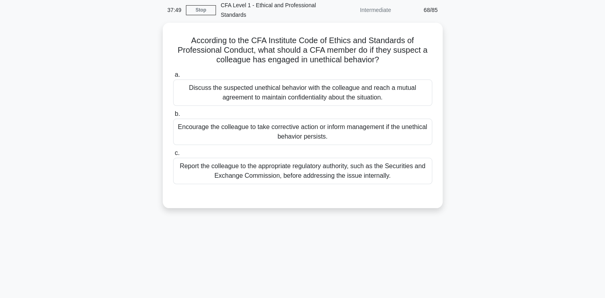
scroll to position [32, 0]
click at [355, 178] on div "Report the colleague to the appropriate regulatory authority, such as the Secur…" at bounding box center [302, 170] width 259 height 26
click at [173, 155] on input "c. Report the colleague to the appropriate regulatory authority, such as the Se…" at bounding box center [173, 152] width 0 height 5
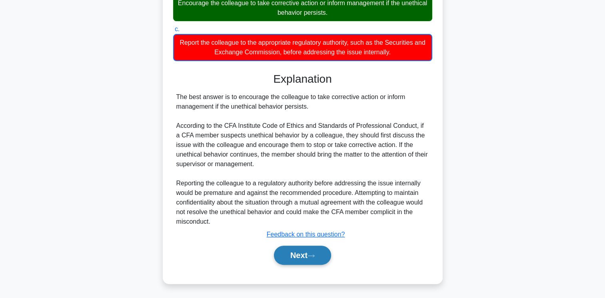
click at [305, 256] on button "Next" at bounding box center [302, 255] width 57 height 19
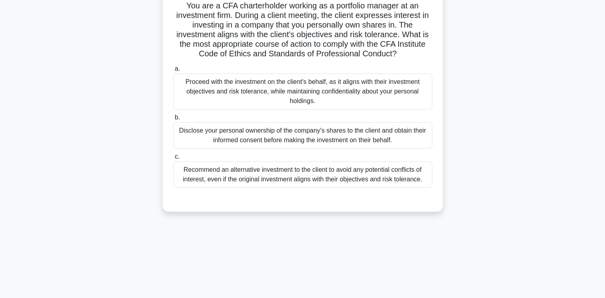
scroll to position [62, 0]
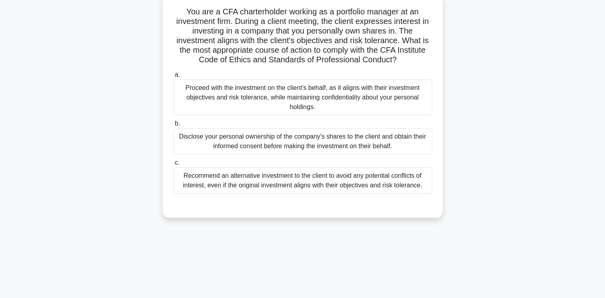
click at [296, 263] on div "37:25 Stop CFA Level 1 - Ethical and Professional Standards Intermediate 69/85 …" at bounding box center [302, 166] width 527 height 400
click at [295, 261] on div "37:25 Stop CFA Level 1 - Ethical and Professional Standards Intermediate 69/85 …" at bounding box center [302, 166] width 527 height 400
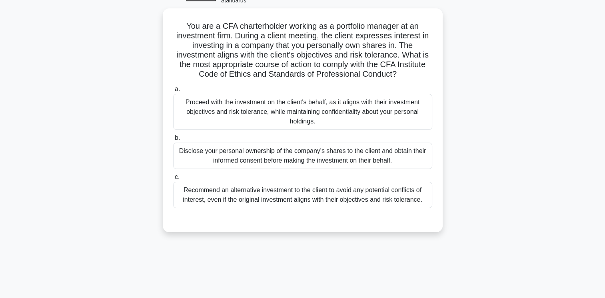
scroll to position [46, 0]
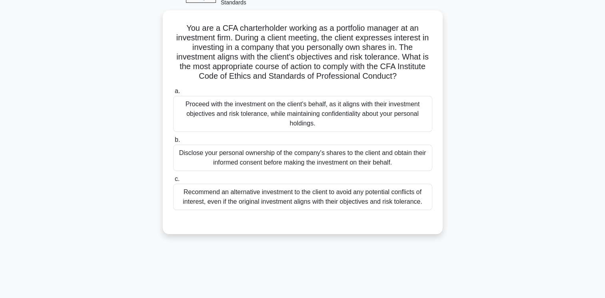
click at [290, 201] on div "Recommend an alternative investment to the client to avoid any potential confli…" at bounding box center [302, 197] width 259 height 26
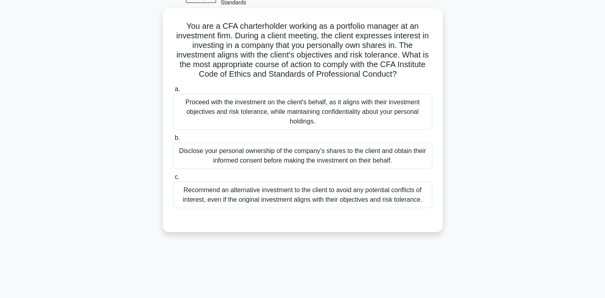
click at [173, 180] on input "c. Recommend an alternative investment to the client to avoid any potential con…" at bounding box center [173, 177] width 0 height 5
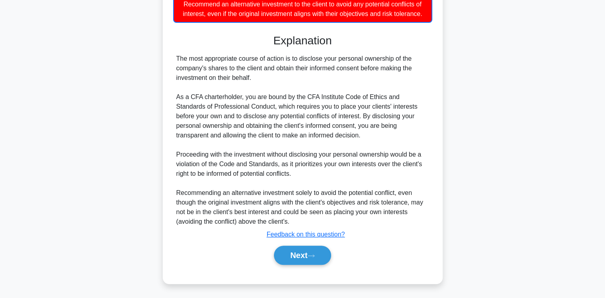
click at [308, 256] on button "Next" at bounding box center [302, 255] width 57 height 19
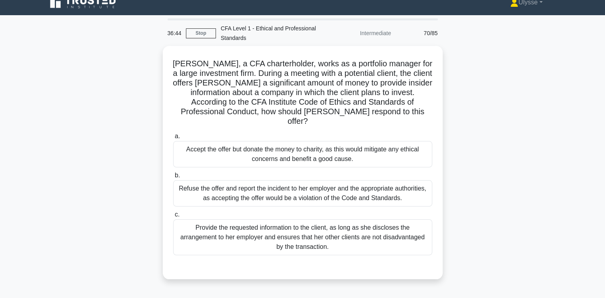
scroll to position [8, 0]
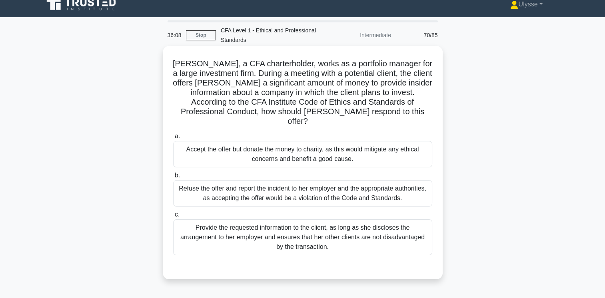
click at [402, 190] on div "Refuse the offer and report the incident to her employer and the appropriate au…" at bounding box center [302, 193] width 259 height 26
click at [173, 178] on input "b. Refuse the offer and report the incident to her employer and the appropriate…" at bounding box center [173, 175] width 0 height 5
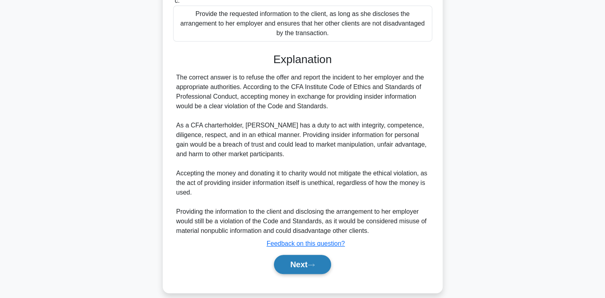
click at [314, 262] on button "Next" at bounding box center [302, 264] width 57 height 19
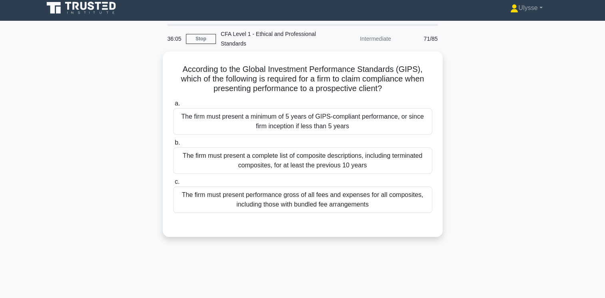
scroll to position [3, 0]
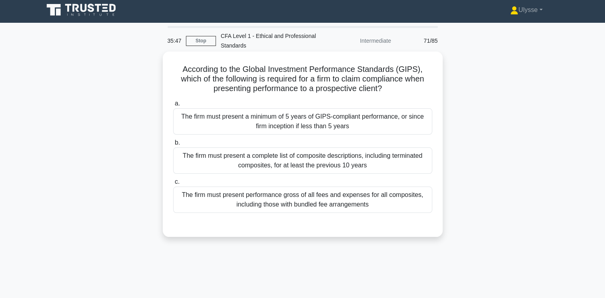
click at [328, 129] on div "The firm must present a minimum of 5 years of GIPS-compliant performance, or si…" at bounding box center [302, 121] width 259 height 26
click at [173, 106] on input "a. The firm must present a minimum of 5 years of GIPS-compliant performance, or…" at bounding box center [173, 103] width 0 height 5
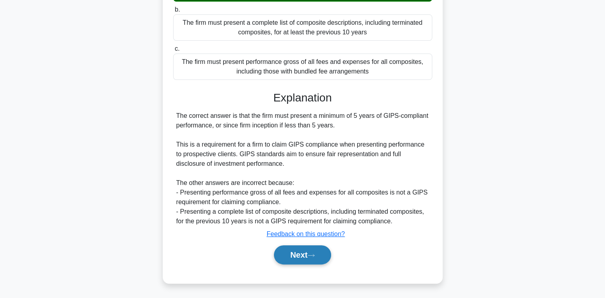
click at [296, 254] on button "Next" at bounding box center [302, 254] width 57 height 19
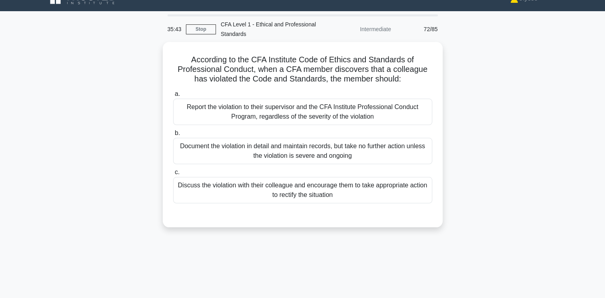
scroll to position [12, 0]
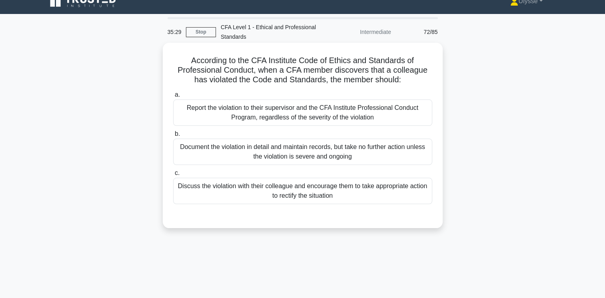
click at [387, 118] on div "Report the violation to their supervisor and the CFA Institute Professional Con…" at bounding box center [302, 112] width 259 height 26
click at [173, 97] on input "a. Report the violation to their supervisor and the CFA Institute Professional …" at bounding box center [173, 94] width 0 height 5
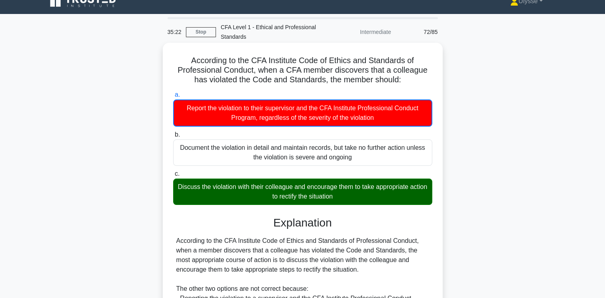
click at [306, 115] on div "Report the violation to their supervisor and the CFA Institute Professional Con…" at bounding box center [302, 112] width 259 height 27
click at [173, 97] on input "a. Report the violation to their supervisor and the CFA Institute Professional …" at bounding box center [173, 94] width 0 height 5
click at [197, 201] on div "Discuss the violation with their colleague and encourage them to take appropria…" at bounding box center [302, 192] width 259 height 26
click at [173, 177] on input "c. Discuss the violation with their colleague and encourage them to take approp…" at bounding box center [173, 173] width 0 height 5
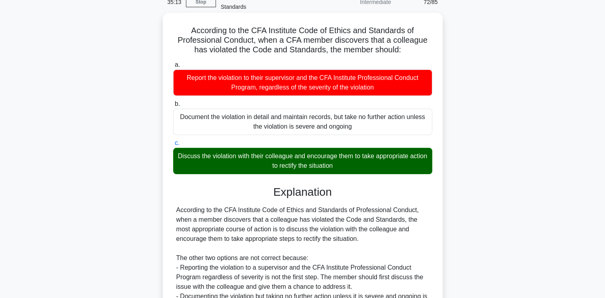
scroll to position [174, 0]
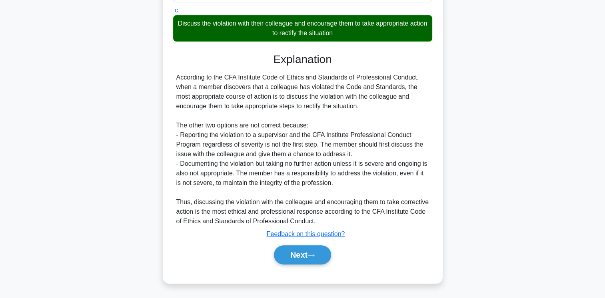
click at [308, 259] on button "Next" at bounding box center [302, 254] width 57 height 19
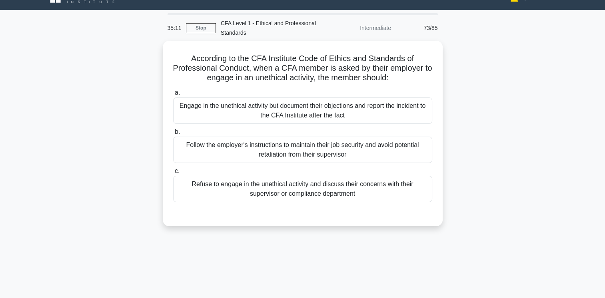
scroll to position [0, 0]
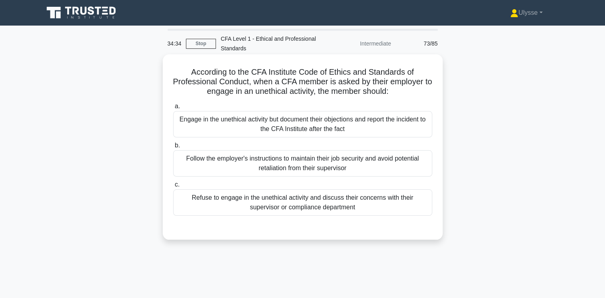
click at [374, 205] on div "Refuse to engage in the unethical activity and discuss their concerns with thei…" at bounding box center [302, 202] width 259 height 26
click at [173, 187] on input "c. Refuse to engage in the unethical activity and discuss their concerns with t…" at bounding box center [173, 184] width 0 height 5
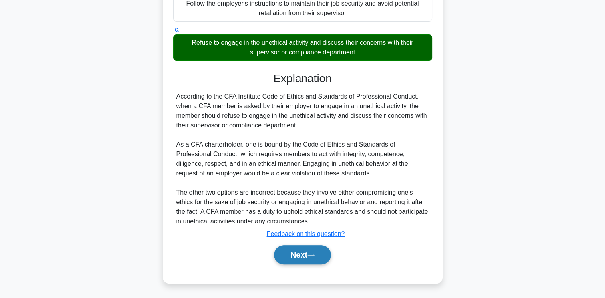
click at [312, 253] on icon at bounding box center [310, 255] width 7 height 4
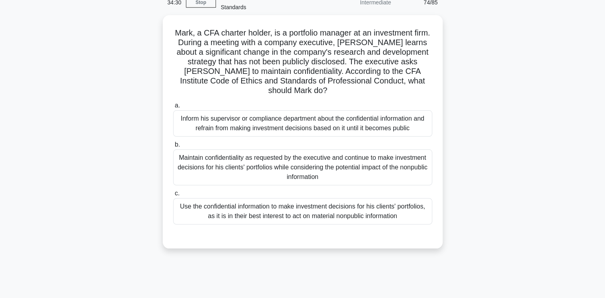
scroll to position [41, 0]
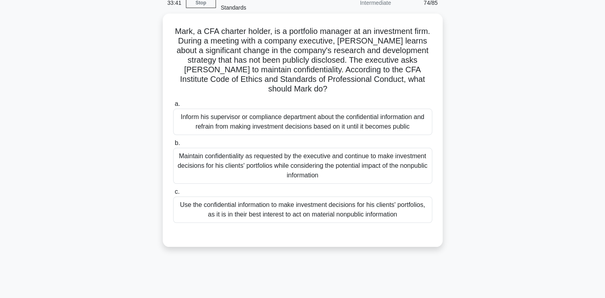
click at [360, 117] on div "Inform his supervisor or compliance department about the confidential informati…" at bounding box center [302, 122] width 259 height 26
click at [173, 107] on input "a. Inform his supervisor or compliance department about the confidential inform…" at bounding box center [173, 103] width 0 height 5
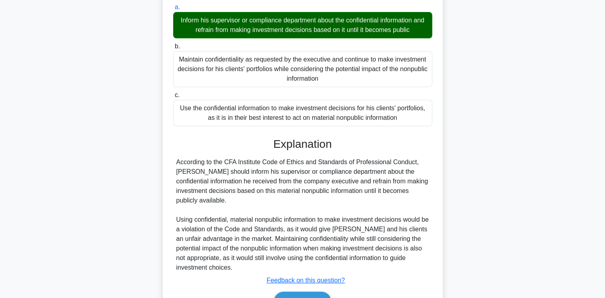
scroll to position [174, 0]
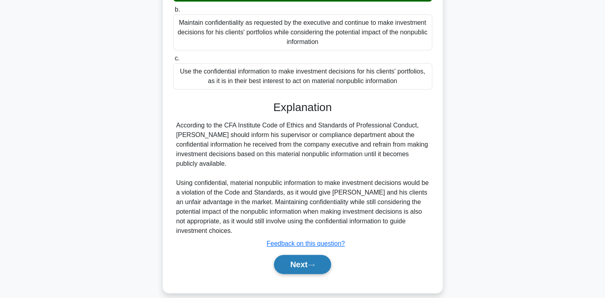
click at [307, 259] on button "Next" at bounding box center [302, 264] width 57 height 19
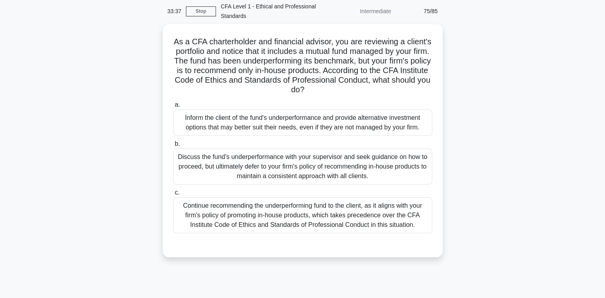
scroll to position [33, 0]
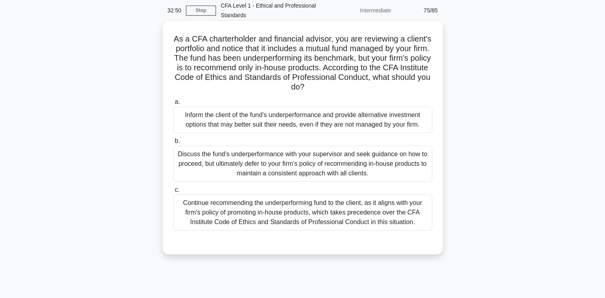
click at [195, 162] on div "Discuss the fund's underperformance with your supervisor and seek guidance on h…" at bounding box center [302, 164] width 259 height 36
click at [173, 144] on input "b. Discuss the fund's underperformance with your supervisor and seek guidance o…" at bounding box center [173, 141] width 0 height 5
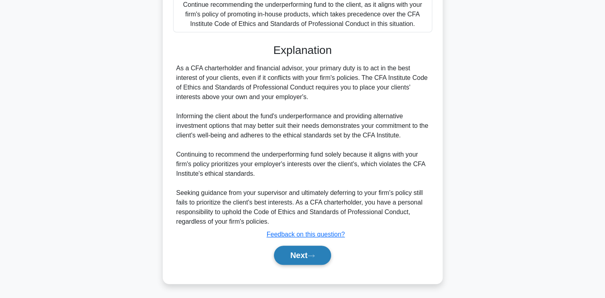
click at [312, 255] on icon at bounding box center [310, 256] width 7 height 4
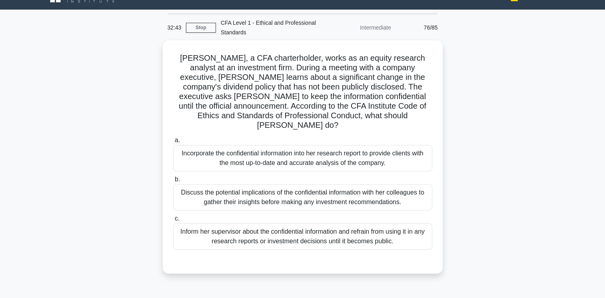
scroll to position [0, 0]
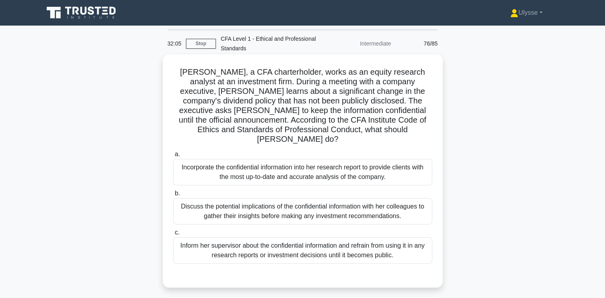
click at [202, 171] on div "Incorporate the confidential information into her research report to provide cl…" at bounding box center [302, 172] width 259 height 26
click at [173, 157] on input "a. Incorporate the confidential information into her research report to provide…" at bounding box center [173, 154] width 0 height 5
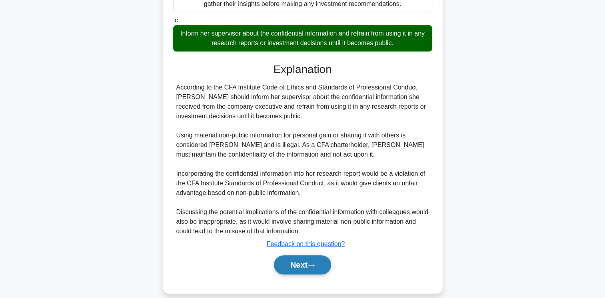
click at [312, 264] on icon at bounding box center [311, 265] width 6 height 2
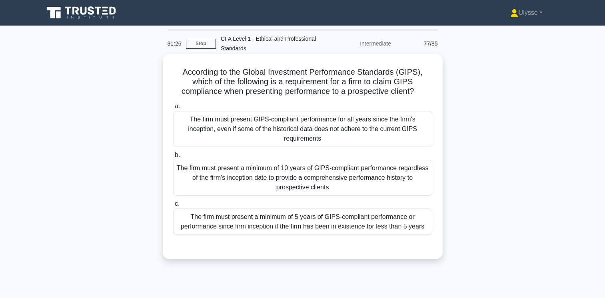
click at [198, 229] on div "The firm must present a minimum of 5 years of GIPS-compliant performance or per…" at bounding box center [302, 222] width 259 height 26
click at [173, 207] on input "c. The firm must present a minimum of 5 years of GIPS-compliant performance or …" at bounding box center [173, 203] width 0 height 5
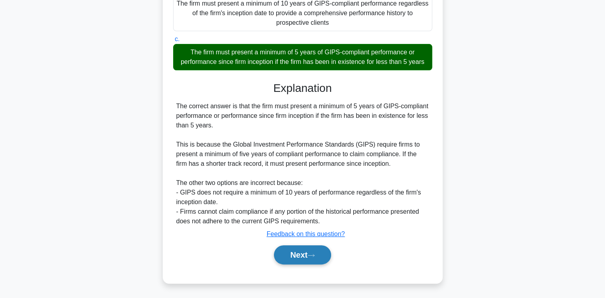
click at [310, 248] on button "Next" at bounding box center [302, 254] width 57 height 19
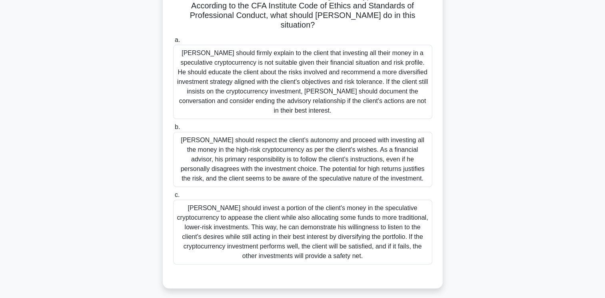
click at [337, 233] on div "Matthew should invest a portion of the client's money in the speculative crypto…" at bounding box center [302, 232] width 259 height 65
click at [173, 198] on input "c. Matthew should invest a portion of the client's money in the speculative cry…" at bounding box center [173, 195] width 0 height 5
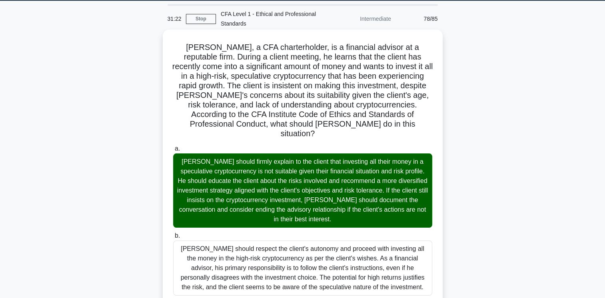
scroll to position [24, 0]
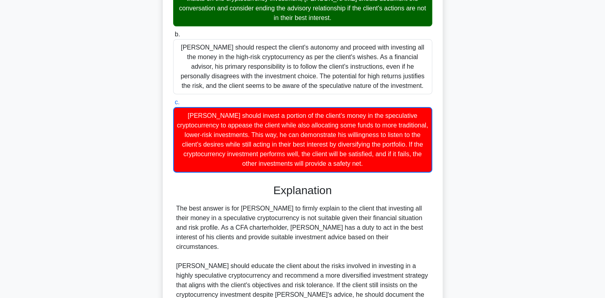
click at [349, 128] on div "Matthew should invest a portion of the client's money in the speculative crypto…" at bounding box center [302, 140] width 259 height 66
click at [173, 105] on input "c. Matthew should invest a portion of the client's money in the speculative cry…" at bounding box center [173, 102] width 0 height 5
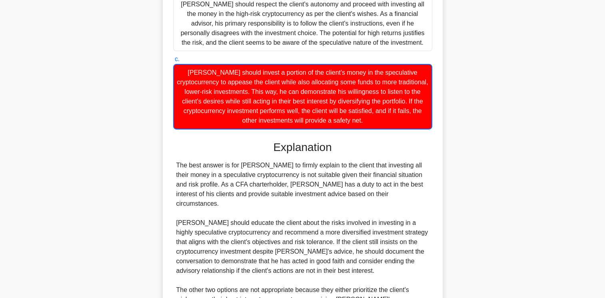
scroll to position [357, 0]
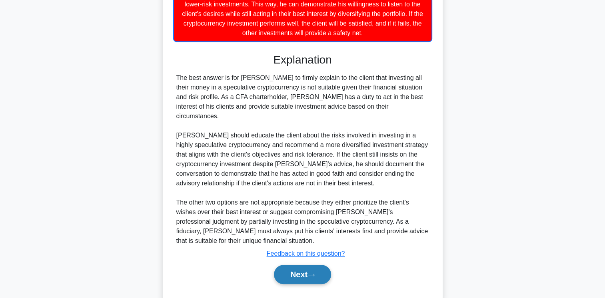
click at [311, 265] on button "Next" at bounding box center [302, 274] width 57 height 19
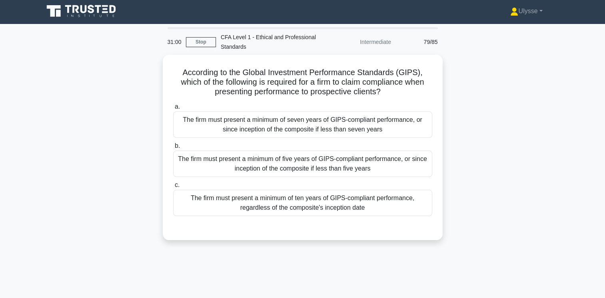
scroll to position [0, 0]
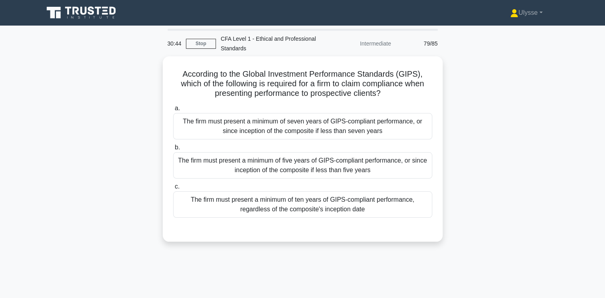
click at [209, 172] on div "The firm must present a minimum of five years of GIPS-compliant performance, or…" at bounding box center [302, 165] width 259 height 26
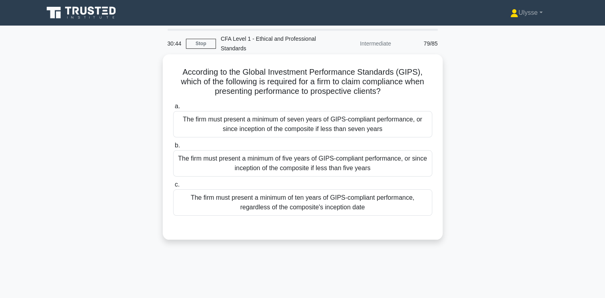
click at [173, 148] on input "b. The firm must present a minimum of five years of GIPS-compliant performance,…" at bounding box center [173, 145] width 0 height 5
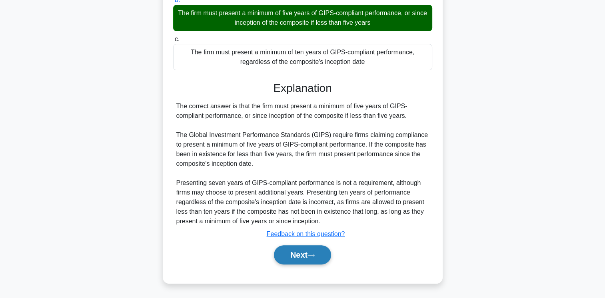
click at [304, 257] on button "Next" at bounding box center [302, 254] width 57 height 19
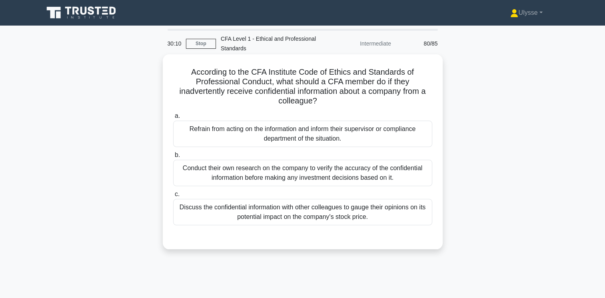
click at [334, 179] on div "Conduct their own research on the company to verify the accuracy of the confide…" at bounding box center [302, 173] width 259 height 26
click at [173, 158] on input "b. Conduct their own research on the company to verify the accuracy of the conf…" at bounding box center [173, 155] width 0 height 5
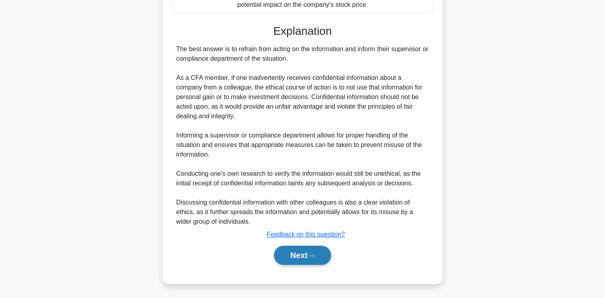
click at [304, 254] on button "Next" at bounding box center [302, 255] width 57 height 19
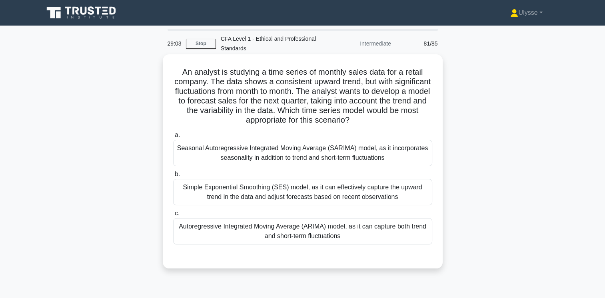
click at [339, 241] on div "Autoregressive Integrated Moving Average (ARIMA) model, as it can capture both …" at bounding box center [302, 231] width 259 height 26
click at [173, 216] on input "c. Autoregressive Integrated Moving Average (ARIMA) model, as it can capture bo…" at bounding box center [173, 213] width 0 height 5
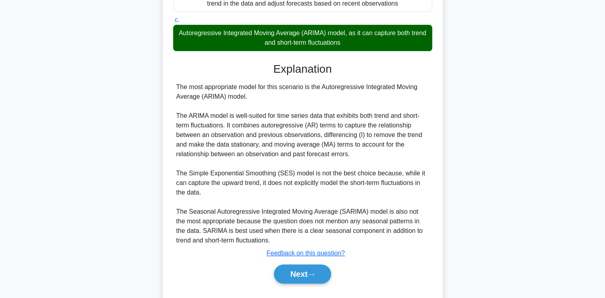
scroll to position [213, 0]
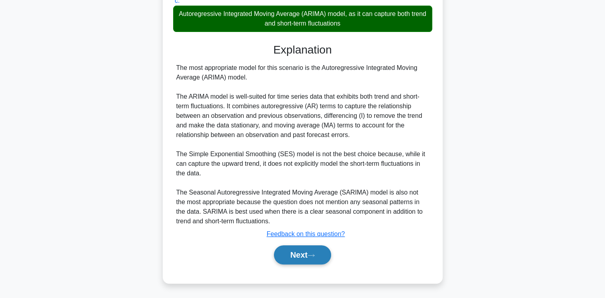
click at [306, 256] on button "Next" at bounding box center [302, 254] width 57 height 19
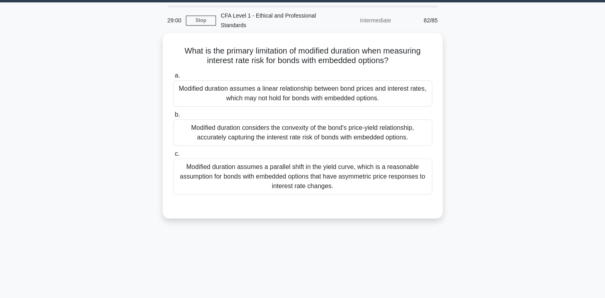
scroll to position [0, 0]
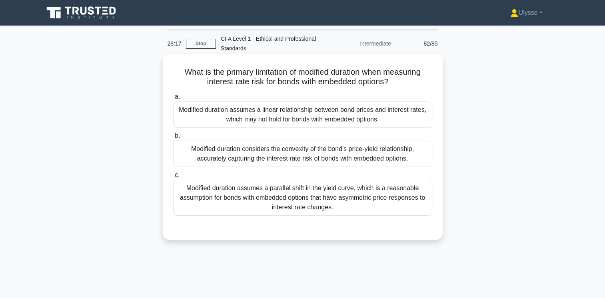
click at [337, 118] on div "Modified duration assumes a linear relationship between bond prices and interes…" at bounding box center [302, 114] width 259 height 26
click at [173, 99] on input "a. Modified duration assumes a linear relationship between bond prices and inte…" at bounding box center [173, 96] width 0 height 5
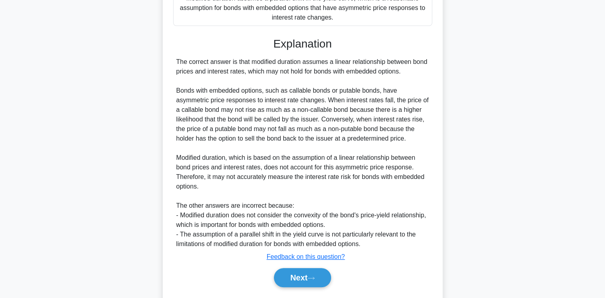
scroll to position [213, 0]
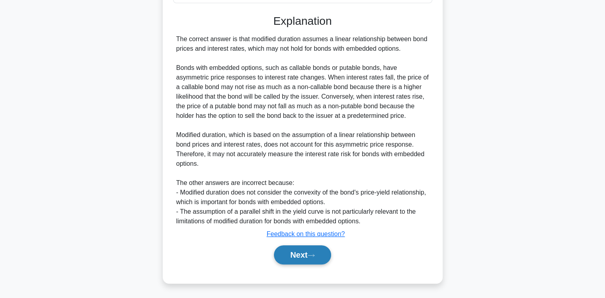
click at [306, 261] on button "Next" at bounding box center [302, 254] width 57 height 19
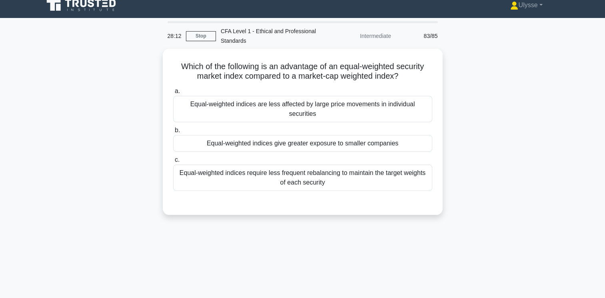
scroll to position [12, 0]
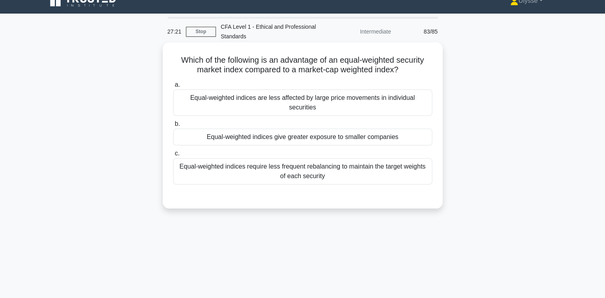
click at [202, 103] on div "Equal-weighted indices are less affected by large price movements in individual…" at bounding box center [302, 103] width 259 height 26
click at [173, 88] on input "a. Equal-weighted indices are less affected by large price movements in individ…" at bounding box center [173, 84] width 0 height 5
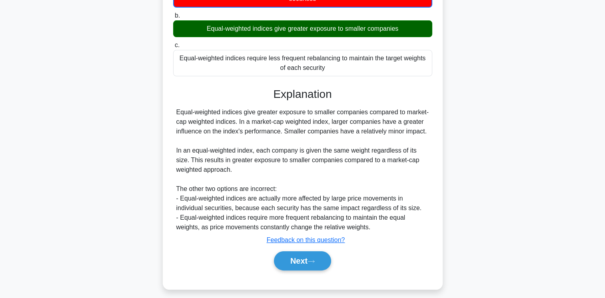
scroll to position [133, 0]
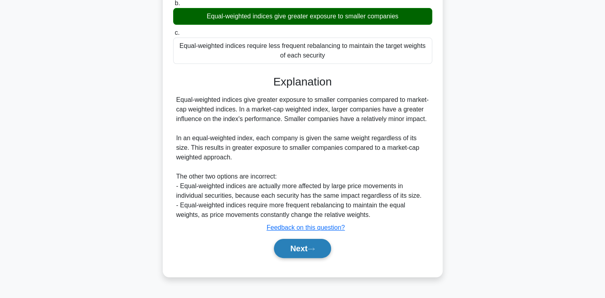
click at [299, 248] on button "Next" at bounding box center [302, 248] width 57 height 19
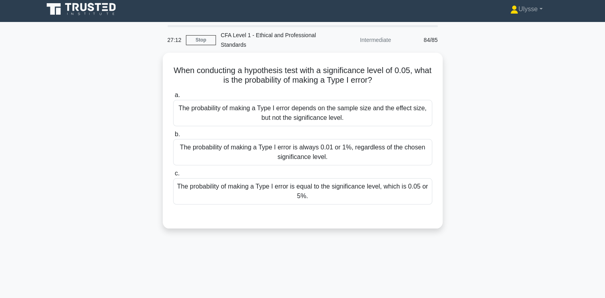
scroll to position [0, 0]
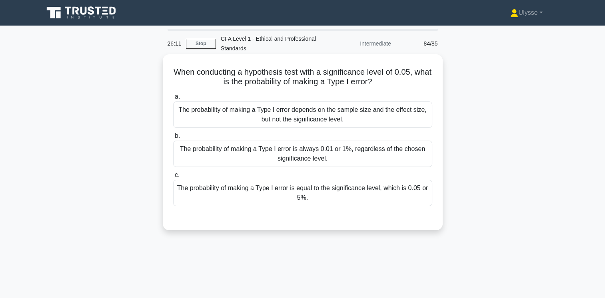
click at [351, 195] on div "The probability of making a Type I error is equal to the significance level, wh…" at bounding box center [302, 193] width 259 height 26
click at [173, 178] on input "c. The probability of making a Type I error is equal to the significance level,…" at bounding box center [173, 175] width 0 height 5
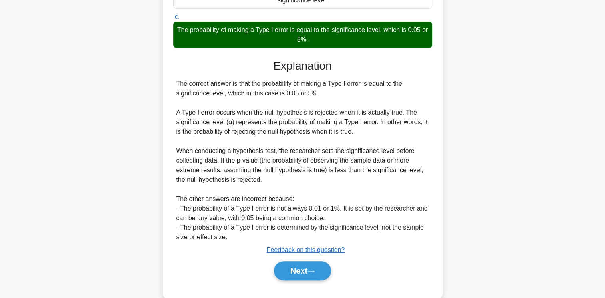
scroll to position [174, 0]
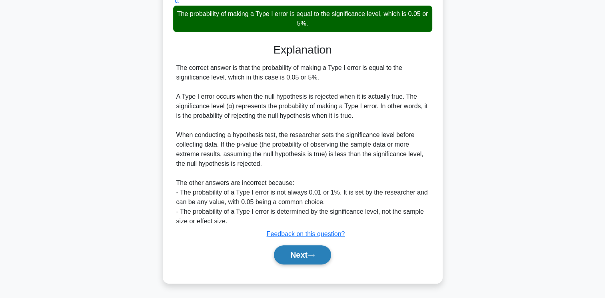
click at [312, 254] on icon at bounding box center [310, 255] width 7 height 4
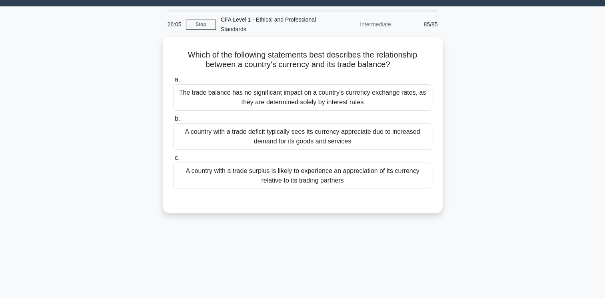
scroll to position [0, 0]
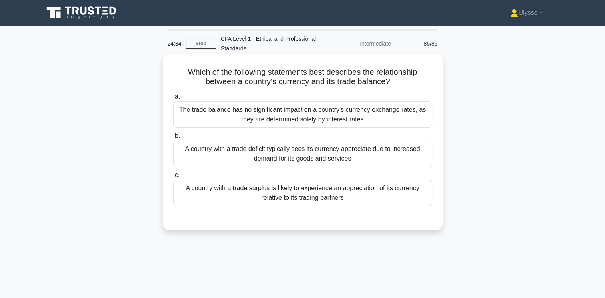
click at [354, 203] on div "A country with a trade surplus is likely to experience an appreciation of its c…" at bounding box center [302, 193] width 259 height 26
click at [173, 178] on input "c. A country with a trade surplus is likely to experience an appreciation of it…" at bounding box center [173, 175] width 0 height 5
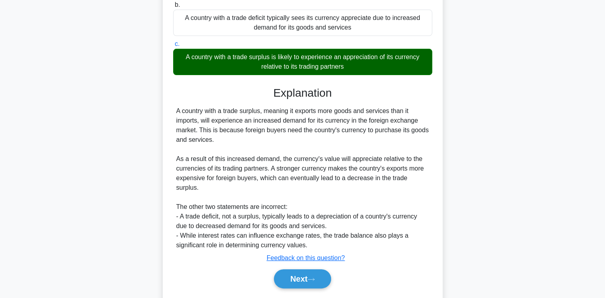
scroll to position [145, 0]
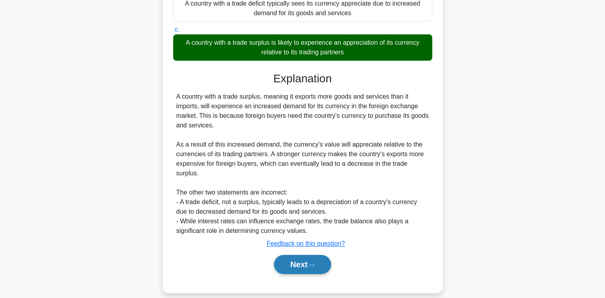
click at [314, 263] on icon at bounding box center [310, 265] width 7 height 4
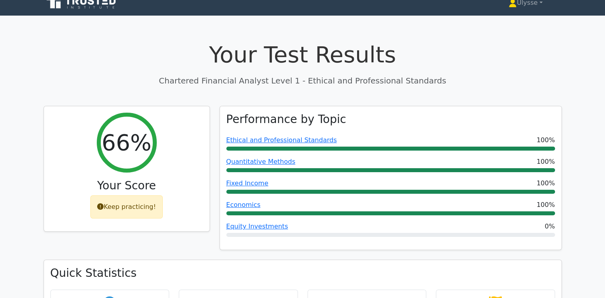
scroll to position [10, 0]
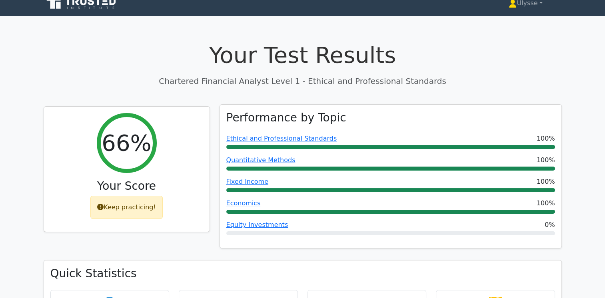
click at [423, 145] on div at bounding box center [390, 147] width 328 height 4
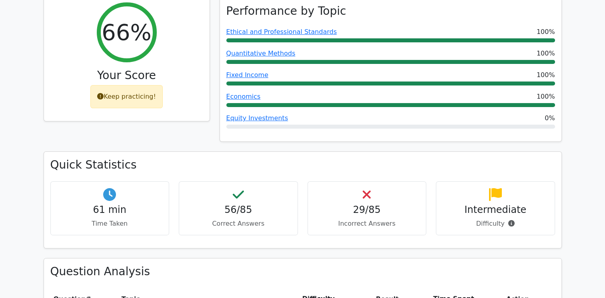
scroll to position [0, 0]
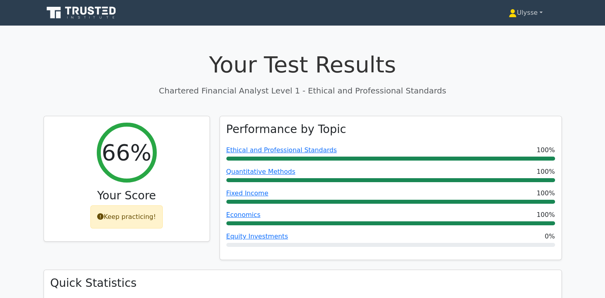
click at [529, 16] on link "Ulysse" at bounding box center [525, 13] width 72 height 16
click at [509, 32] on link "Profile" at bounding box center [520, 31] width 63 height 13
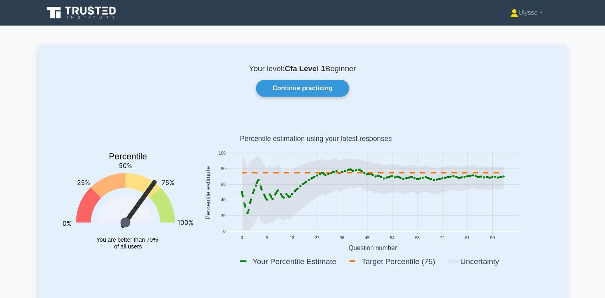
click at [72, 12] on icon at bounding box center [82, 12] width 77 height 15
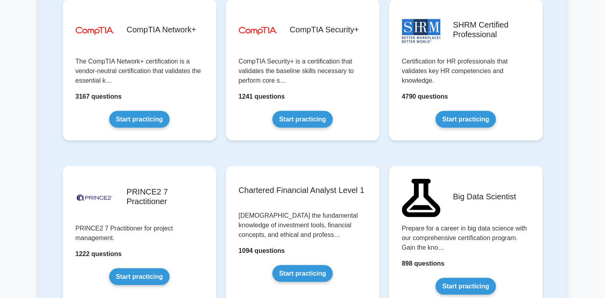
scroll to position [1555, 0]
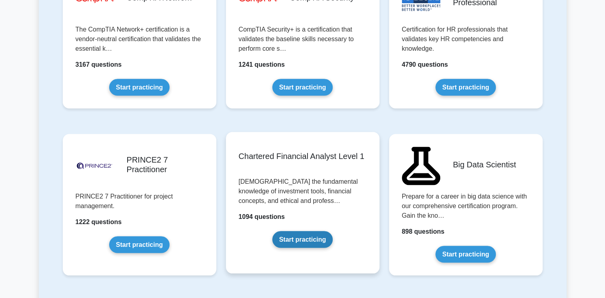
click at [297, 235] on link "Start practicing" at bounding box center [302, 239] width 60 height 17
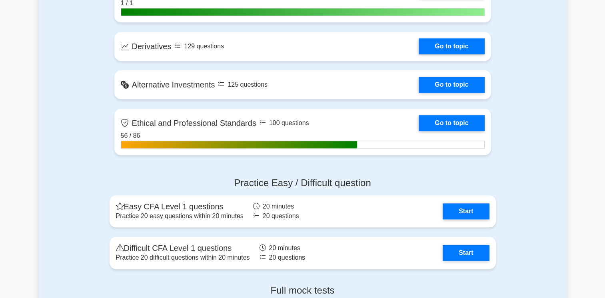
scroll to position [697, 0]
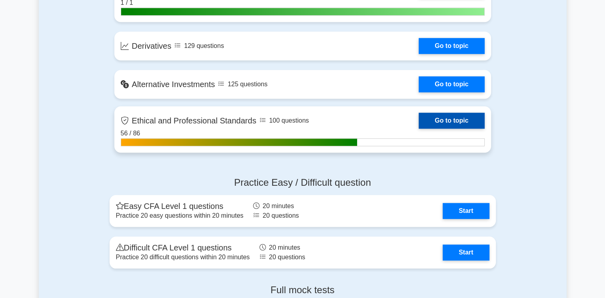
click at [462, 115] on link "Go to topic" at bounding box center [451, 121] width 66 height 16
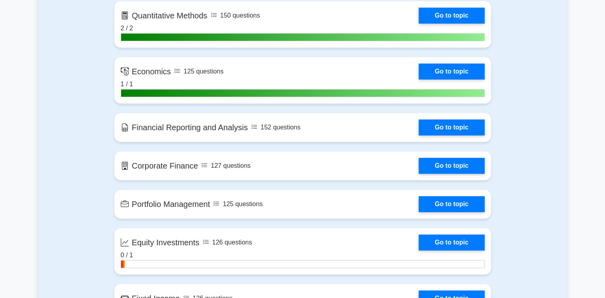
scroll to position [350, 0]
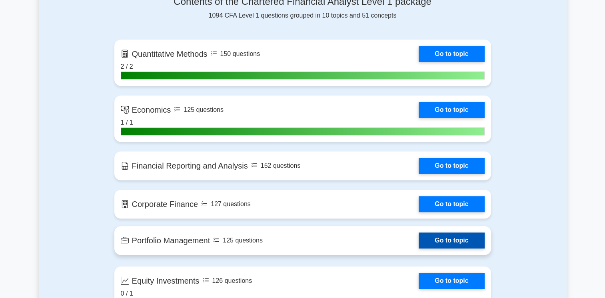
click at [418, 239] on link "Go to topic" at bounding box center [451, 241] width 66 height 16
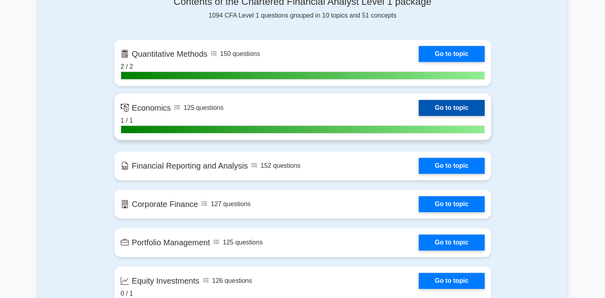
click at [418, 103] on link "Go to topic" at bounding box center [451, 108] width 66 height 16
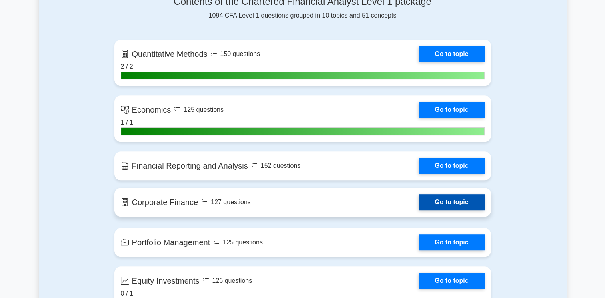
click at [418, 201] on link "Go to topic" at bounding box center [451, 202] width 66 height 16
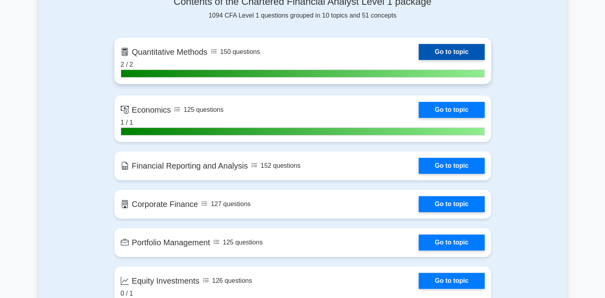
click at [418, 52] on link "Go to topic" at bounding box center [451, 52] width 66 height 16
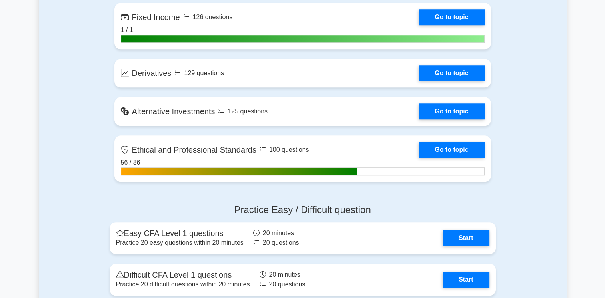
scroll to position [671, 0]
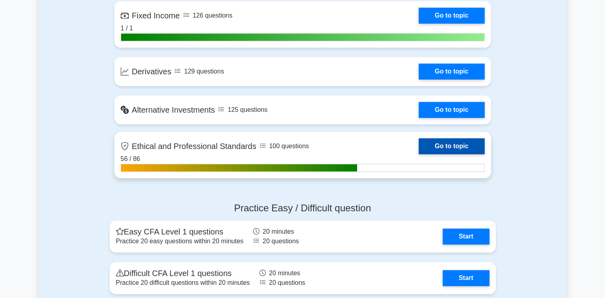
click at [418, 143] on link "Go to topic" at bounding box center [451, 146] width 66 height 16
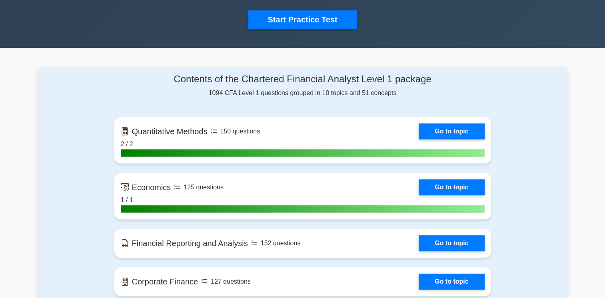
scroll to position [0, 0]
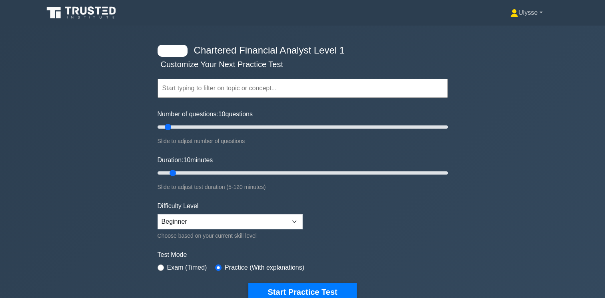
click at [539, 14] on link "Ulysse" at bounding box center [526, 13] width 70 height 16
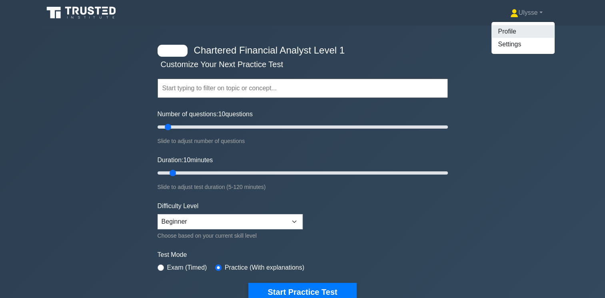
click at [508, 32] on link "Profile" at bounding box center [522, 31] width 63 height 13
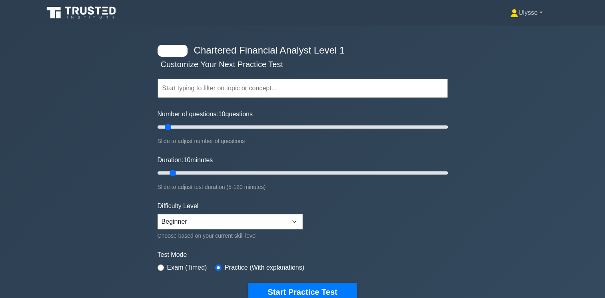
click at [537, 10] on link "Ulysse" at bounding box center [526, 13] width 70 height 16
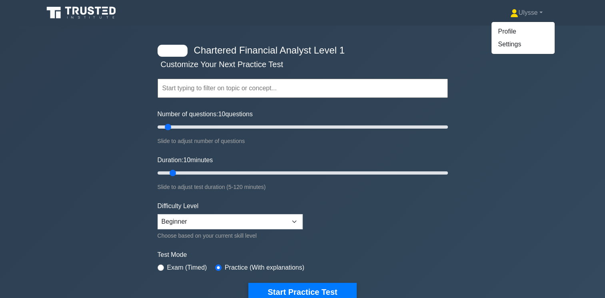
click at [505, 151] on div "Chartered Financial Analyst Level 1 Customize Your Next Practice Test Topics Qu…" at bounding box center [302, 173] width 605 height 295
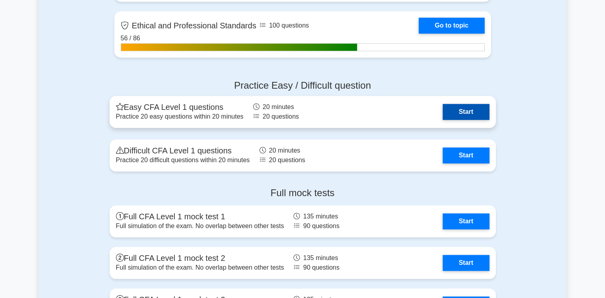
scroll to position [798, 0]
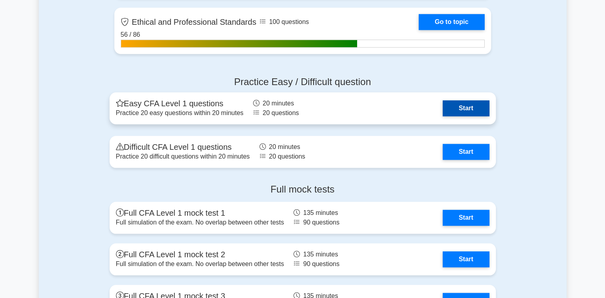
click at [442, 109] on link "Start" at bounding box center [465, 108] width 46 height 16
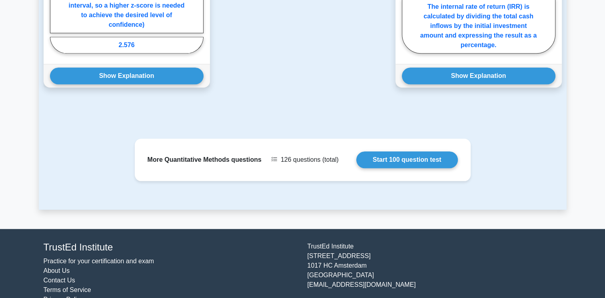
scroll to position [775, 0]
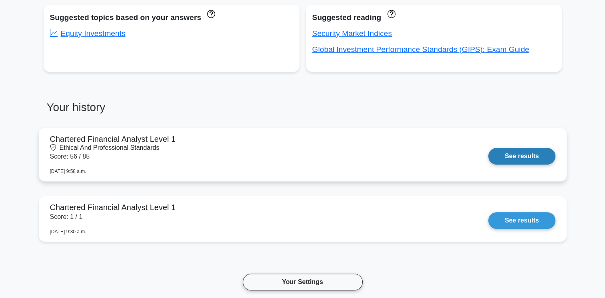
scroll to position [327, 0]
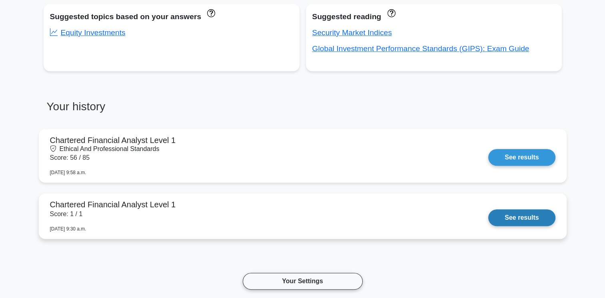
click at [488, 209] on link "See results" at bounding box center [521, 217] width 67 height 17
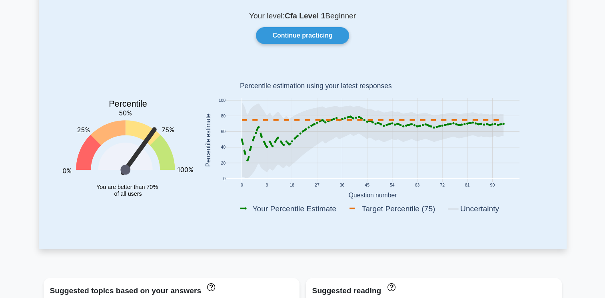
scroll to position [0, 0]
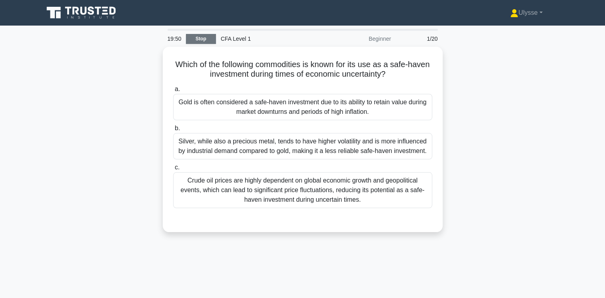
click at [204, 38] on link "Stop" at bounding box center [201, 39] width 30 height 10
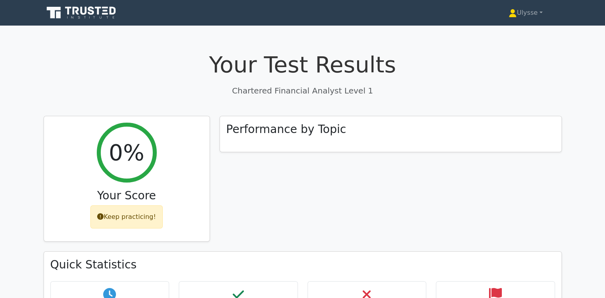
click at [52, 13] on icon at bounding box center [53, 13] width 14 height 12
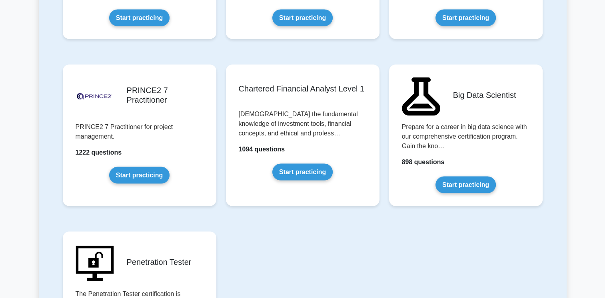
scroll to position [1624, 0]
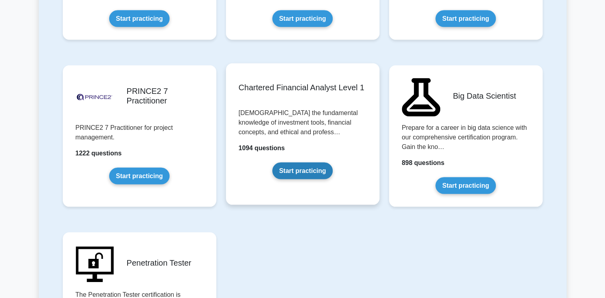
click at [294, 170] on link "Start practicing" at bounding box center [302, 171] width 60 height 17
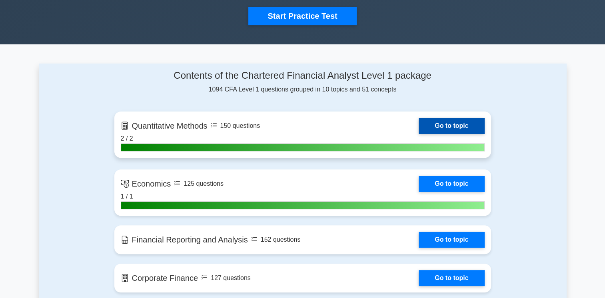
scroll to position [274, 0]
